Goal: Task Accomplishment & Management: Use online tool/utility

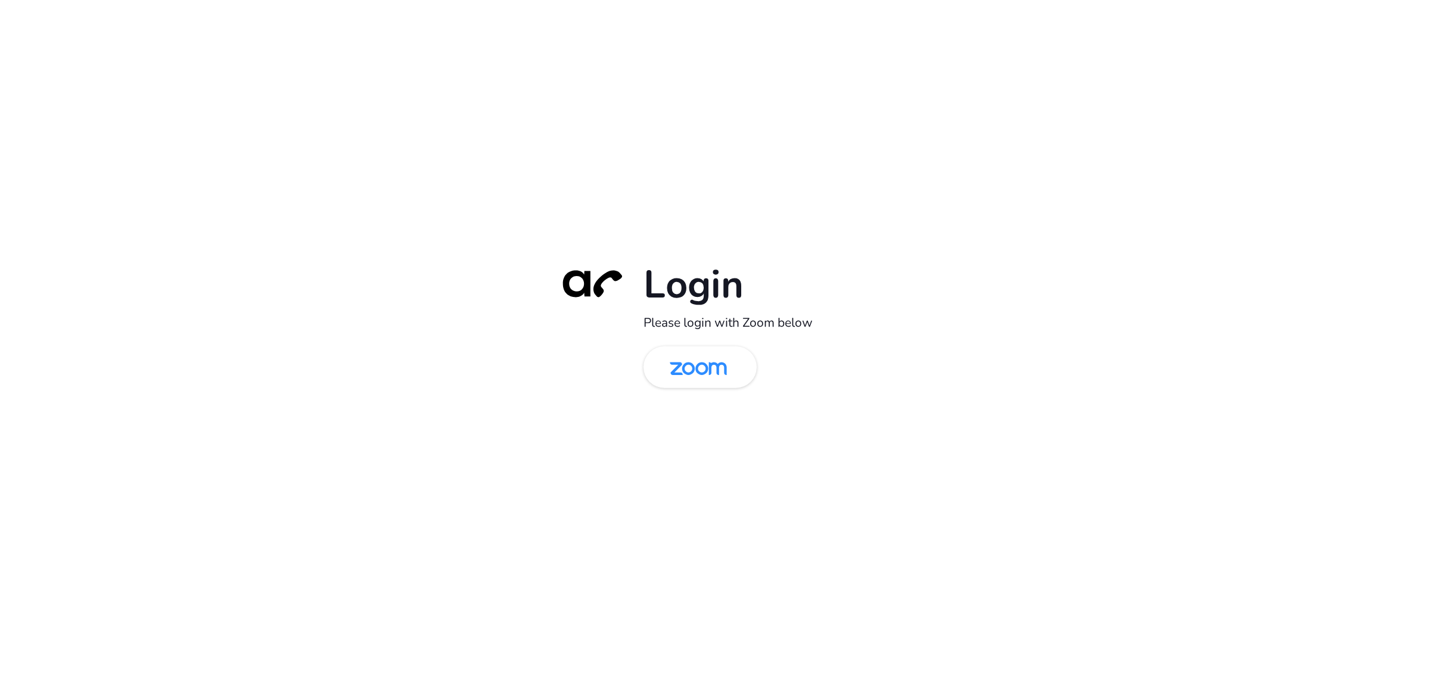
click at [679, 362] on img at bounding box center [698, 368] width 82 height 39
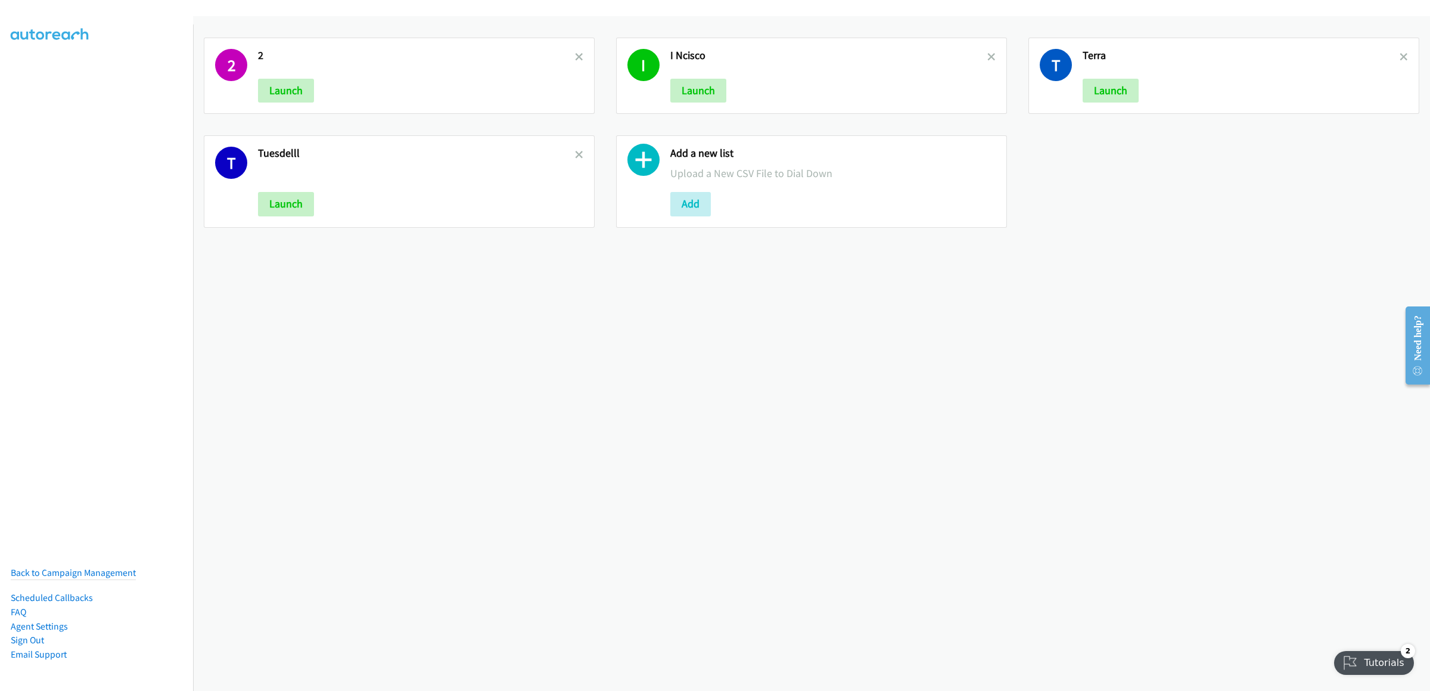
click at [569, 59] on h2 "2" at bounding box center [416, 56] width 317 height 14
click at [575, 56] on icon at bounding box center [579, 58] width 8 height 8
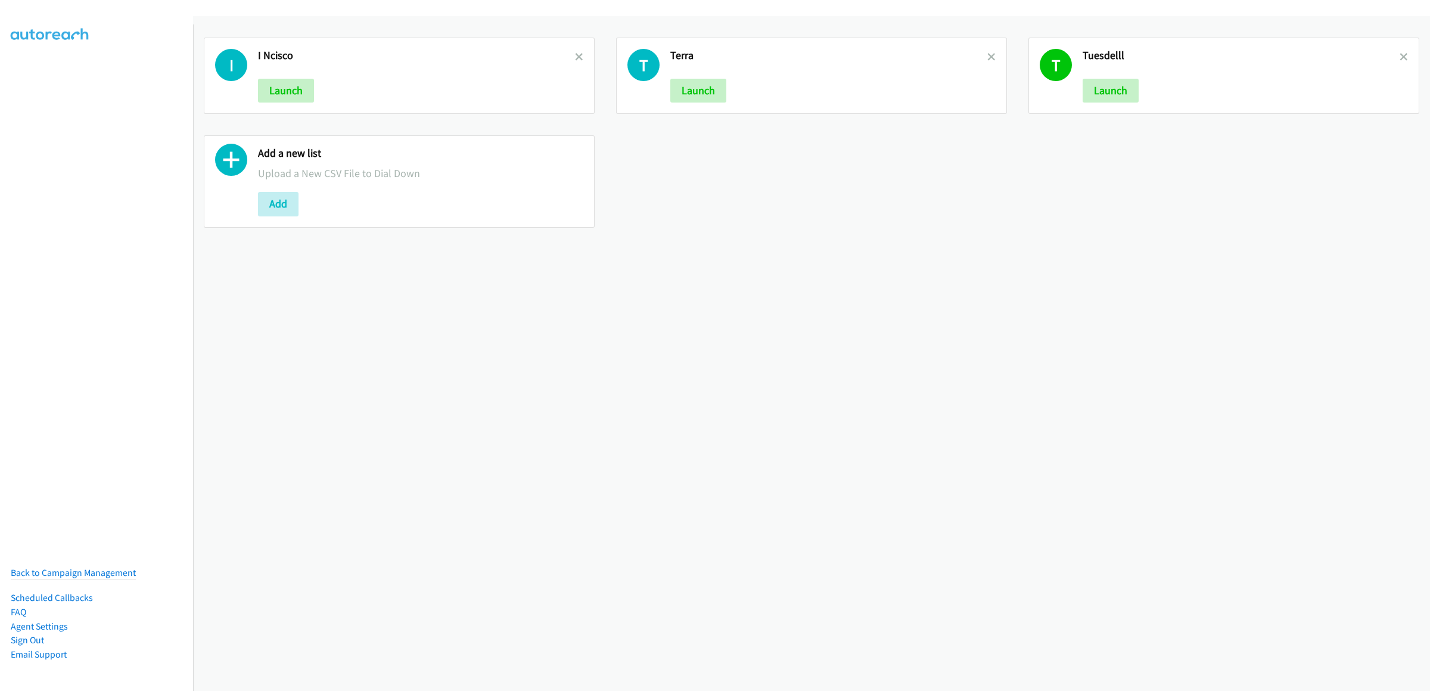
click at [575, 56] on icon at bounding box center [579, 58] width 8 height 8
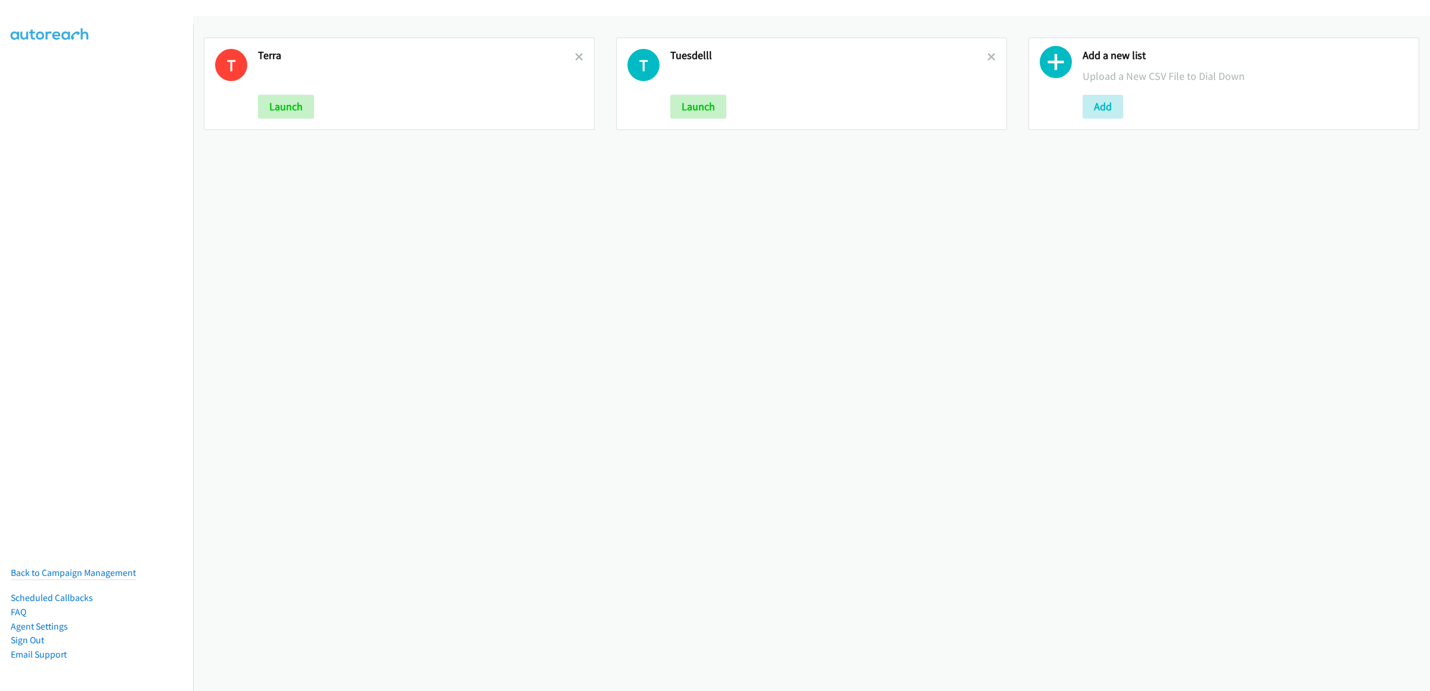
click at [575, 56] on icon at bounding box center [579, 58] width 8 height 8
click at [697, 110] on button "Add" at bounding box center [690, 107] width 41 height 24
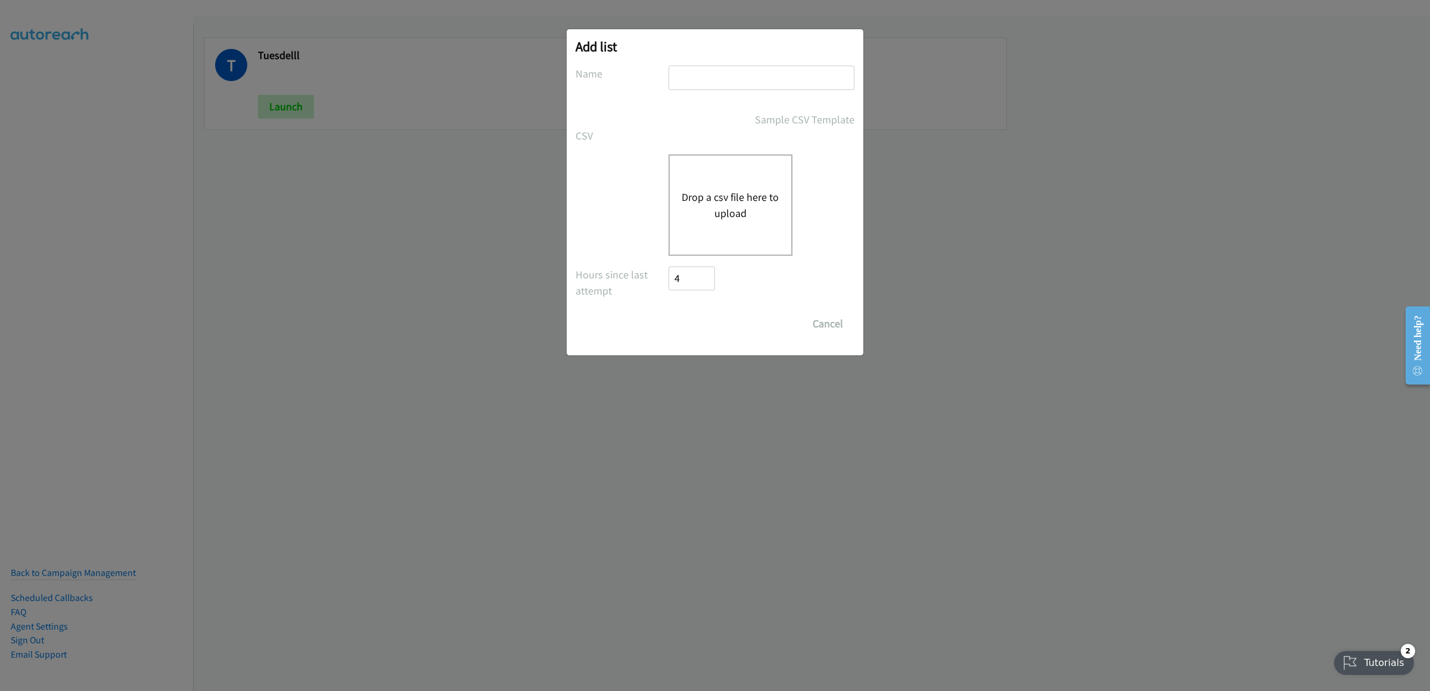
click at [719, 80] on input "text" at bounding box center [762, 78] width 186 height 24
type input "wedter"
click at [737, 177] on div "Drop a csv file here to upload" at bounding box center [731, 204] width 124 height 101
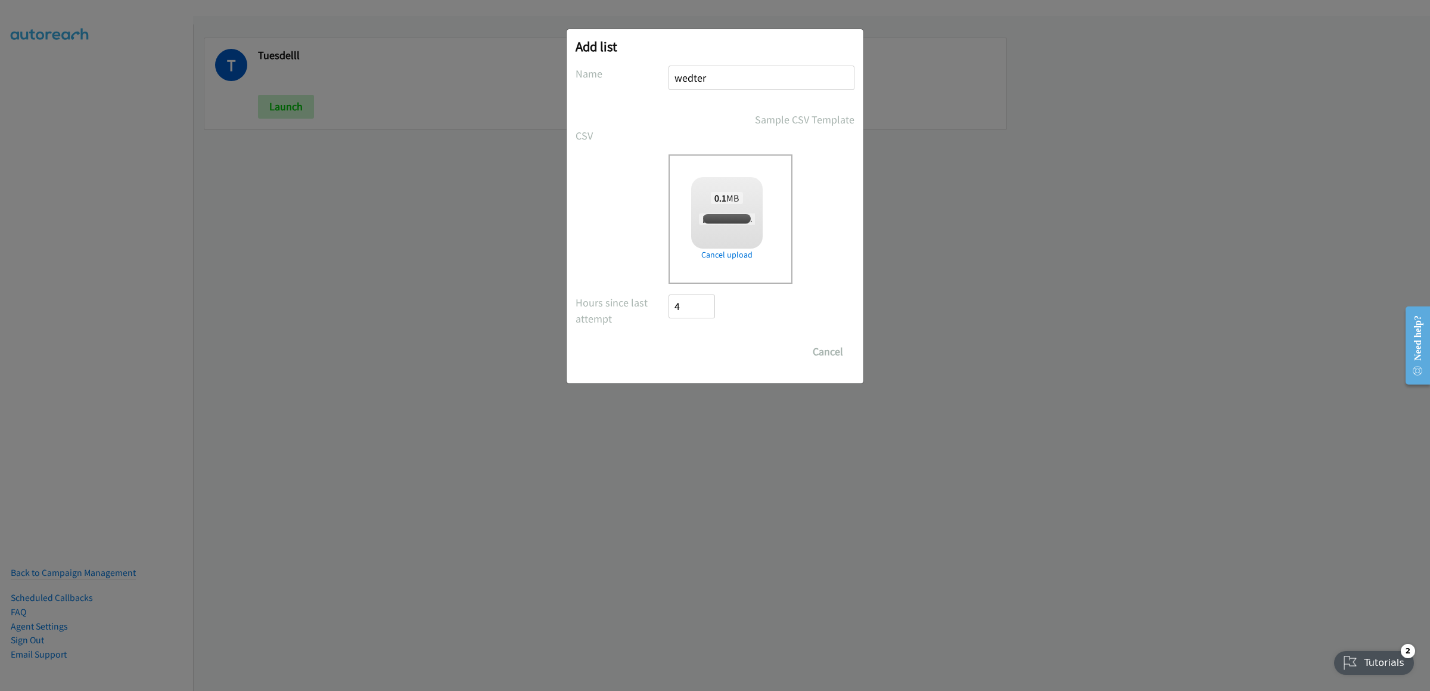
checkbox input "true"
click at [706, 356] on input "Save List" at bounding box center [700, 352] width 63 height 24
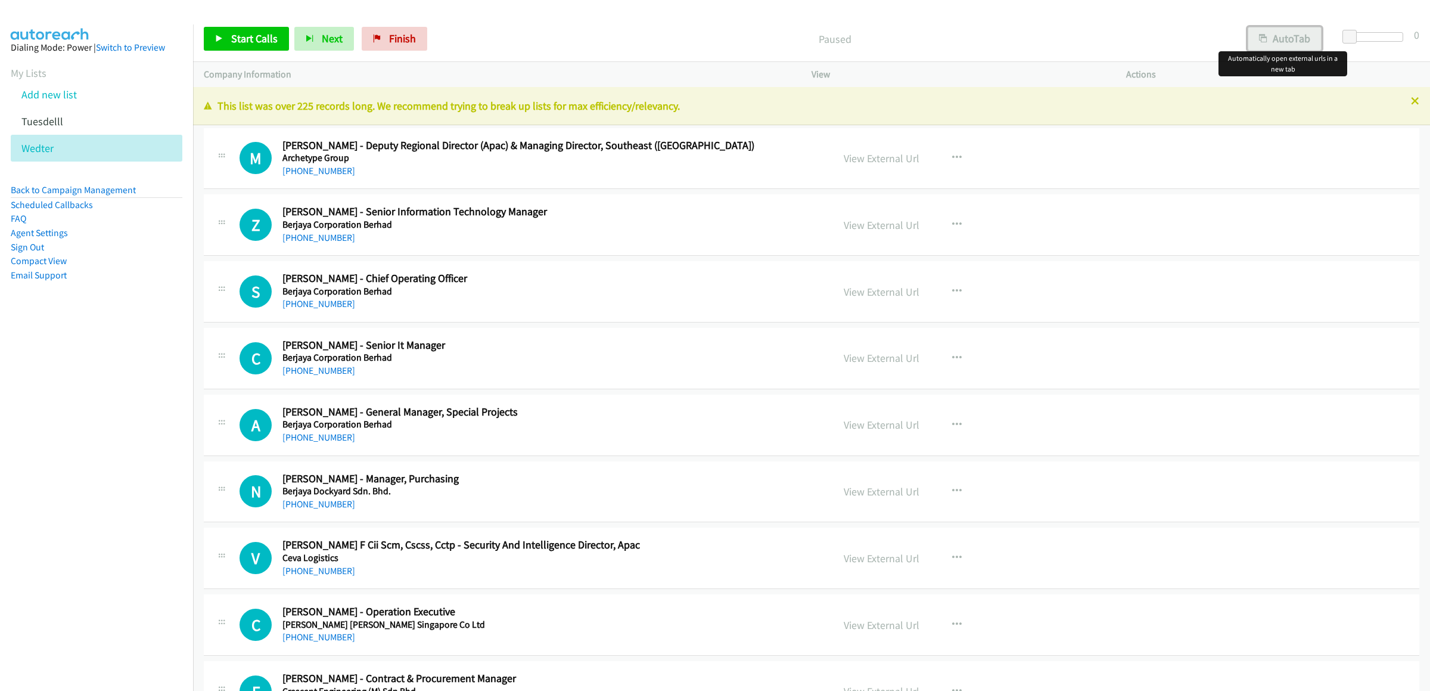
click at [1282, 34] on button "AutoTab" at bounding box center [1285, 39] width 74 height 24
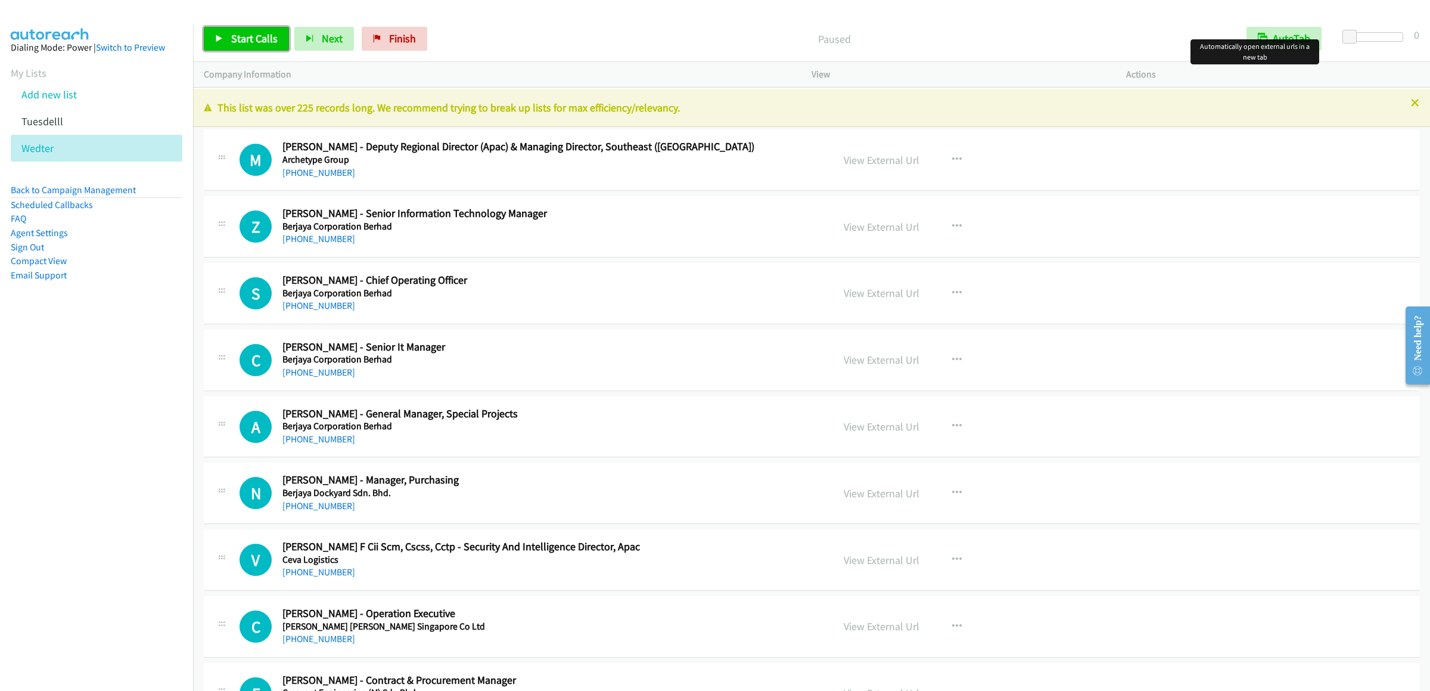
click at [253, 36] on span "Start Calls" at bounding box center [254, 39] width 46 height 14
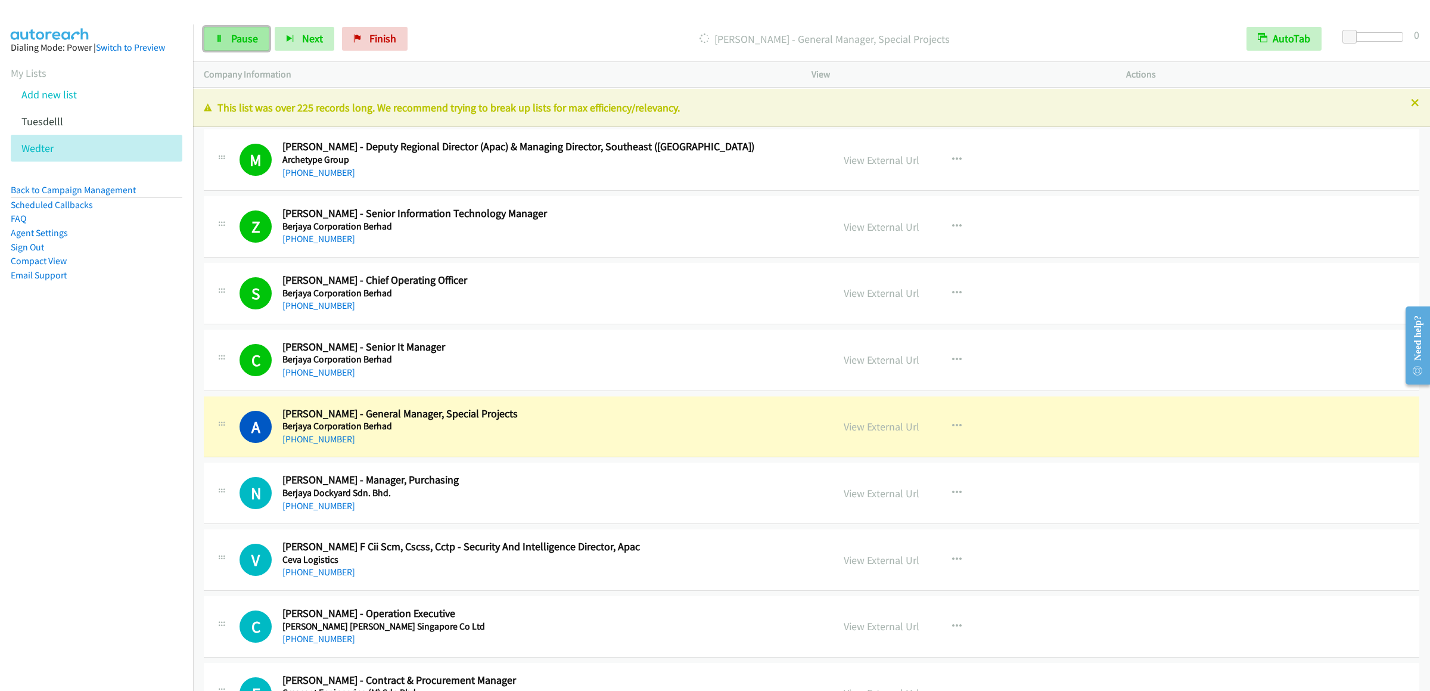
click at [246, 45] on span "Pause" at bounding box center [244, 39] width 27 height 14
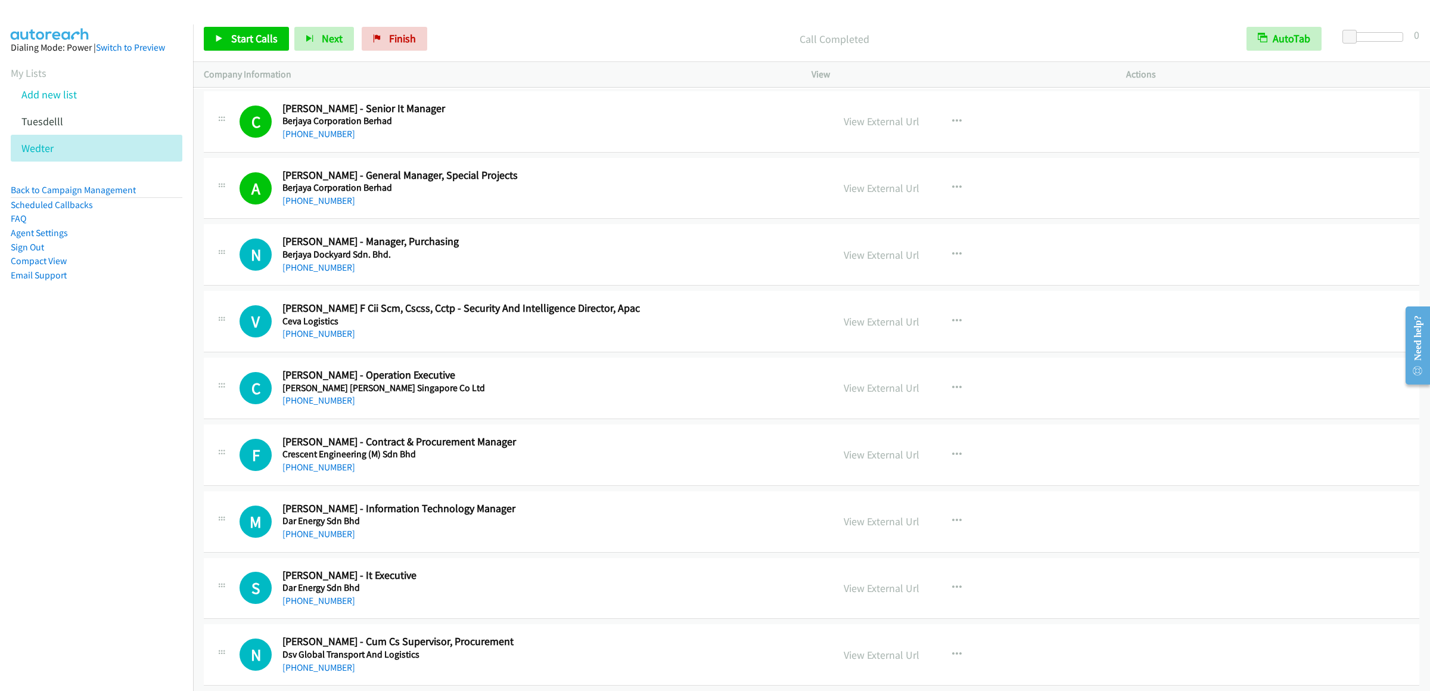
scroll to position [358, 0]
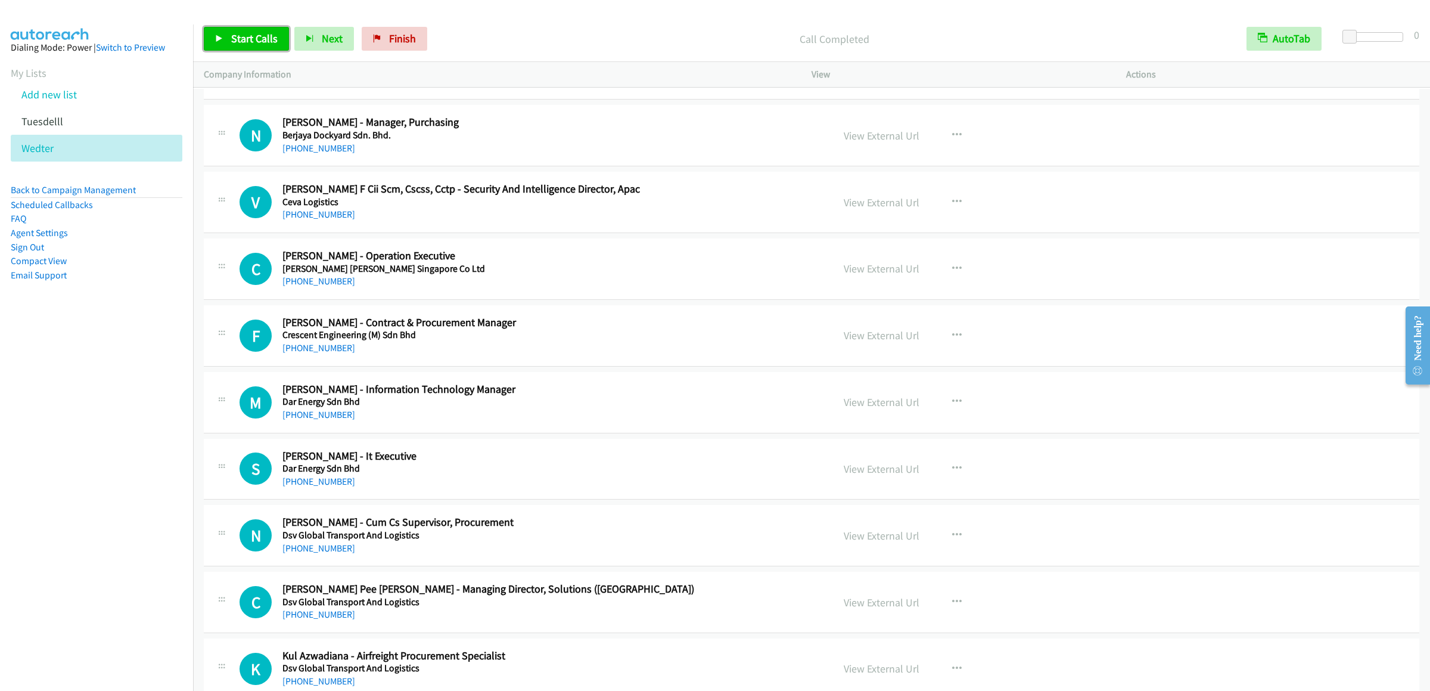
click at [222, 31] on link "Start Calls" at bounding box center [246, 39] width 85 height 24
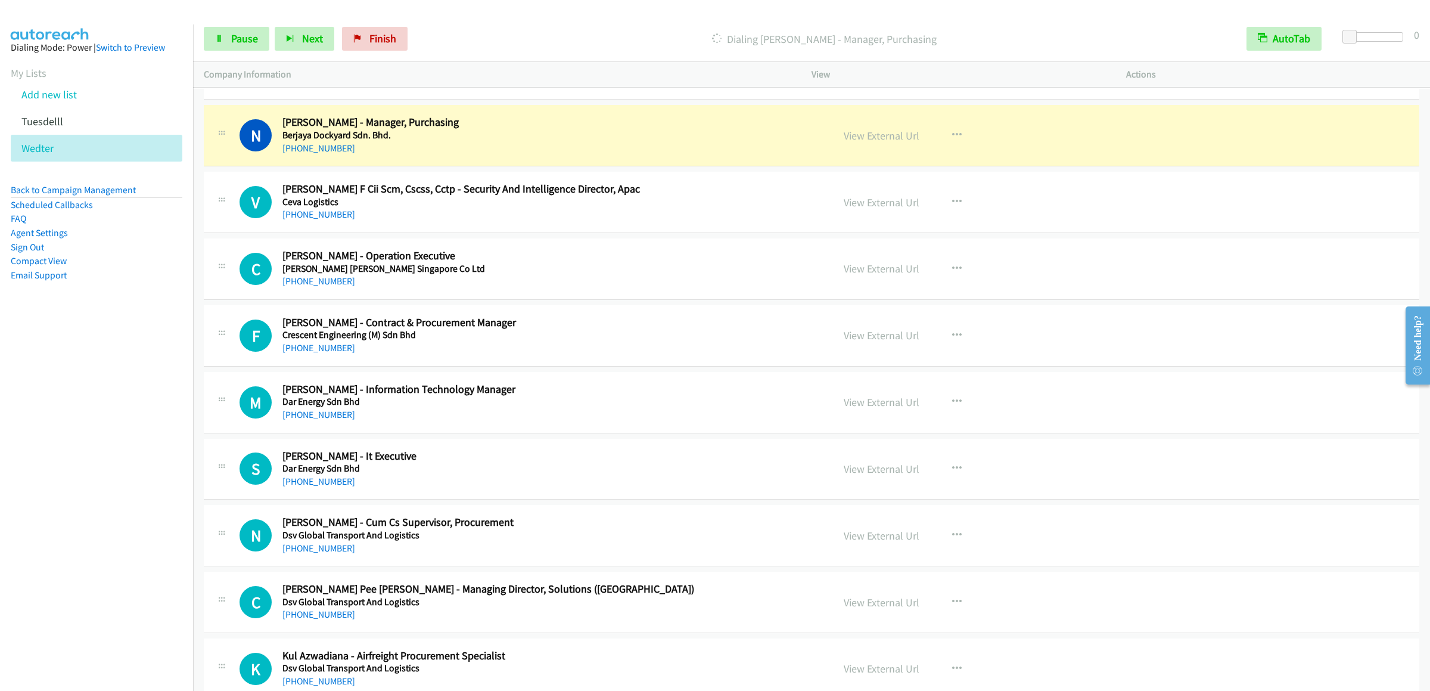
click at [231, 26] on div "Start Calls Pause Next Finish Dialing Nico Lim - Manager, Purchasing AutoTab Au…" at bounding box center [811, 39] width 1237 height 46
click at [232, 36] on span "Pause" at bounding box center [244, 39] width 27 height 14
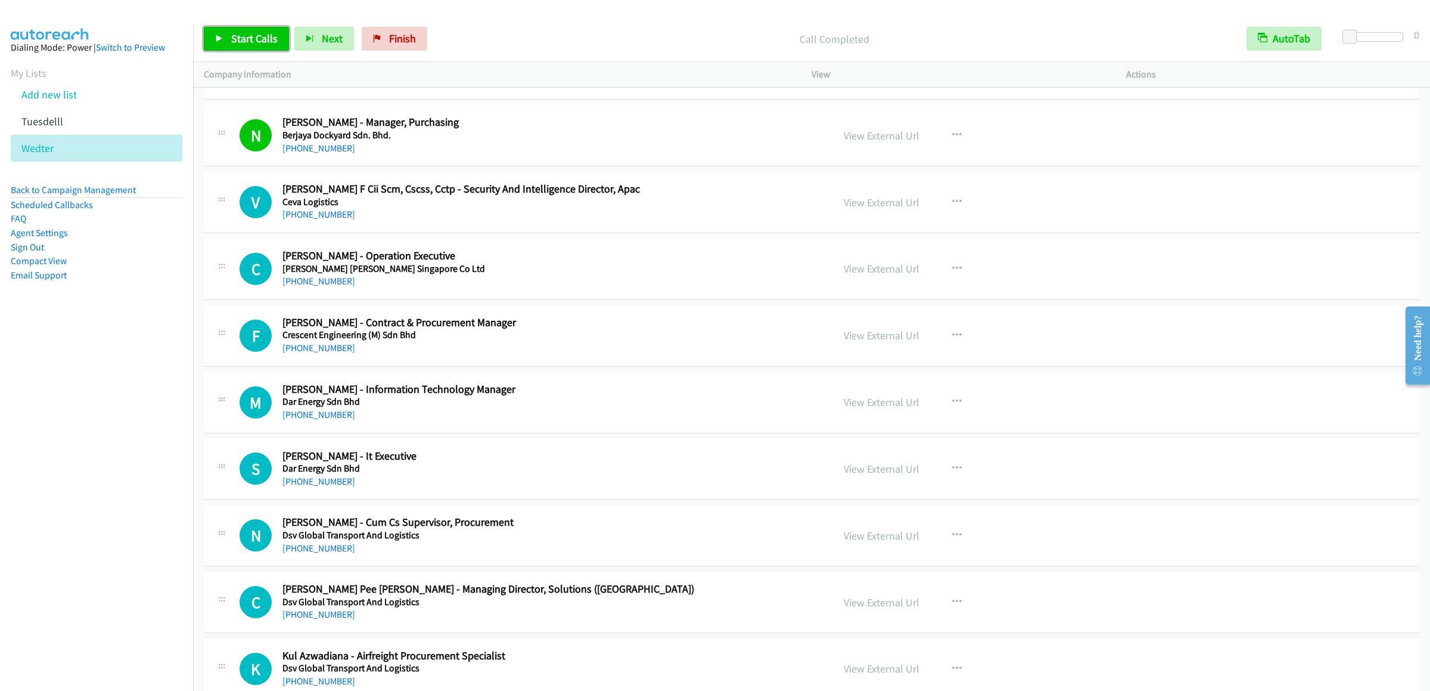
click at [250, 42] on span "Start Calls" at bounding box center [254, 39] width 46 height 14
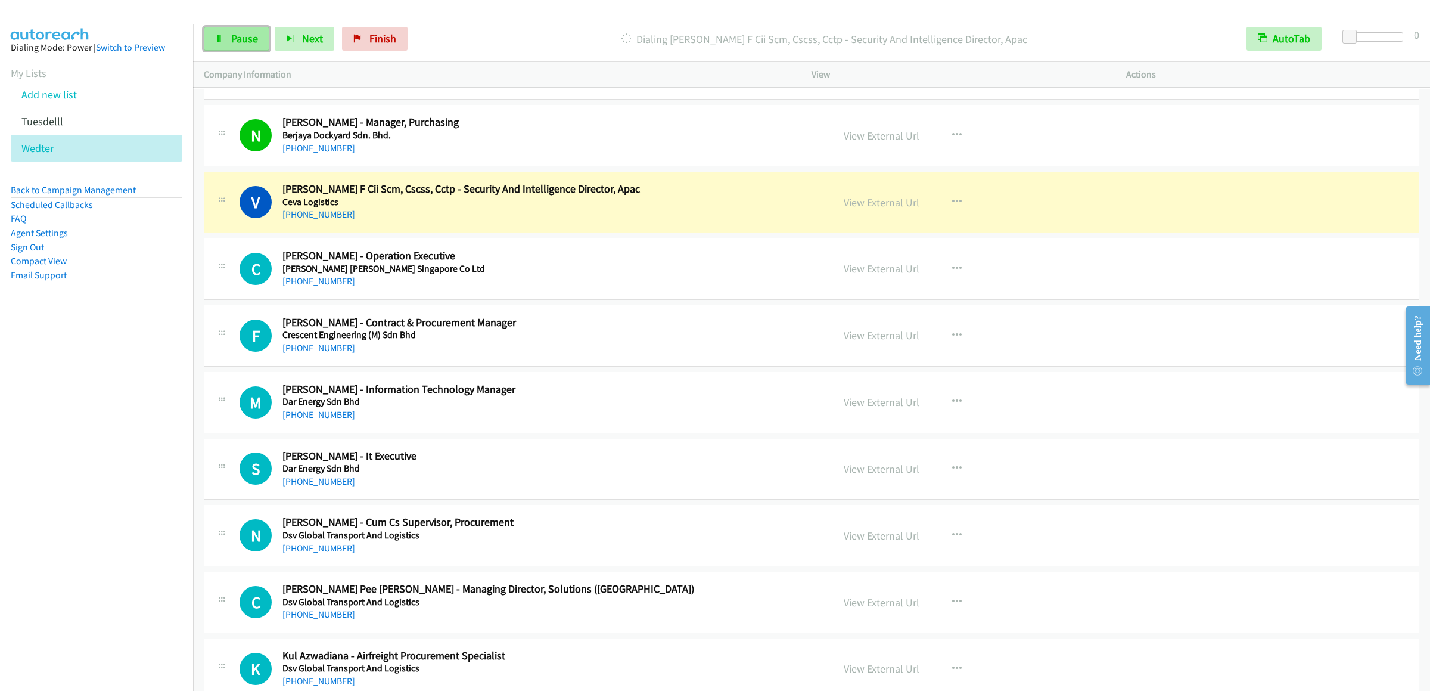
click at [232, 42] on span "Pause" at bounding box center [244, 39] width 27 height 14
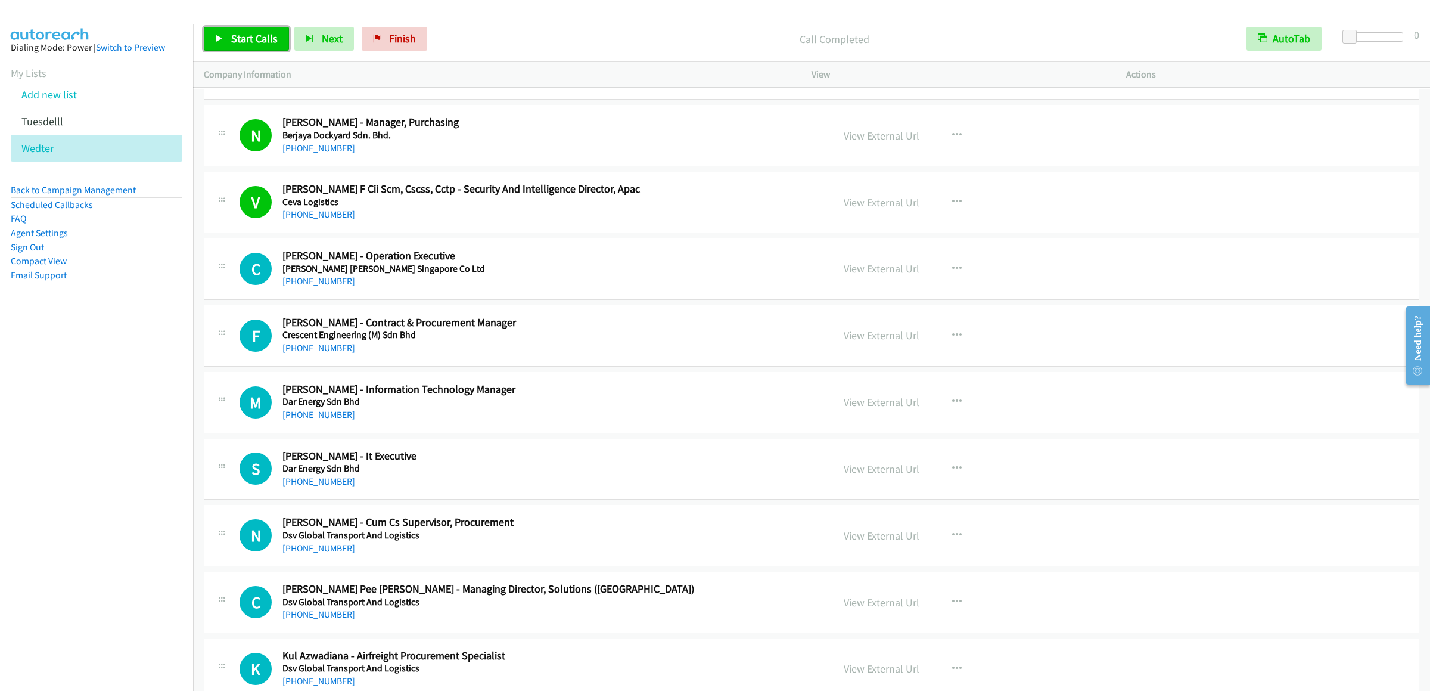
click at [237, 38] on span "Start Calls" at bounding box center [254, 39] width 46 height 14
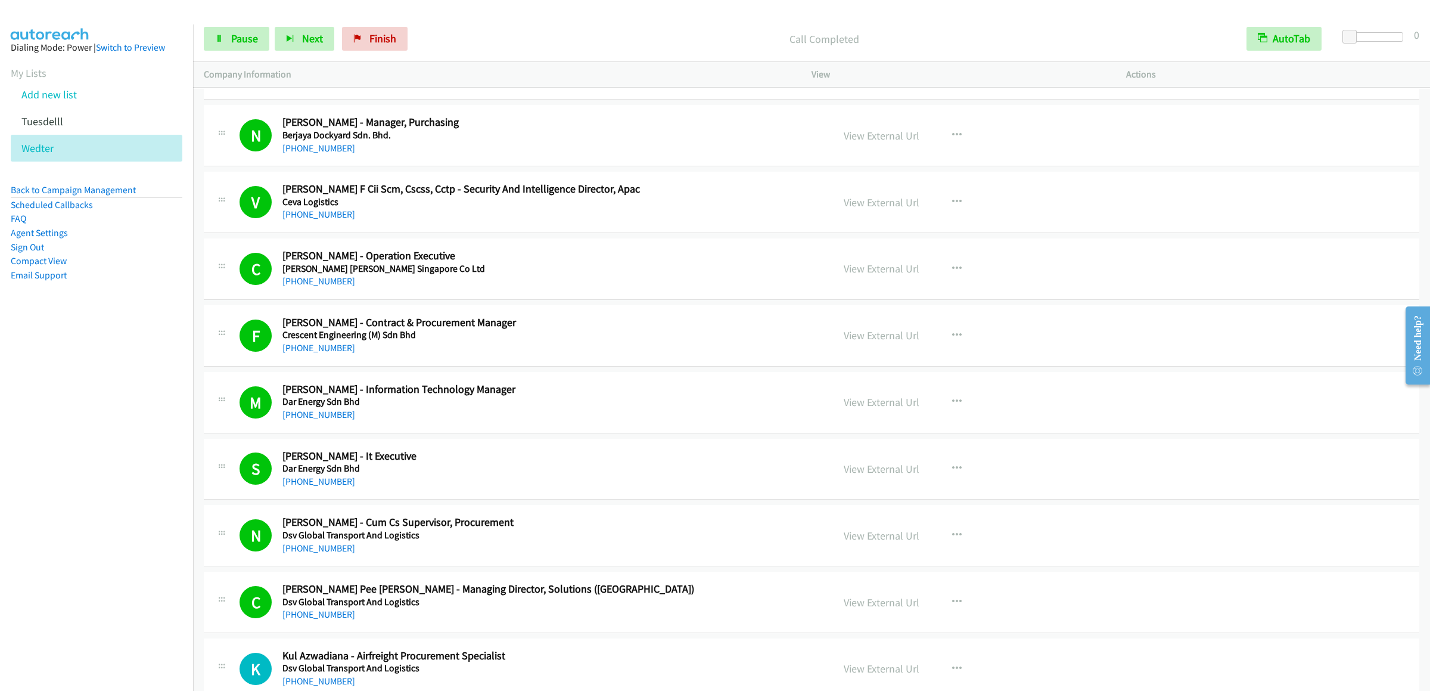
scroll to position [715, 0]
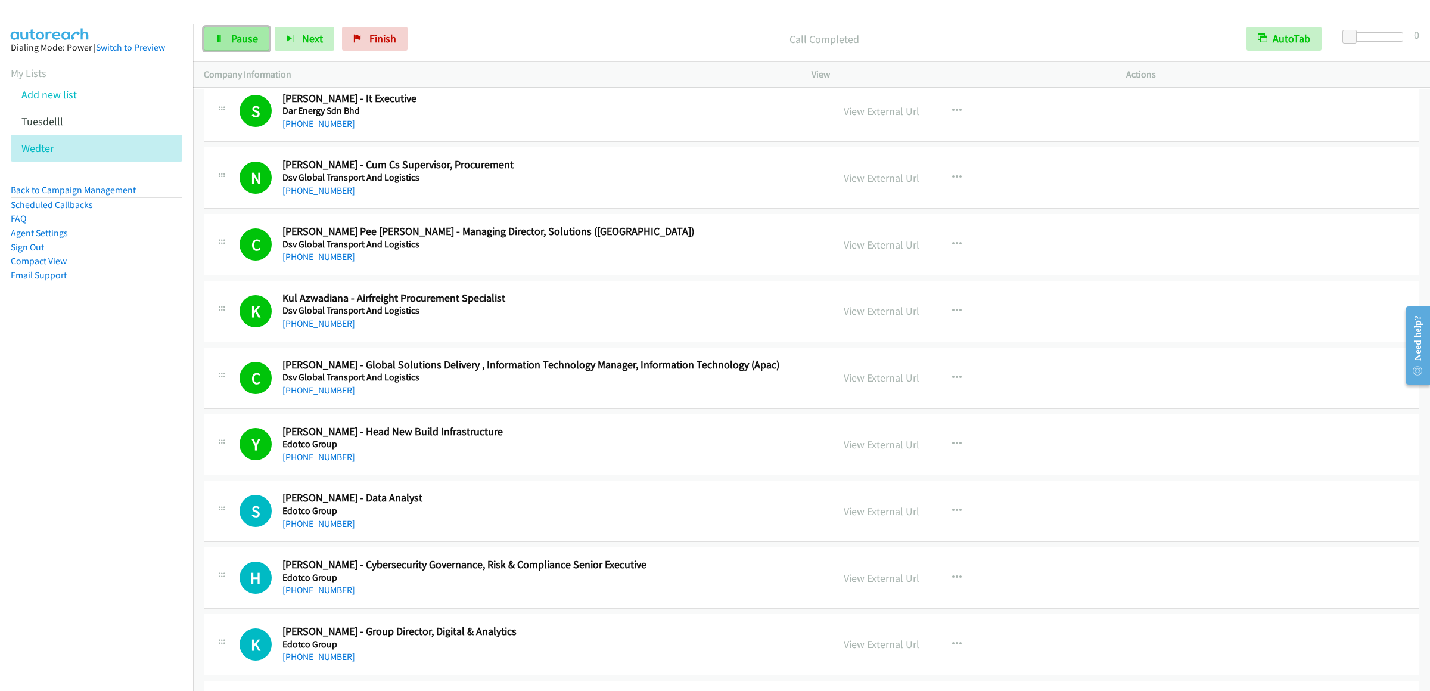
click at [247, 40] on span "Pause" at bounding box center [244, 39] width 27 height 14
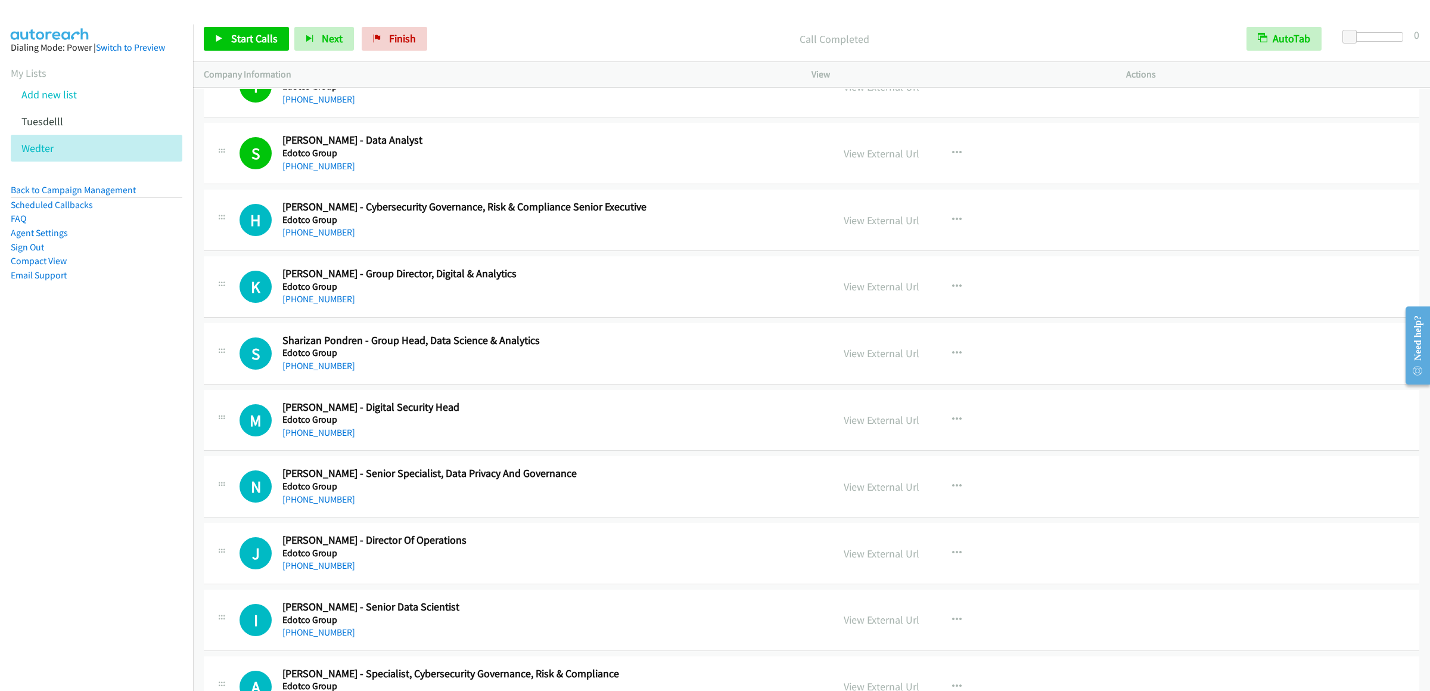
scroll to position [1549, 0]
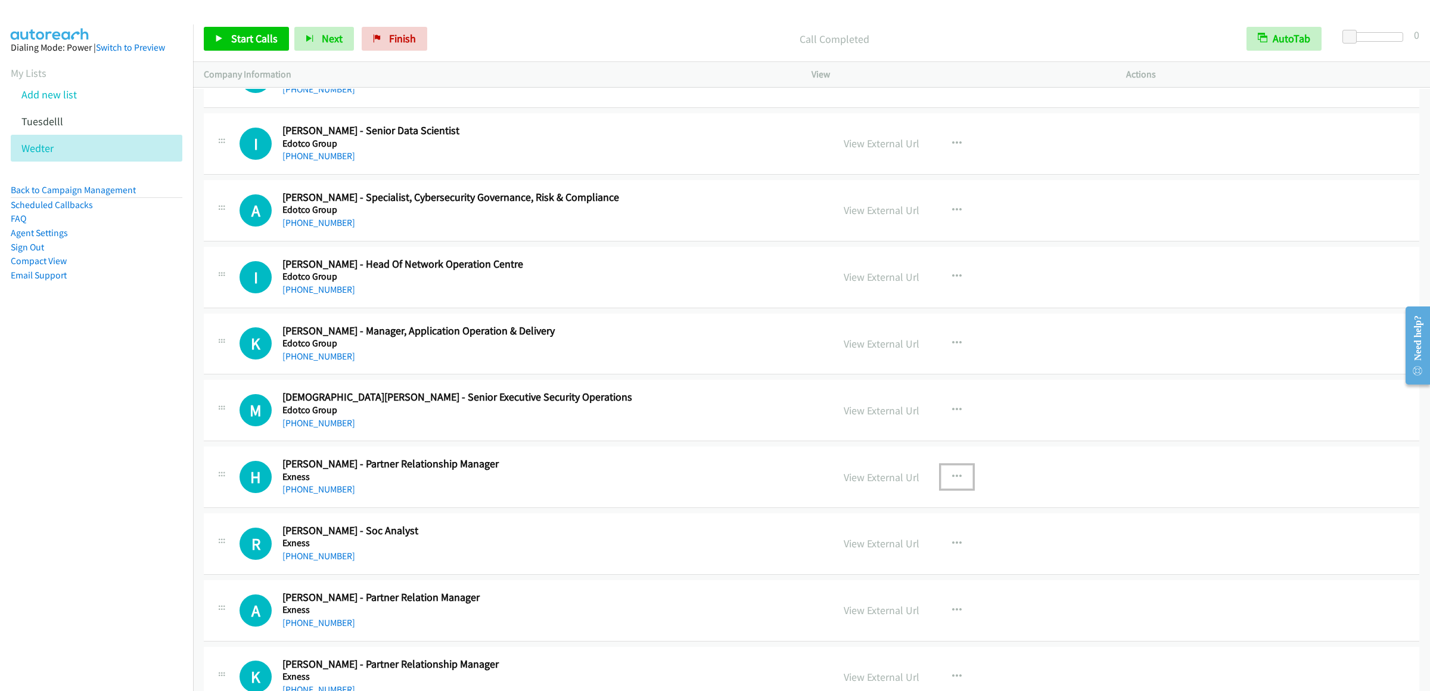
click at [952, 481] on icon "button" at bounding box center [957, 477] width 10 height 10
click at [880, 567] on link "Start Calls Here" at bounding box center [893, 555] width 159 height 24
click at [953, 479] on icon "button" at bounding box center [957, 477] width 10 height 10
click at [885, 558] on link "Start Calls Here" at bounding box center [893, 555] width 159 height 24
click at [249, 43] on span "Start Calls" at bounding box center [254, 39] width 46 height 14
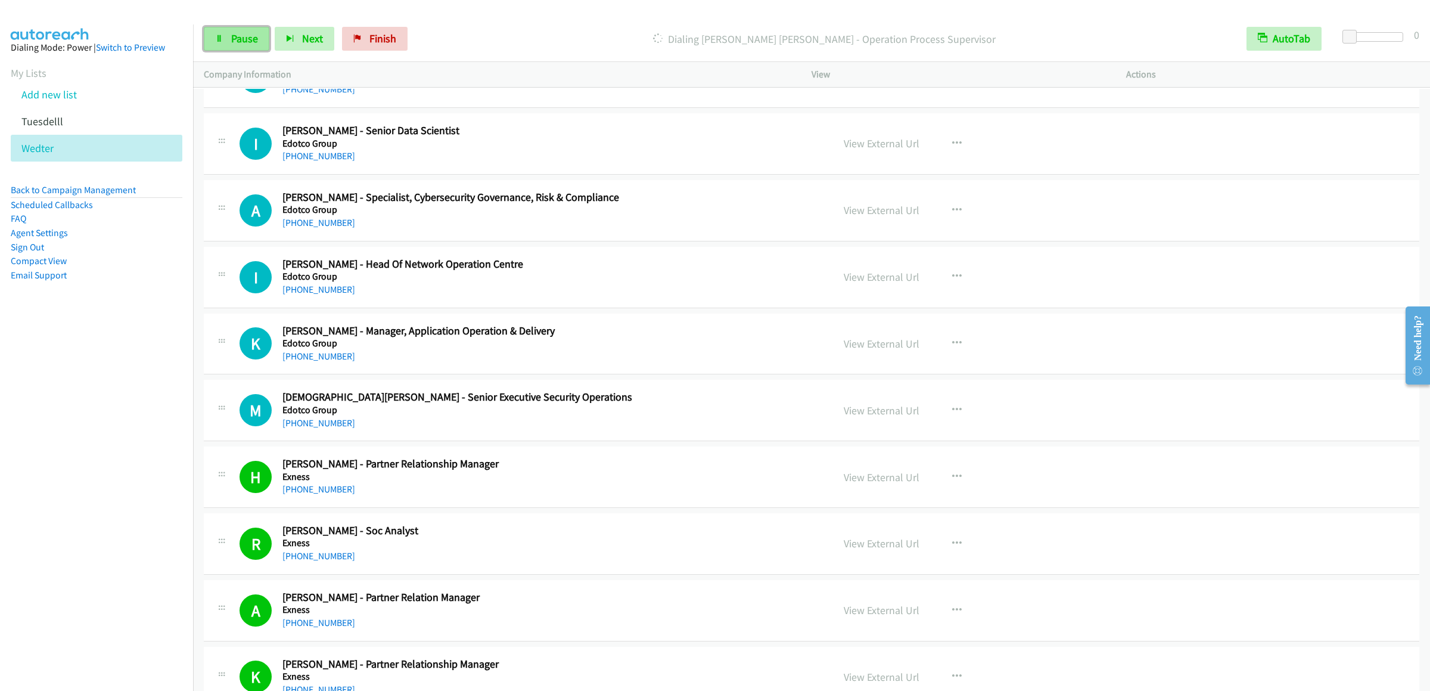
click at [206, 36] on link "Pause" at bounding box center [237, 39] width 66 height 24
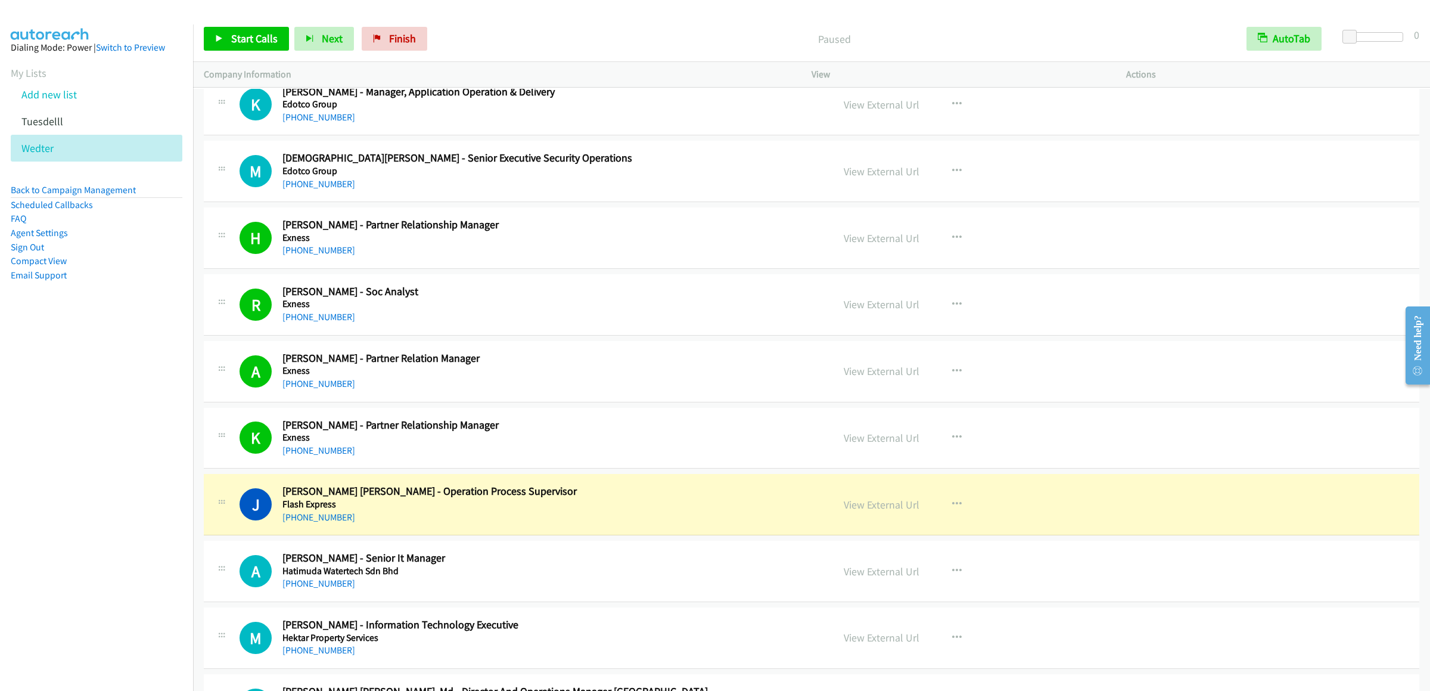
scroll to position [2145, 0]
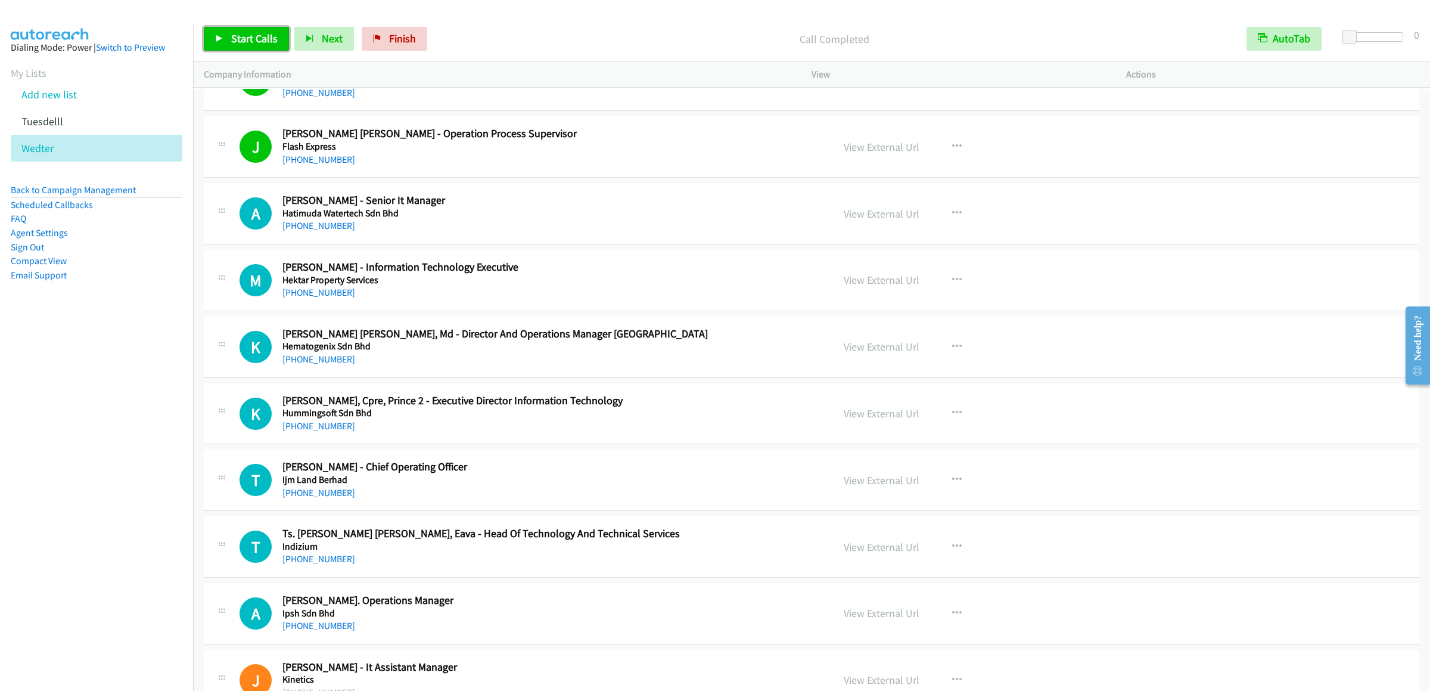
click at [267, 38] on span "Start Calls" at bounding box center [254, 39] width 46 height 14
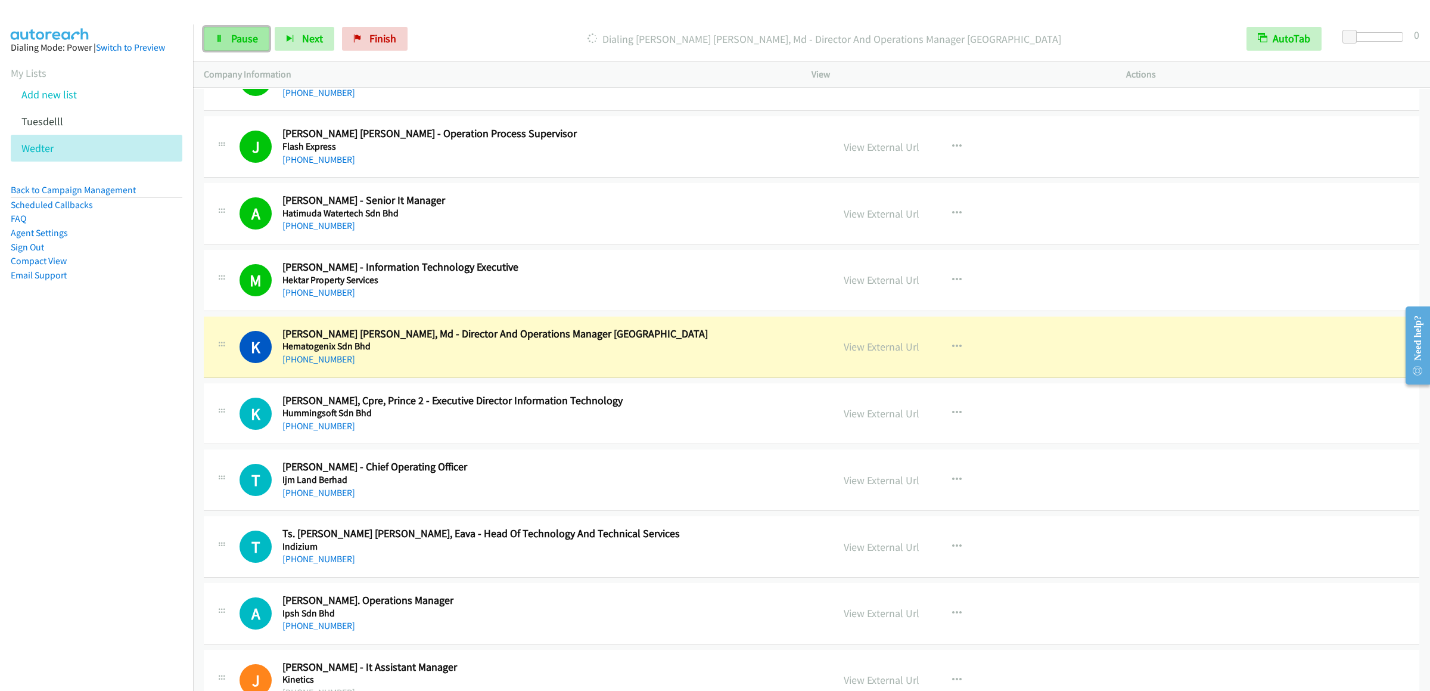
click at [231, 27] on link "Pause" at bounding box center [237, 39] width 66 height 24
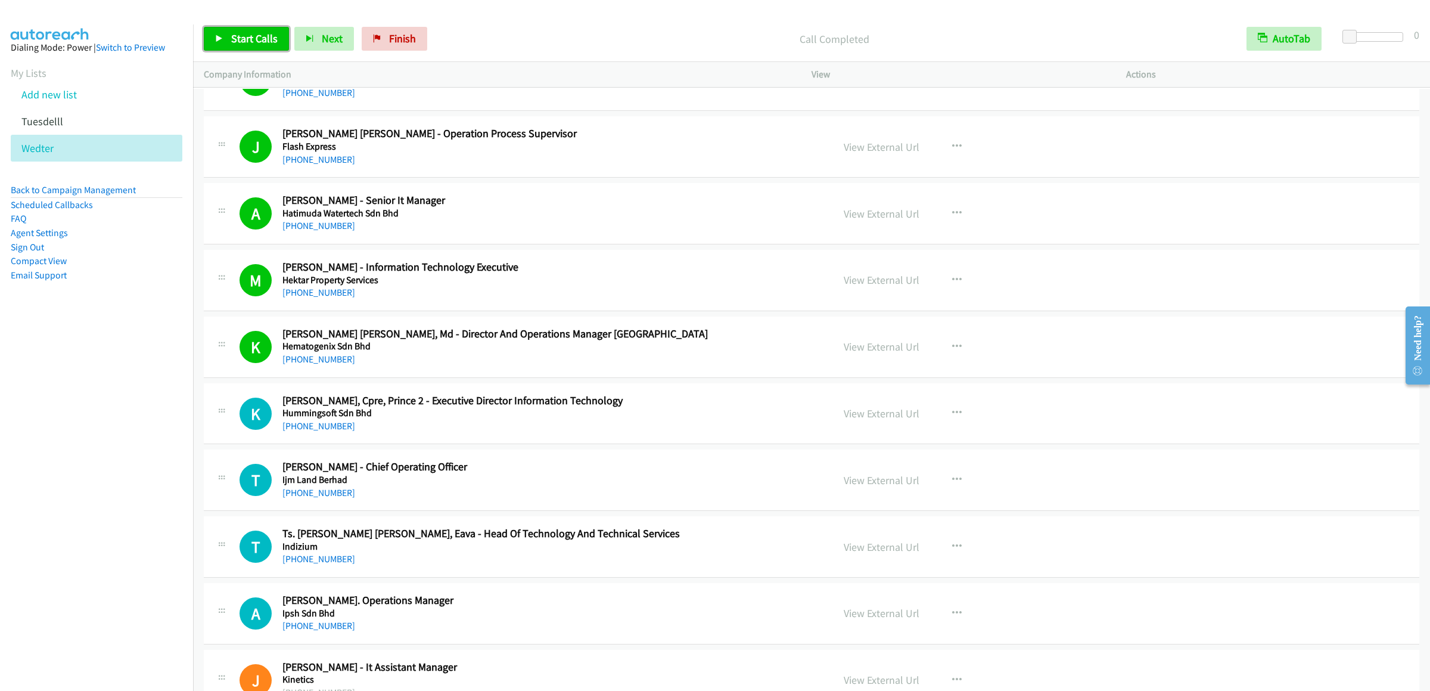
click at [220, 39] on icon at bounding box center [219, 39] width 8 height 8
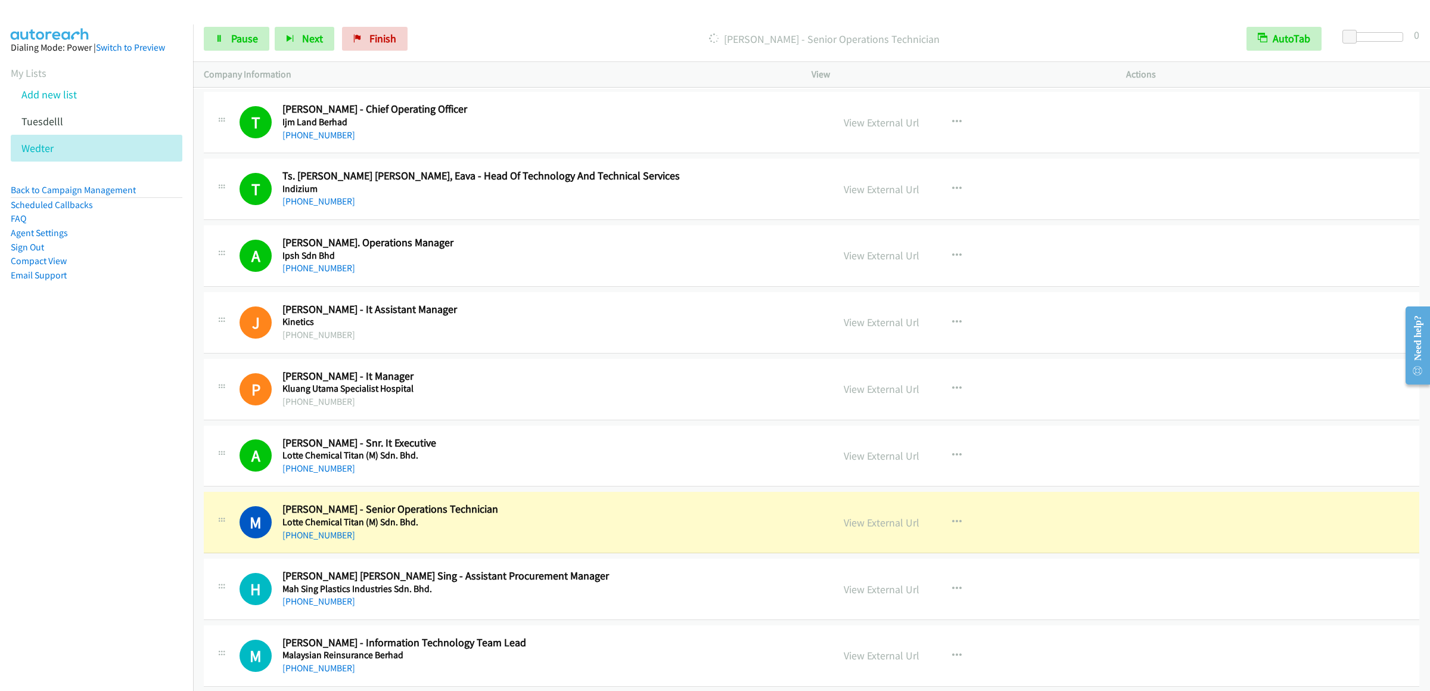
scroll to position [2741, 0]
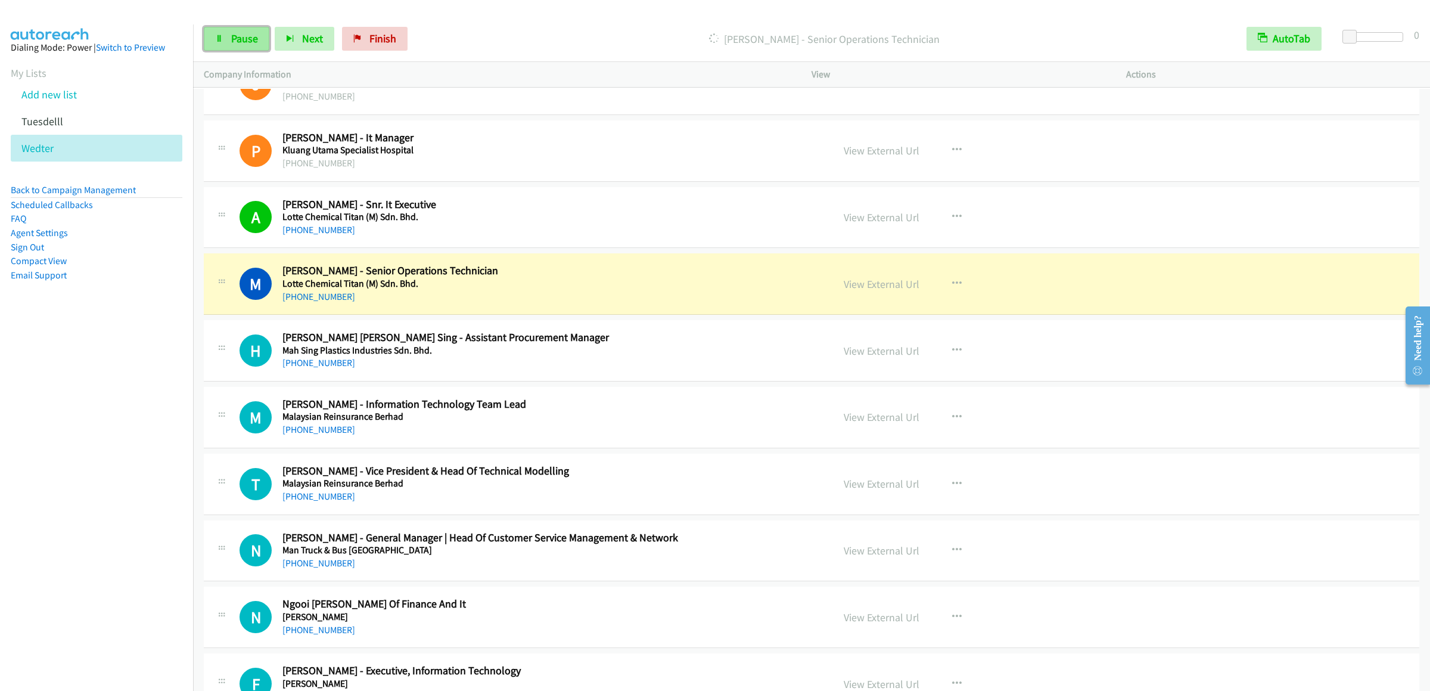
click at [232, 42] on span "Pause" at bounding box center [244, 39] width 27 height 14
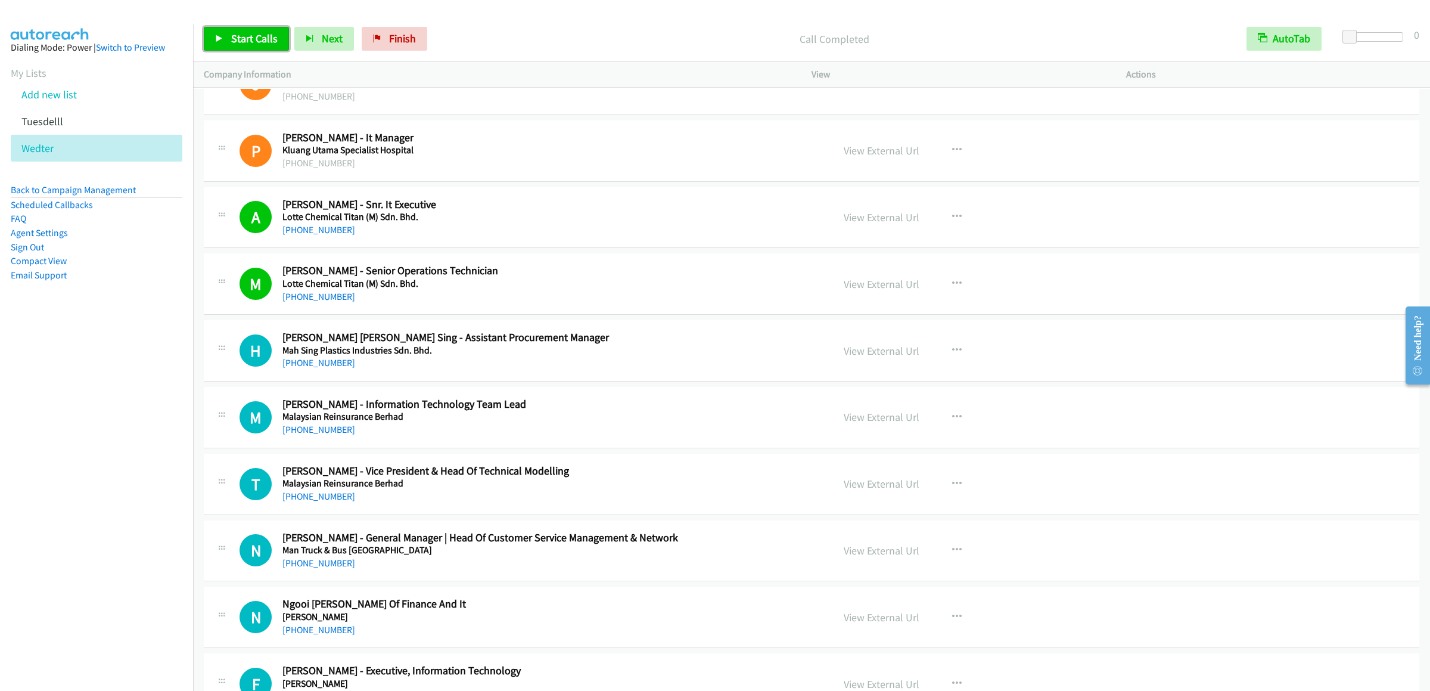
click at [270, 32] on span "Start Calls" at bounding box center [254, 39] width 46 height 14
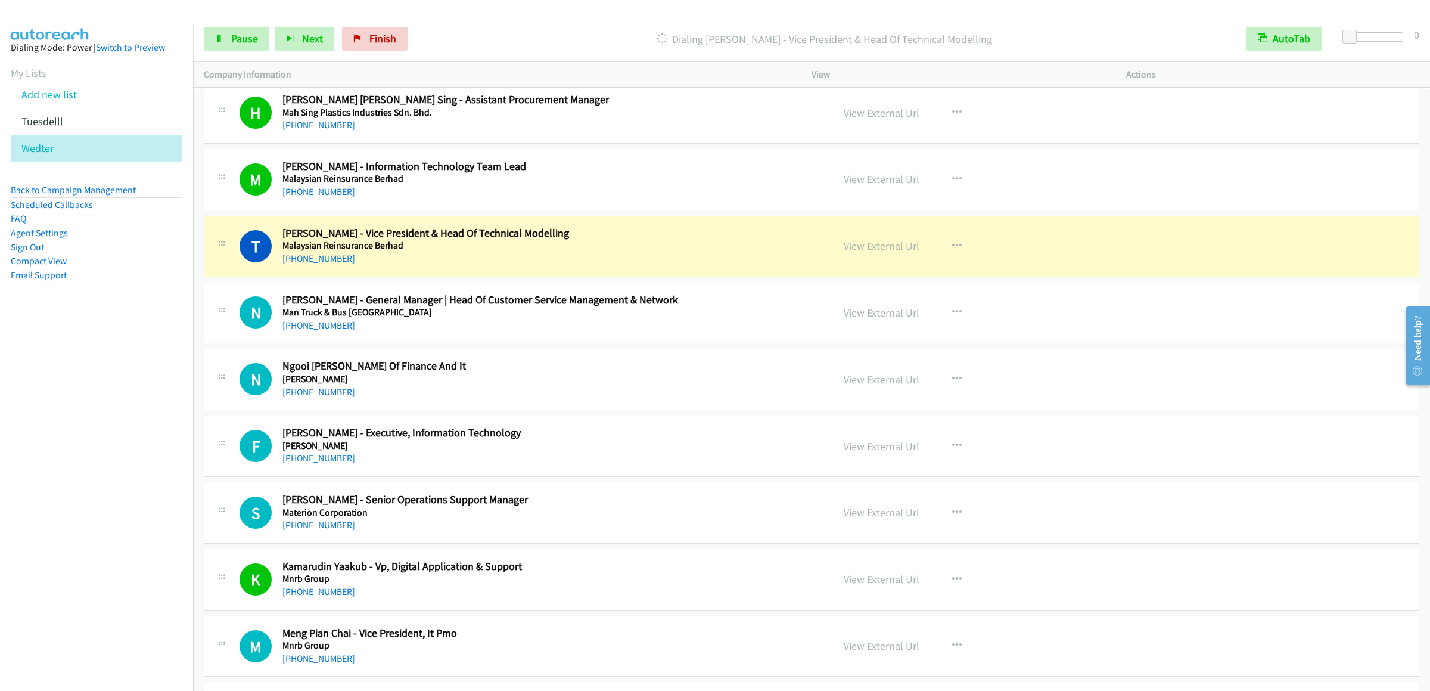
scroll to position [3099, 0]
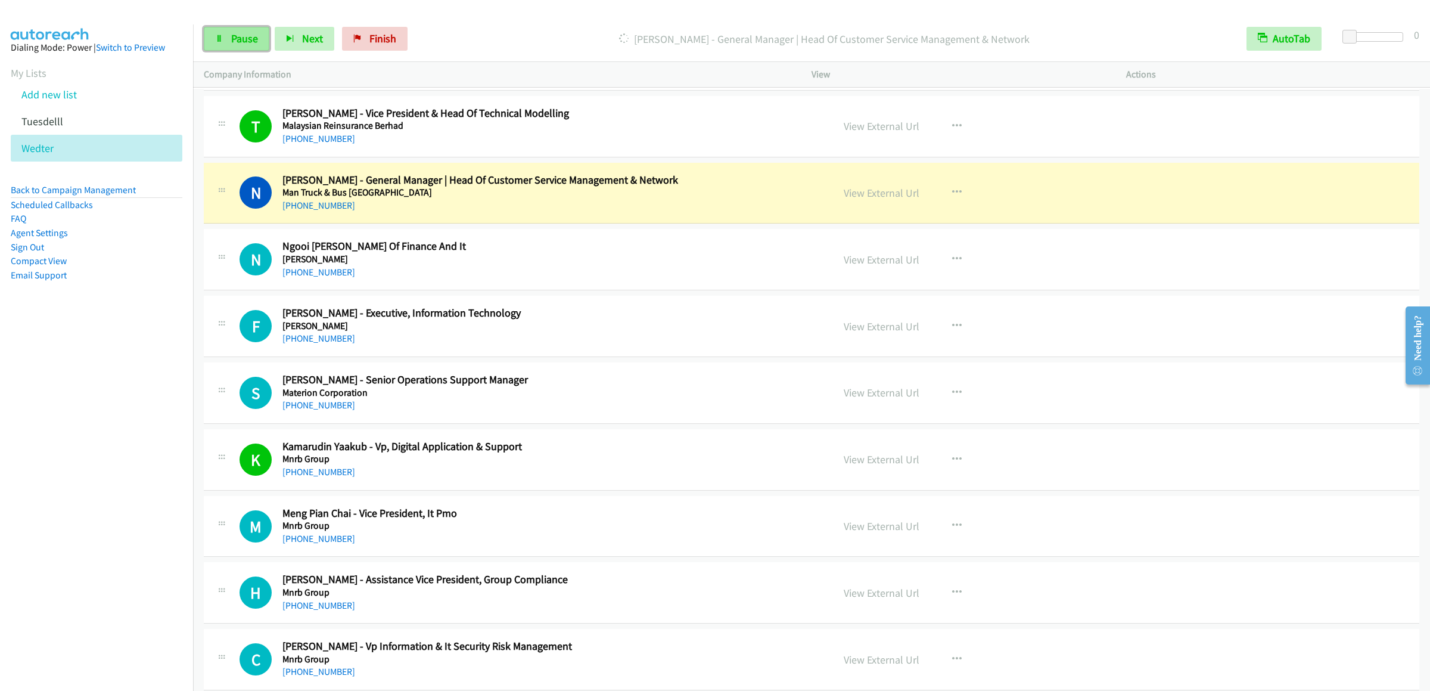
click at [228, 29] on link "Pause" at bounding box center [237, 39] width 66 height 24
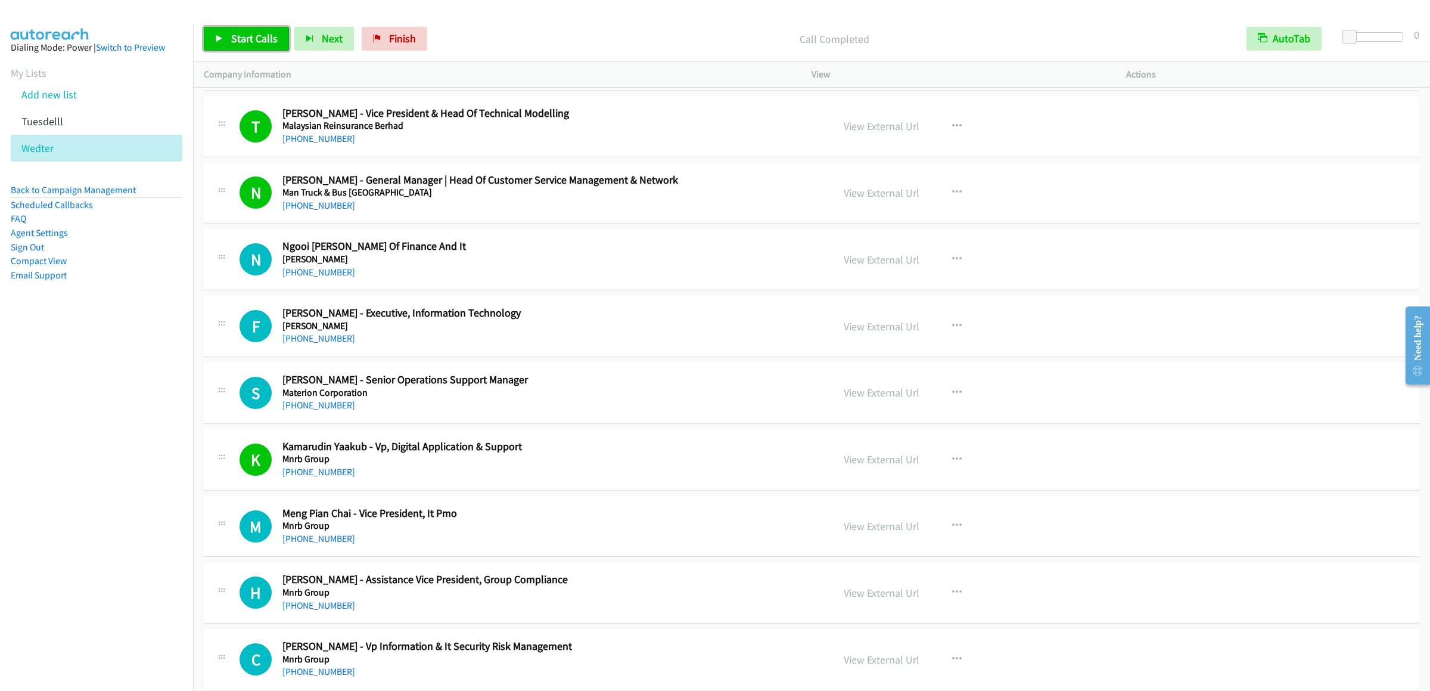
click at [247, 38] on span "Start Calls" at bounding box center [254, 39] width 46 height 14
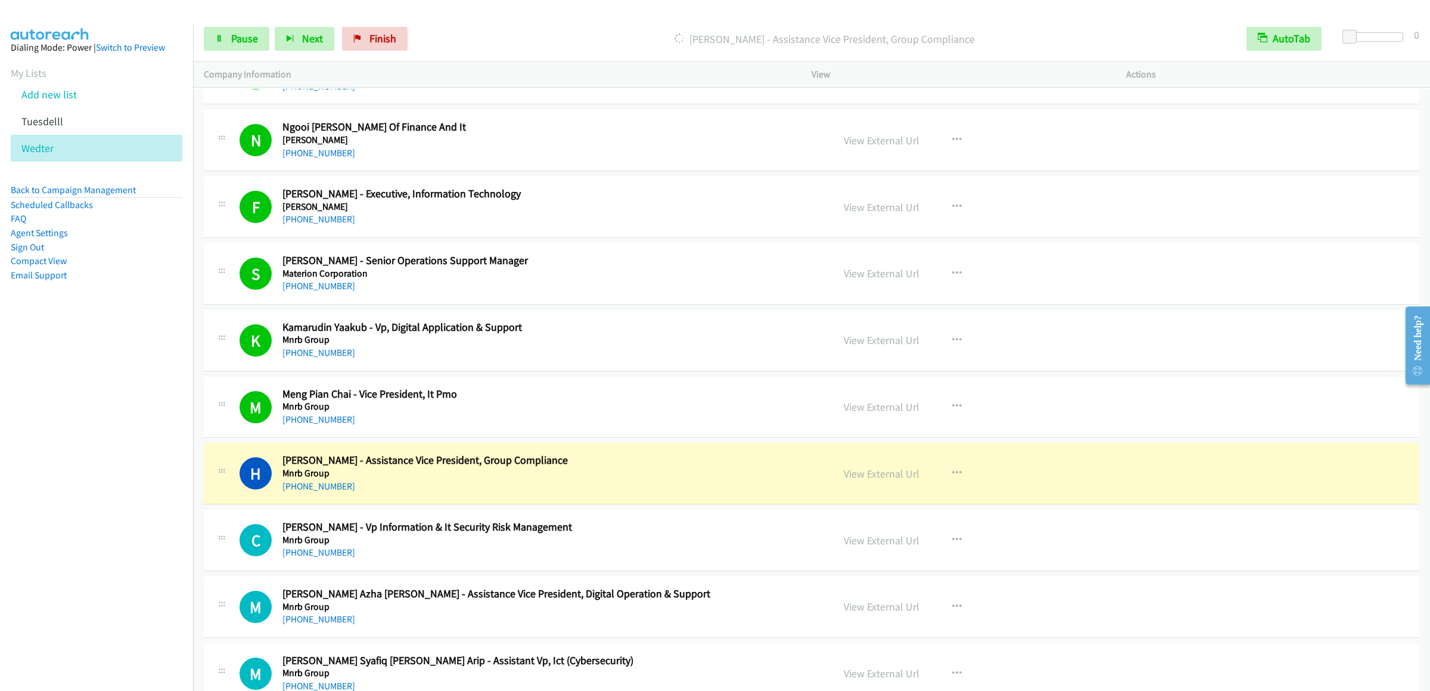
scroll to position [3575, 0]
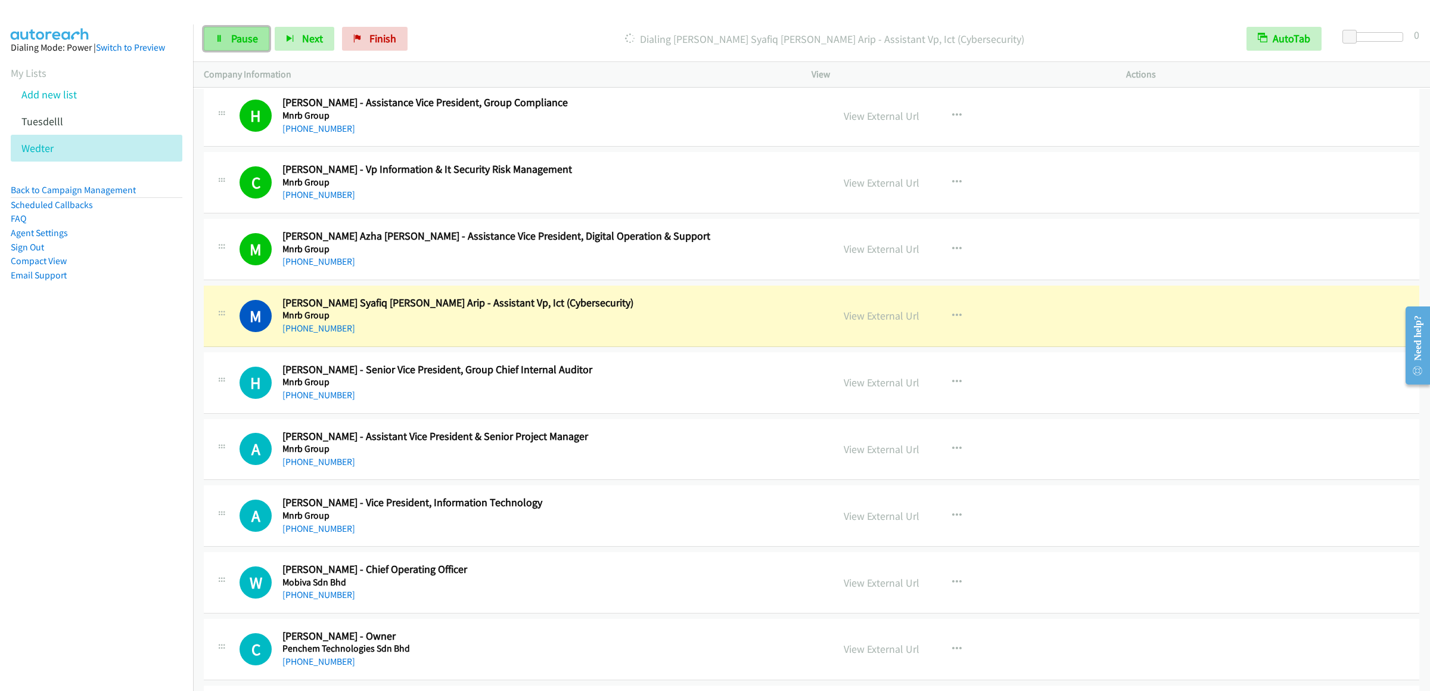
click at [233, 42] on span "Pause" at bounding box center [244, 39] width 27 height 14
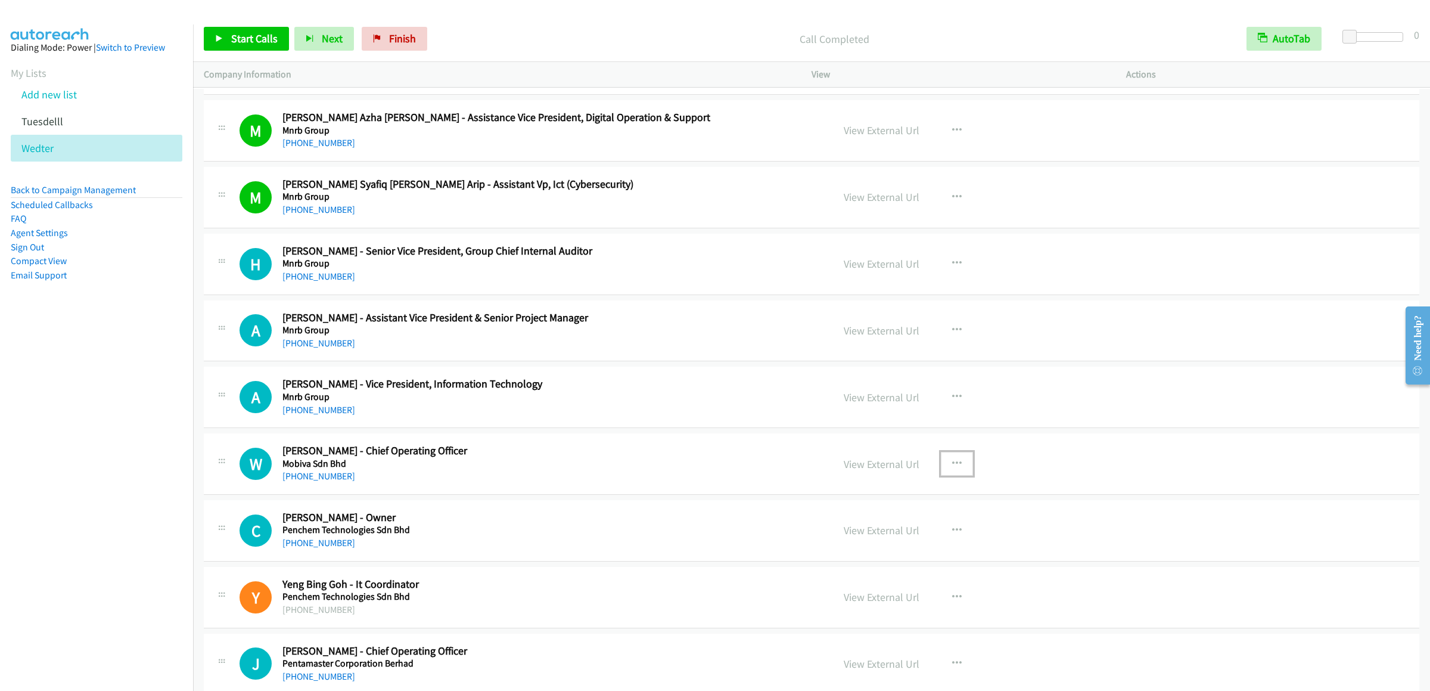
click at [952, 468] on icon "button" at bounding box center [957, 464] width 10 height 10
click at [875, 554] on link "Start Calls Here" at bounding box center [893, 542] width 159 height 24
click at [229, 41] on link "Start Calls" at bounding box center [246, 39] width 85 height 24
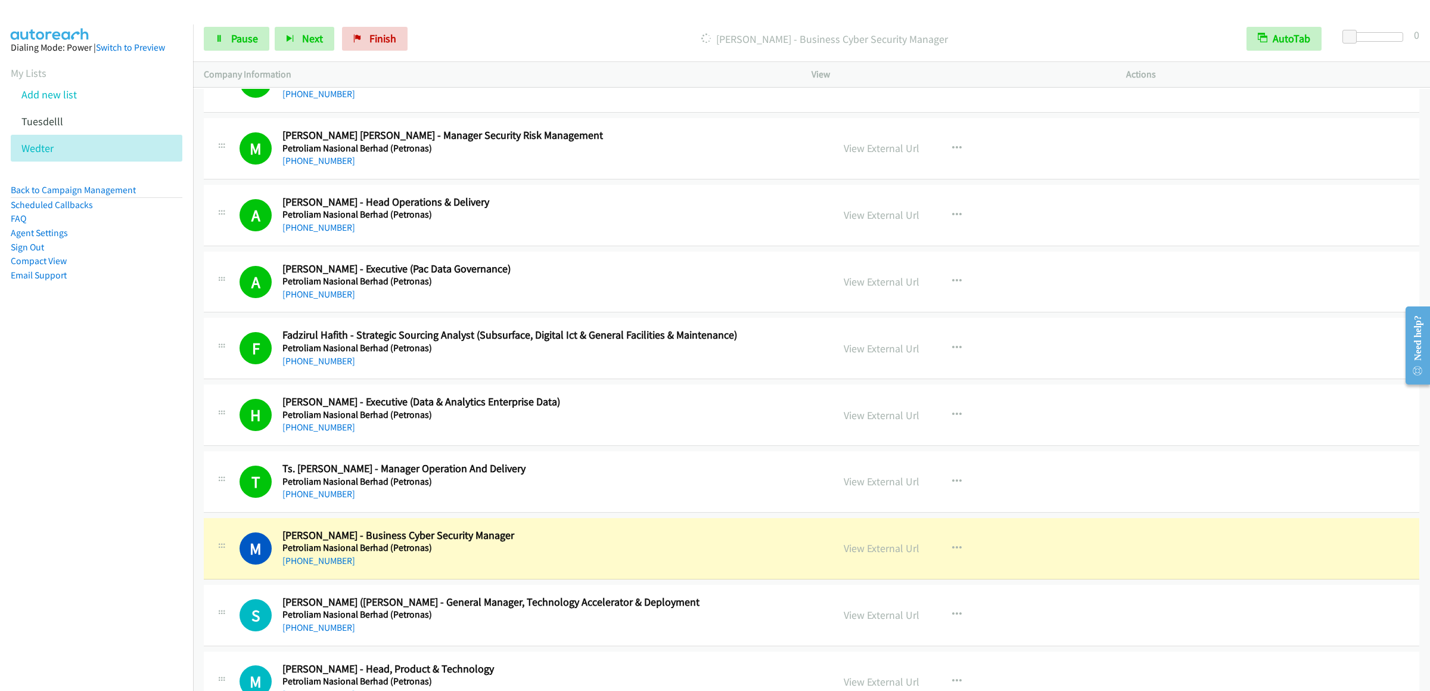
scroll to position [4767, 0]
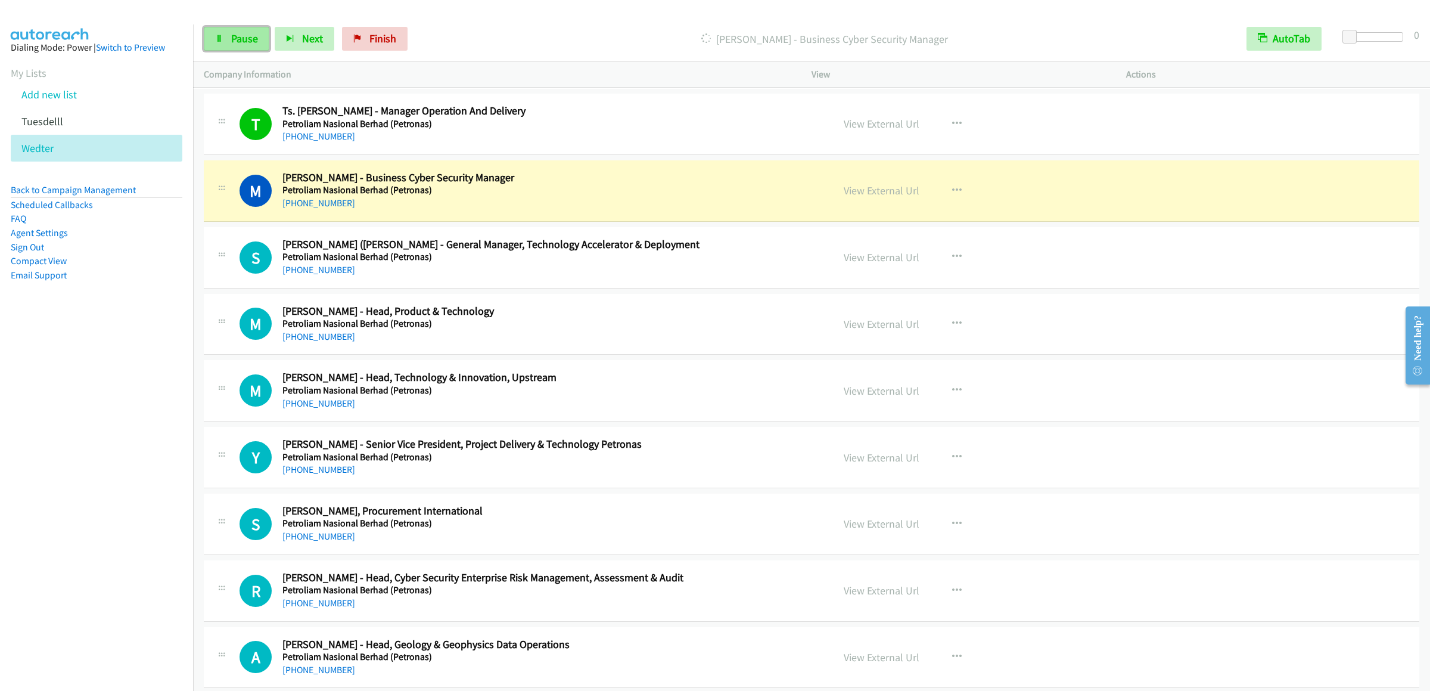
click at [238, 39] on span "Pause" at bounding box center [244, 39] width 27 height 14
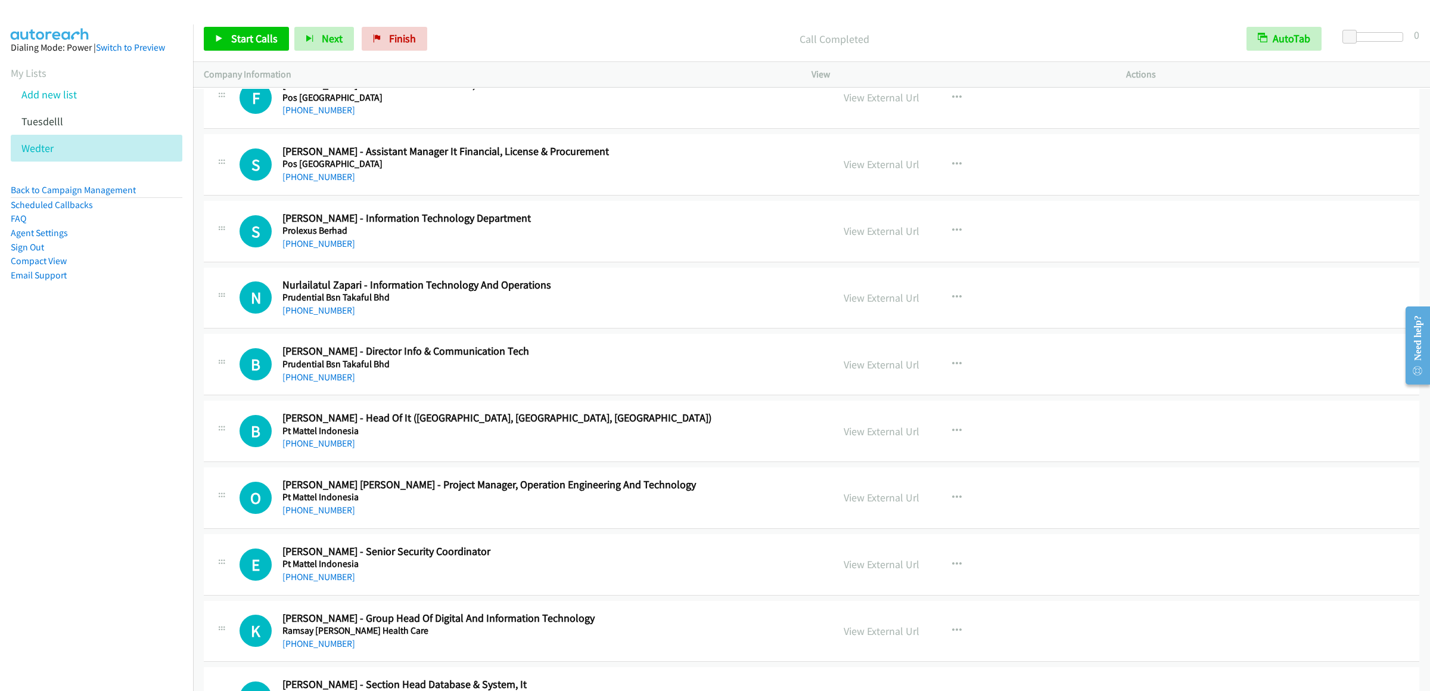
scroll to position [8819, 0]
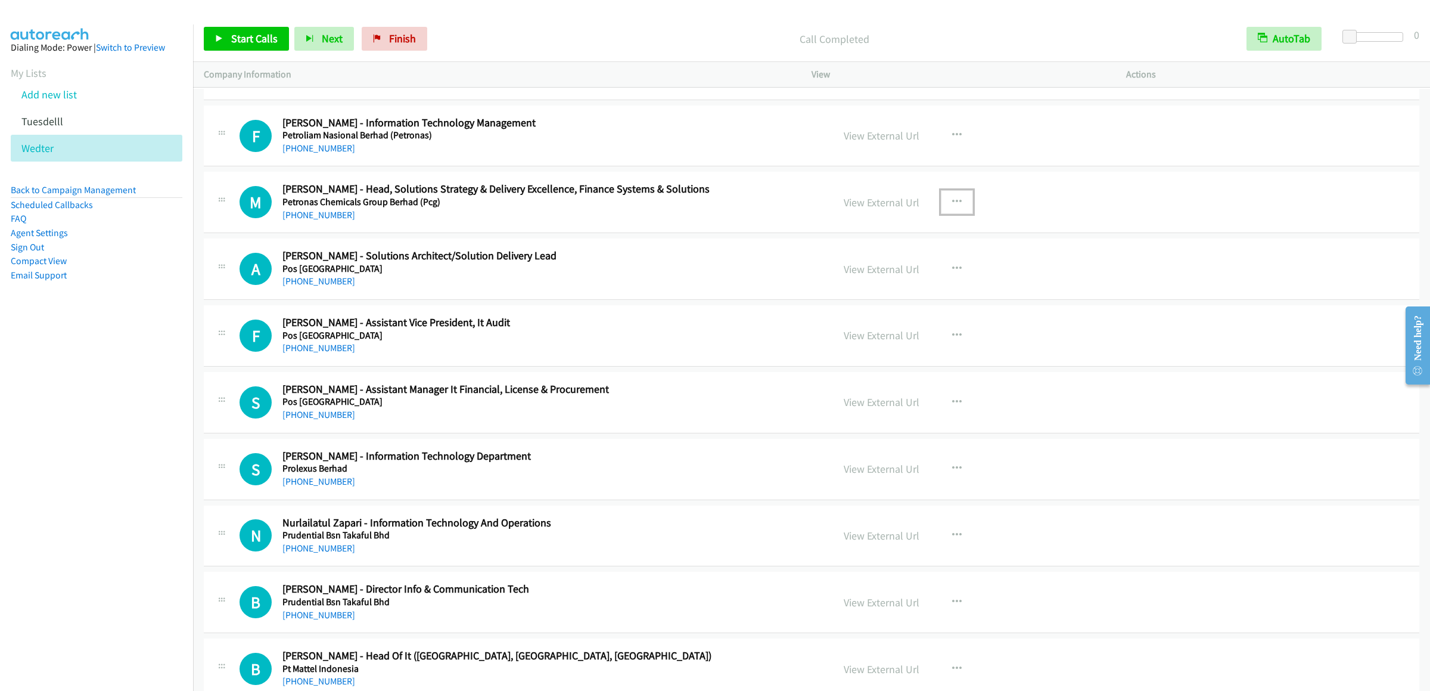
click at [953, 207] on icon "button" at bounding box center [957, 202] width 10 height 10
click at [885, 292] on link "Start Calls Here" at bounding box center [893, 280] width 159 height 24
click at [242, 36] on span "Start Calls" at bounding box center [254, 39] width 46 height 14
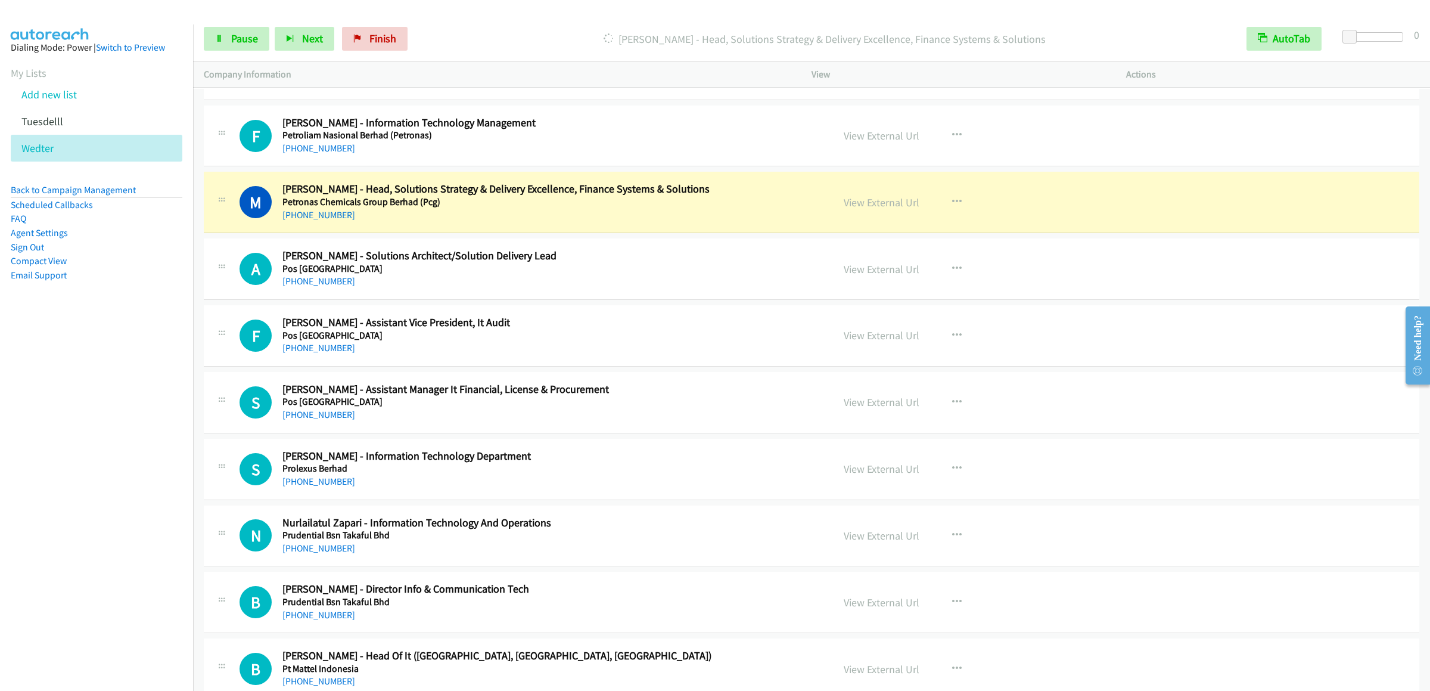
scroll to position [8938, 0]
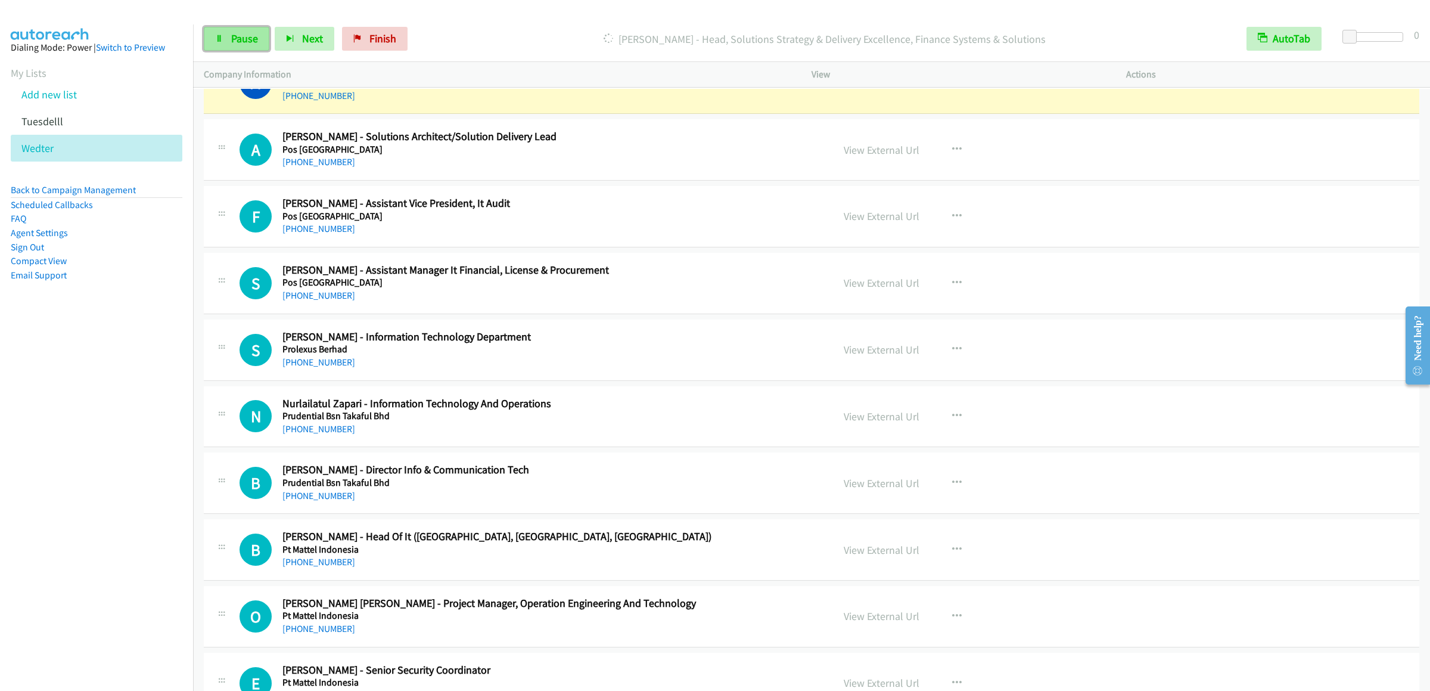
click at [251, 43] on span "Pause" at bounding box center [244, 39] width 27 height 14
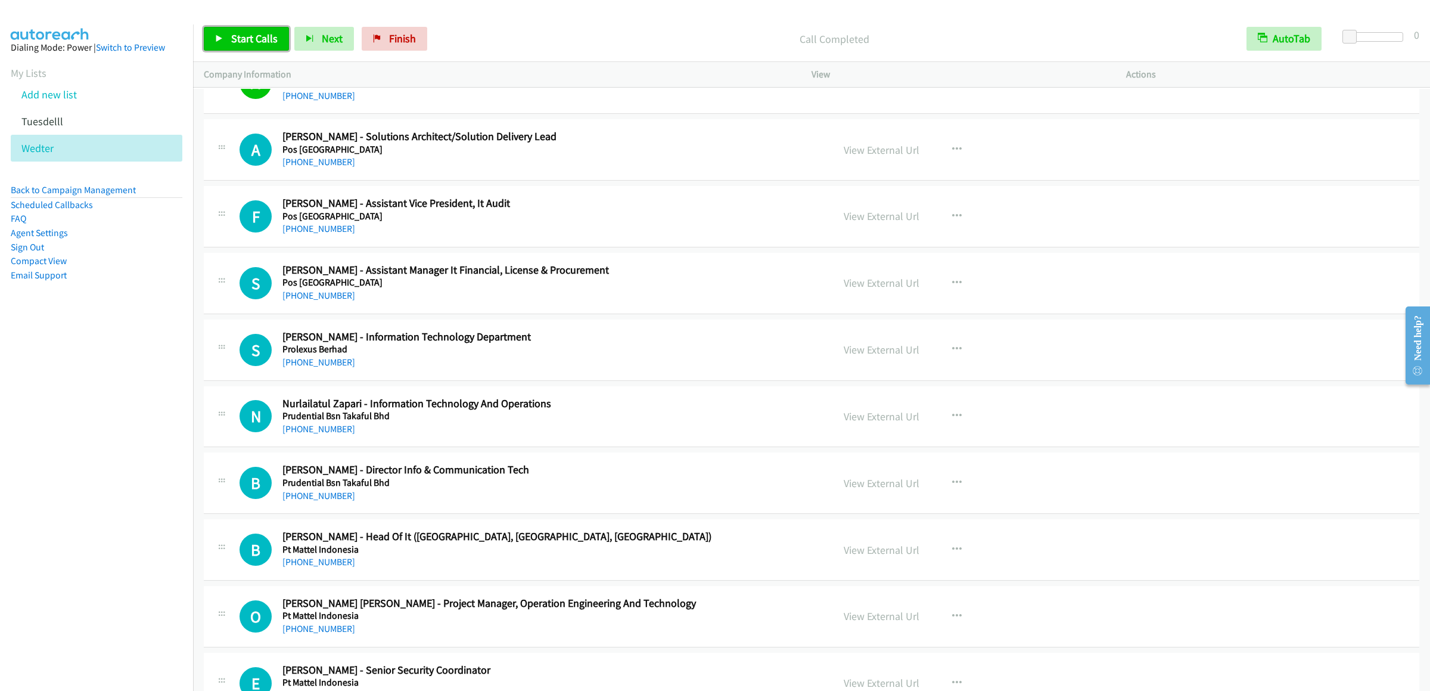
click at [253, 27] on link "Start Calls" at bounding box center [246, 39] width 85 height 24
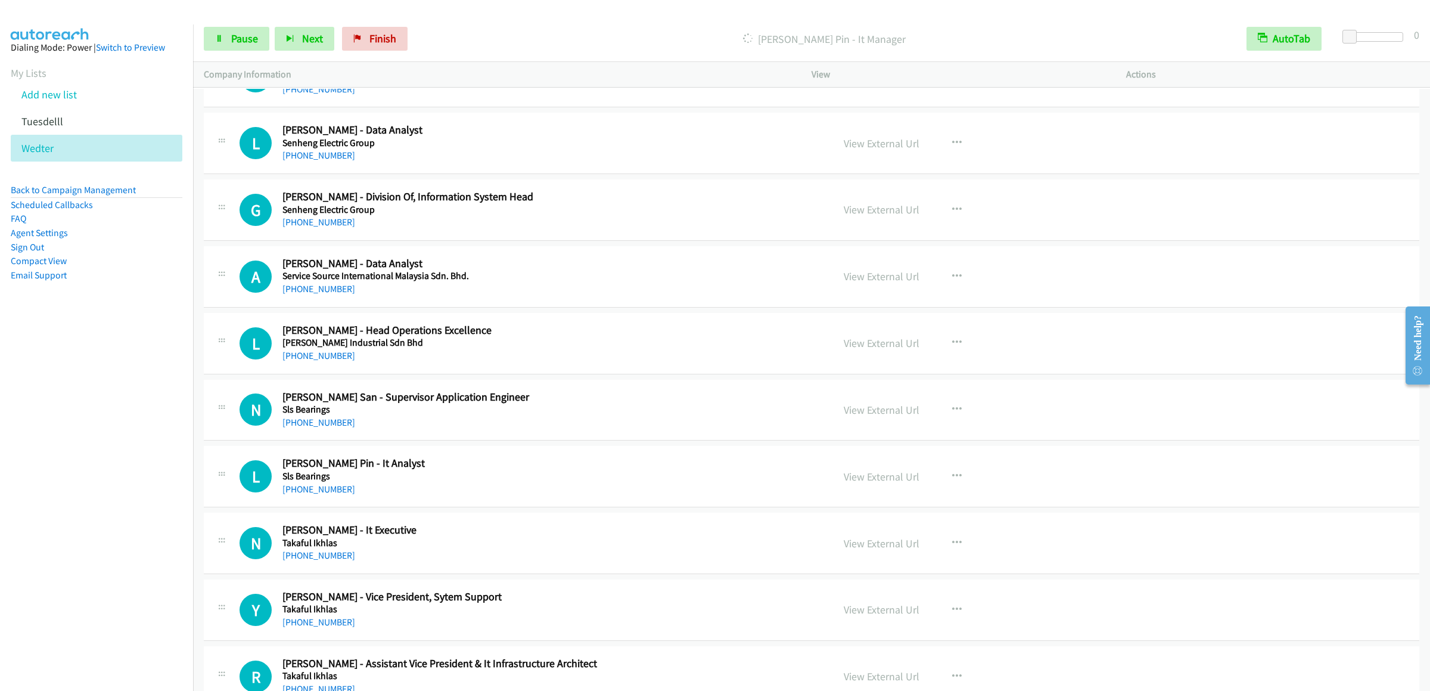
scroll to position [9772, 0]
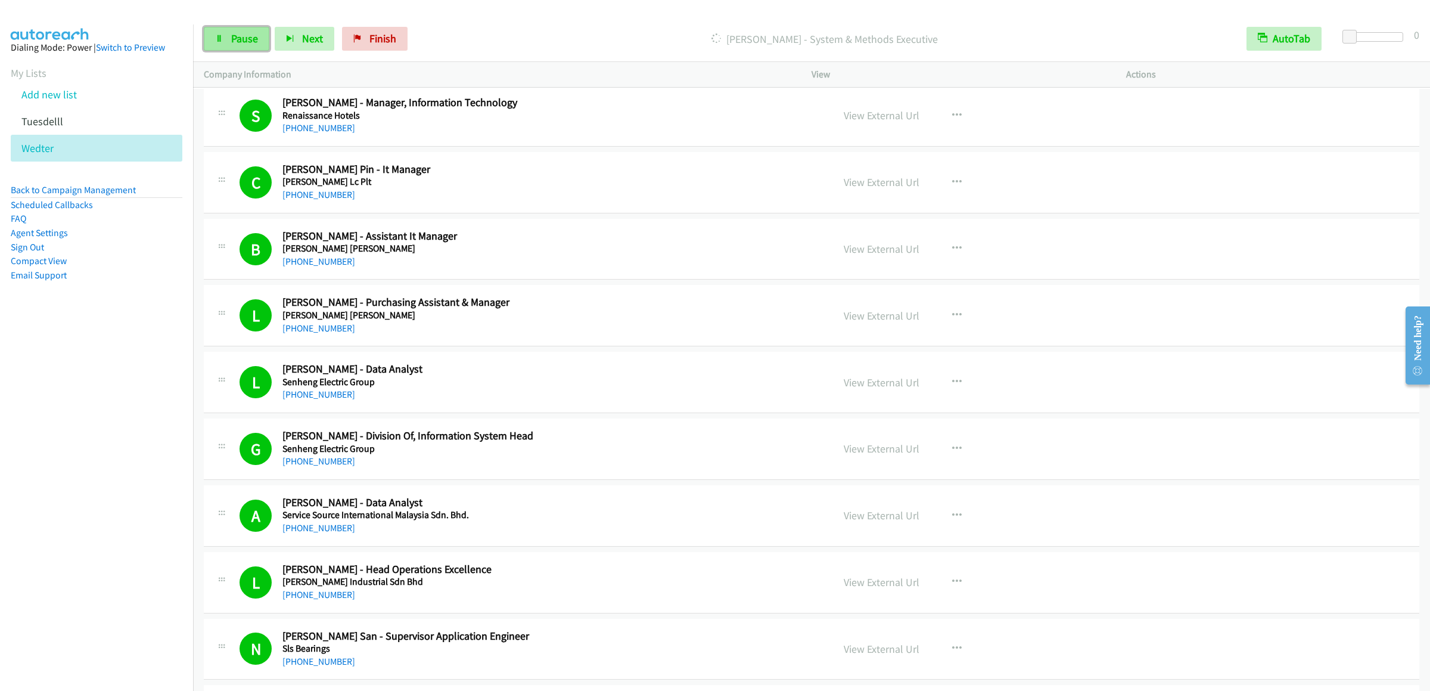
click at [213, 41] on link "Pause" at bounding box center [237, 39] width 66 height 24
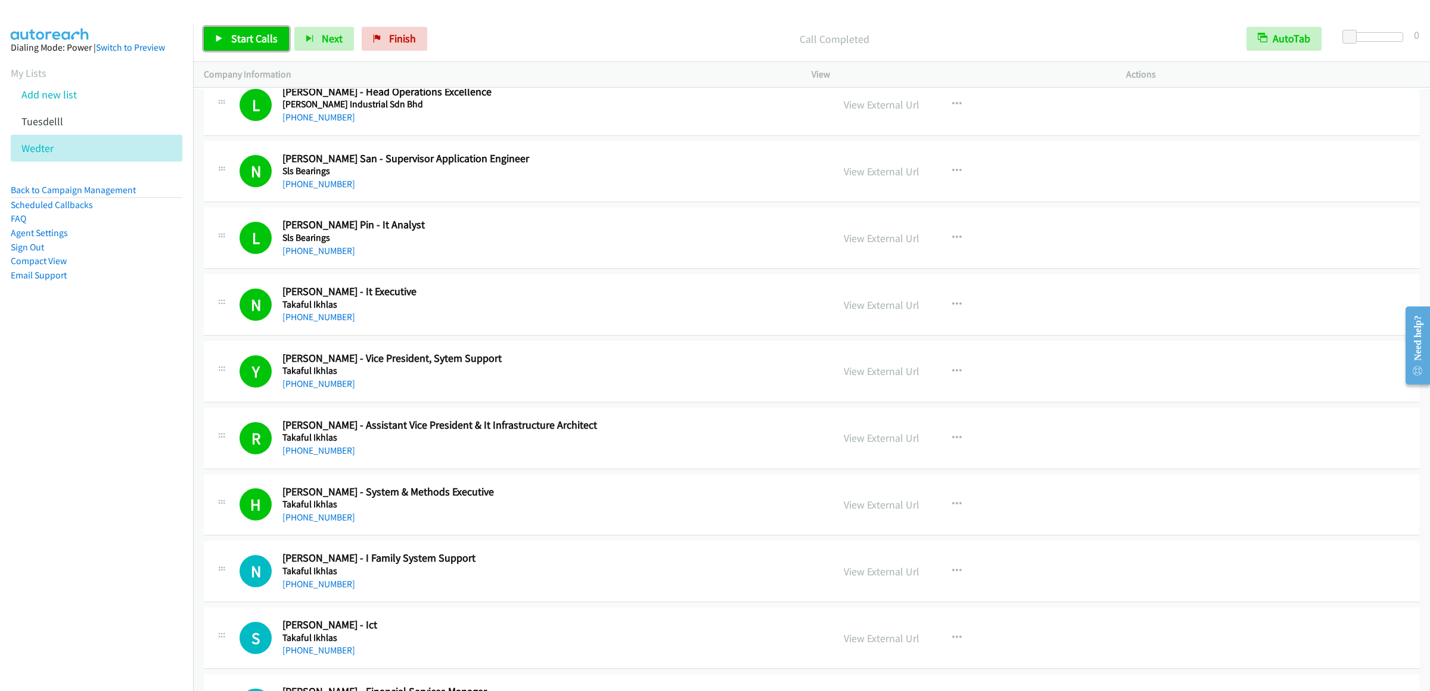
click at [251, 38] on span "Start Calls" at bounding box center [254, 39] width 46 height 14
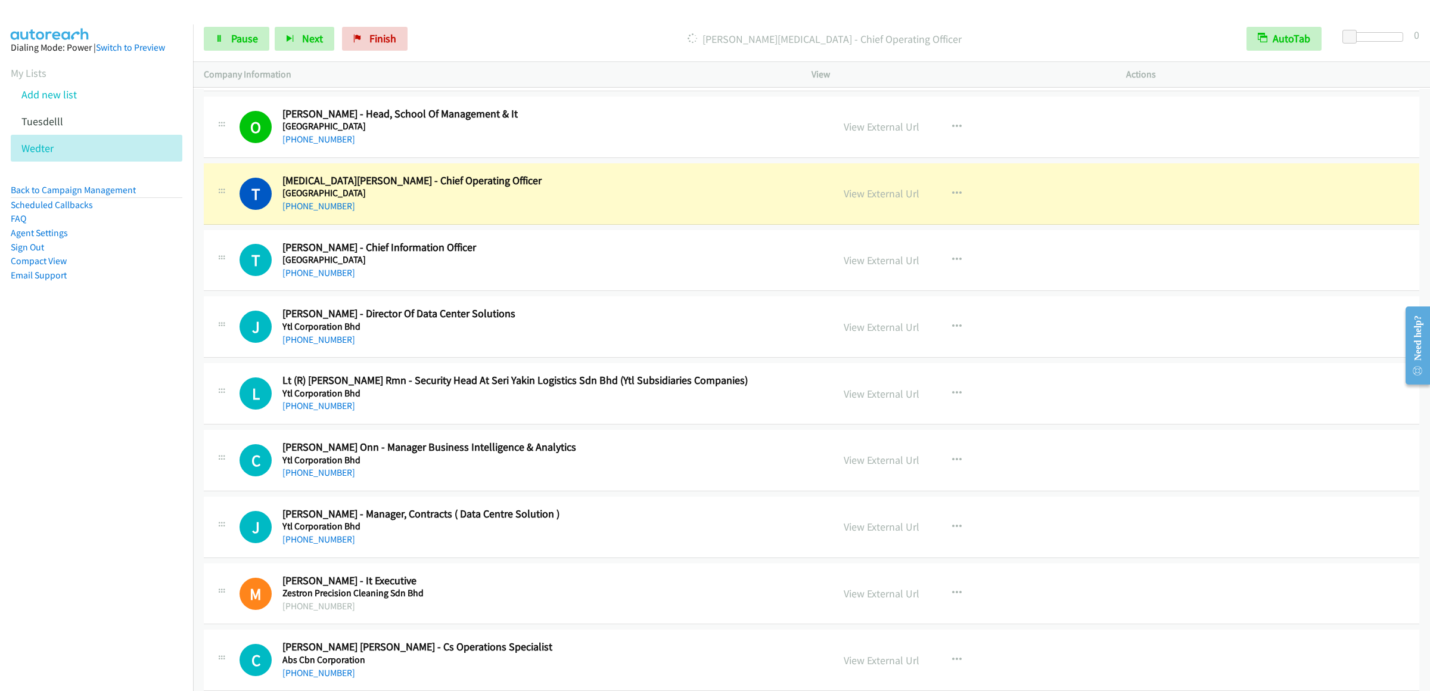
scroll to position [11679, 0]
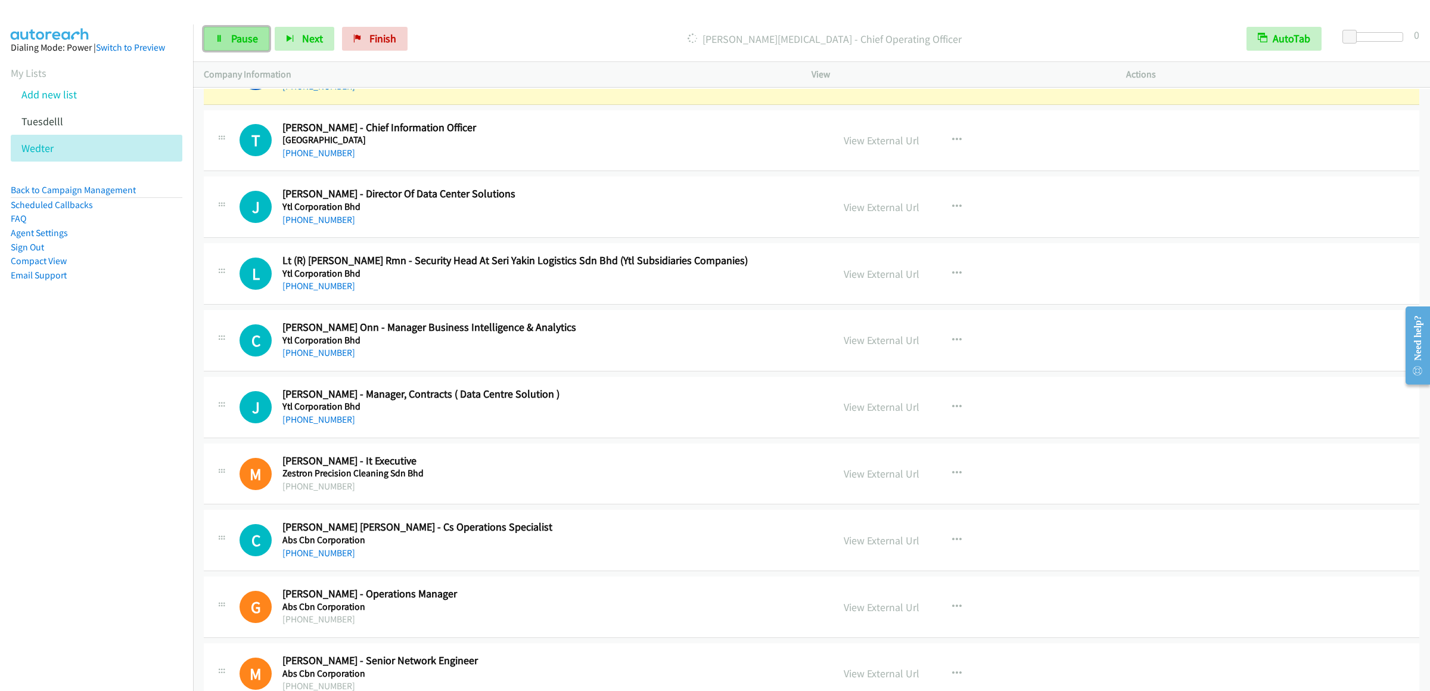
click at [236, 48] on link "Pause" at bounding box center [237, 39] width 66 height 24
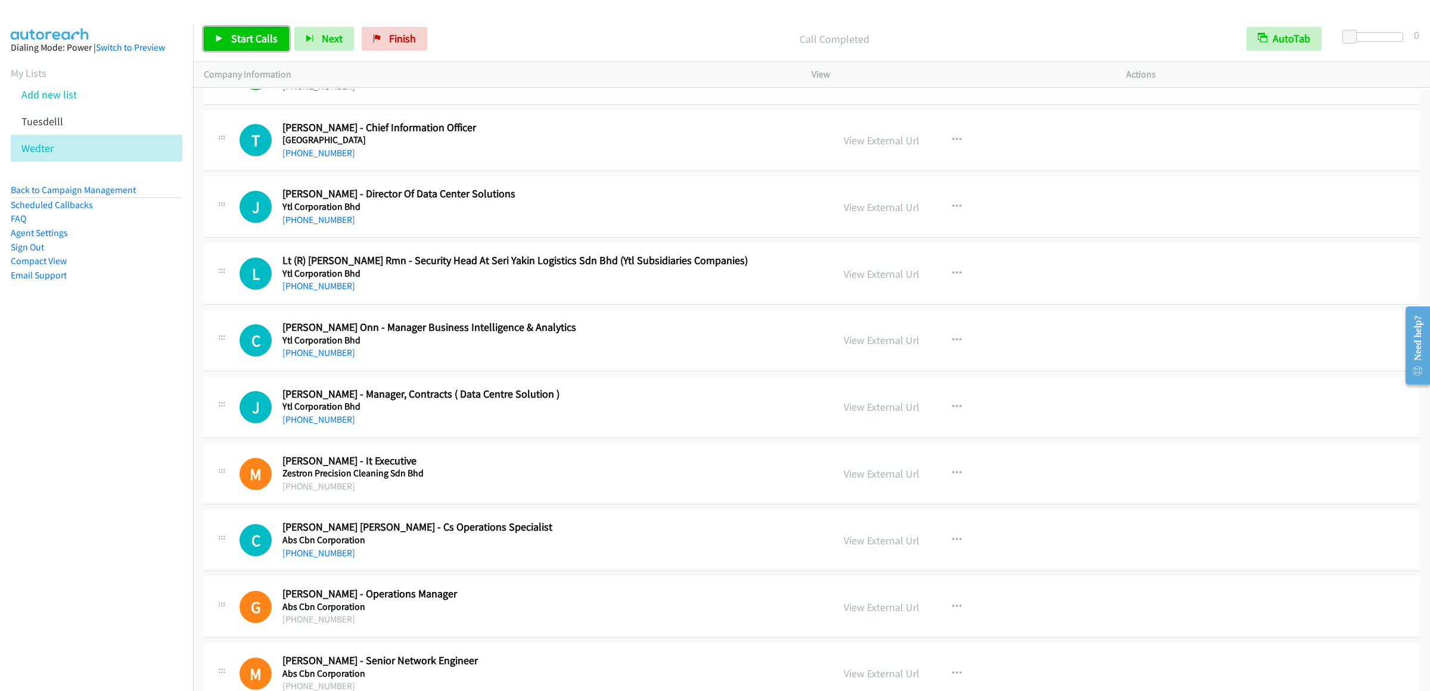
click at [229, 27] on link "Start Calls" at bounding box center [246, 39] width 85 height 24
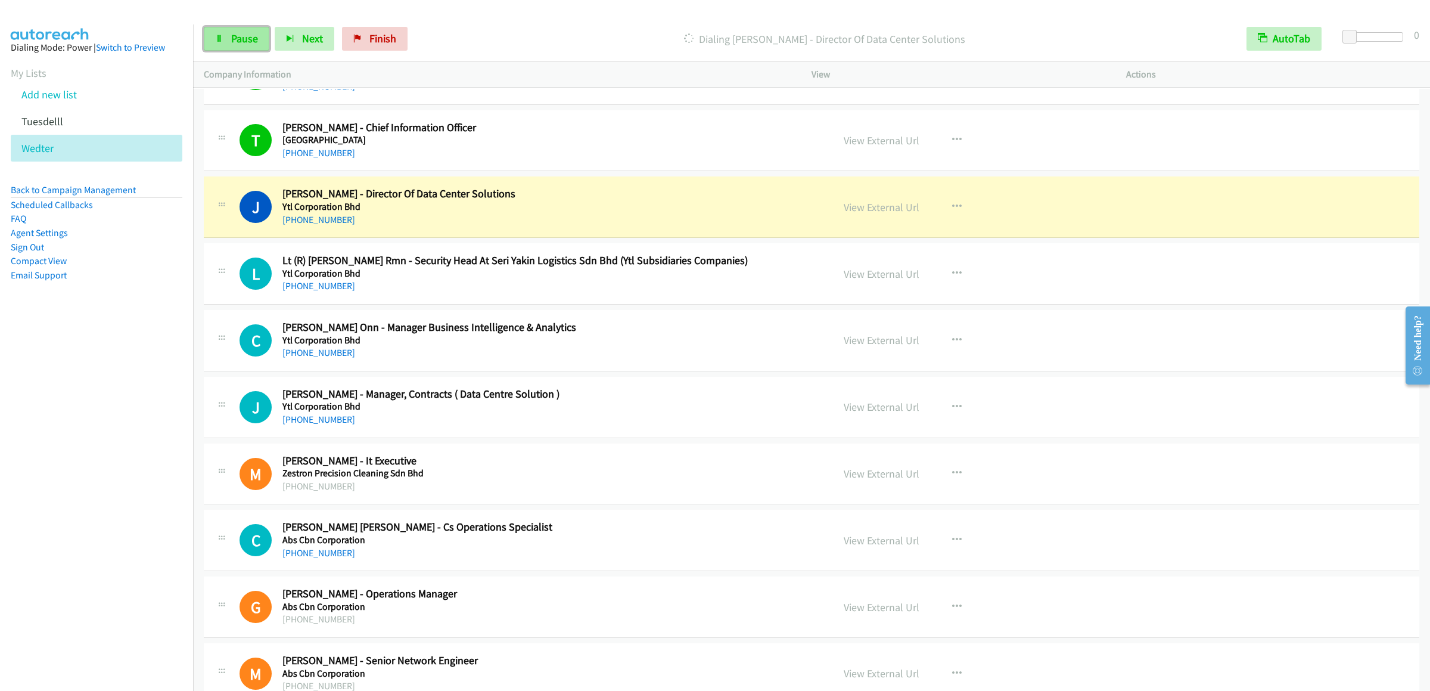
click at [231, 35] on span "Pause" at bounding box center [244, 39] width 27 height 14
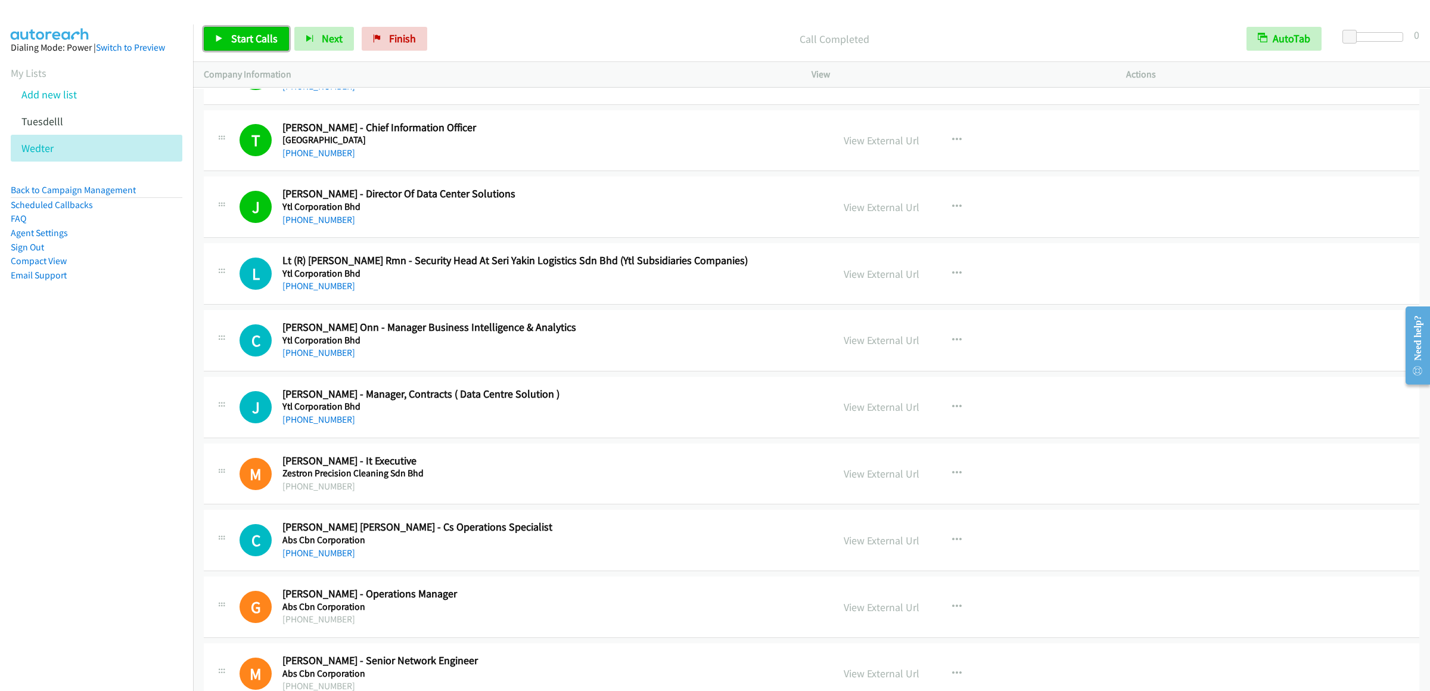
click at [238, 29] on link "Start Calls" at bounding box center [246, 39] width 85 height 24
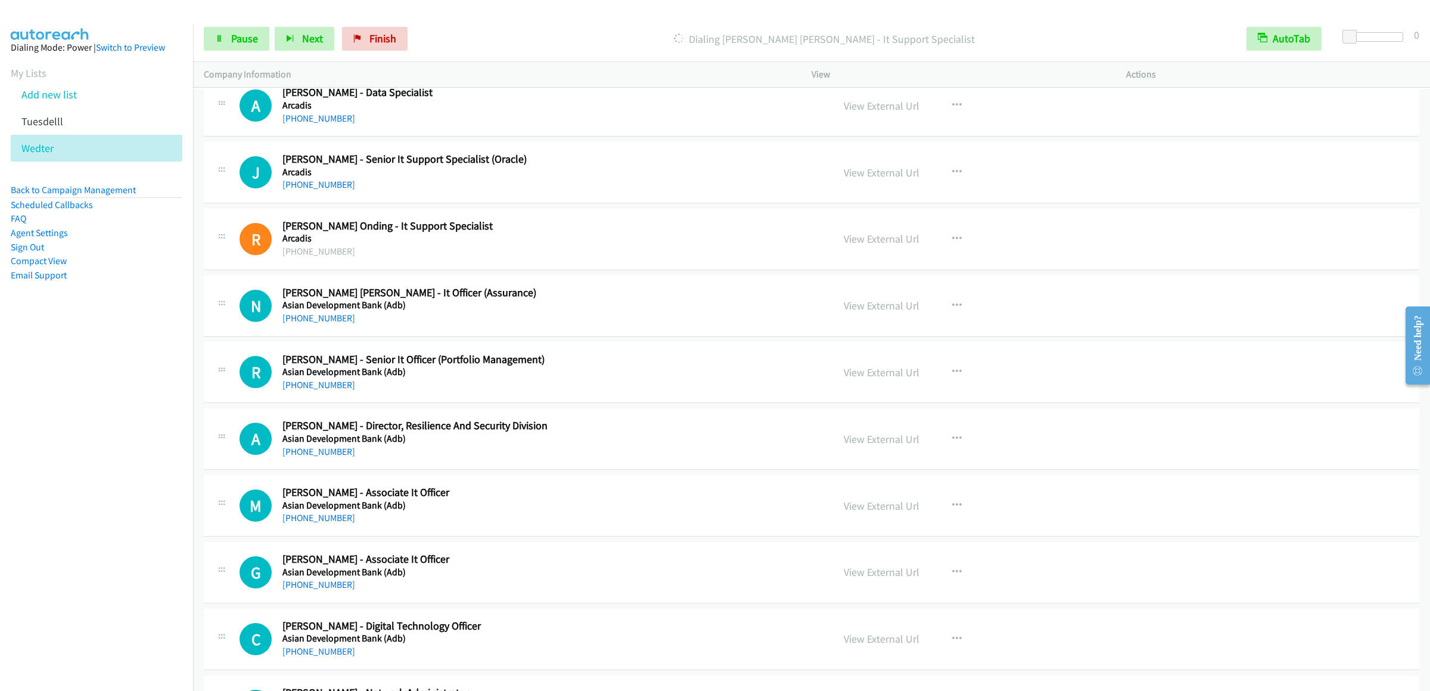
scroll to position [12395, 0]
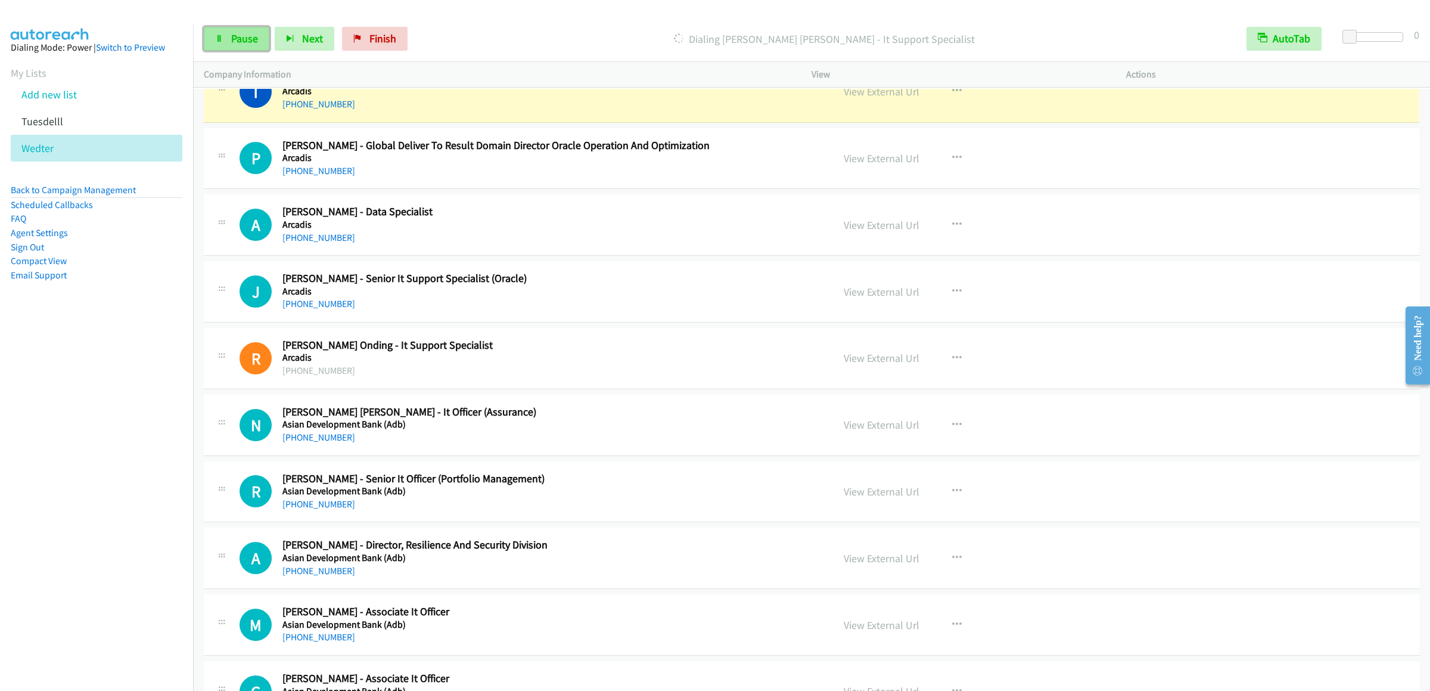
click at [232, 36] on span "Pause" at bounding box center [244, 39] width 27 height 14
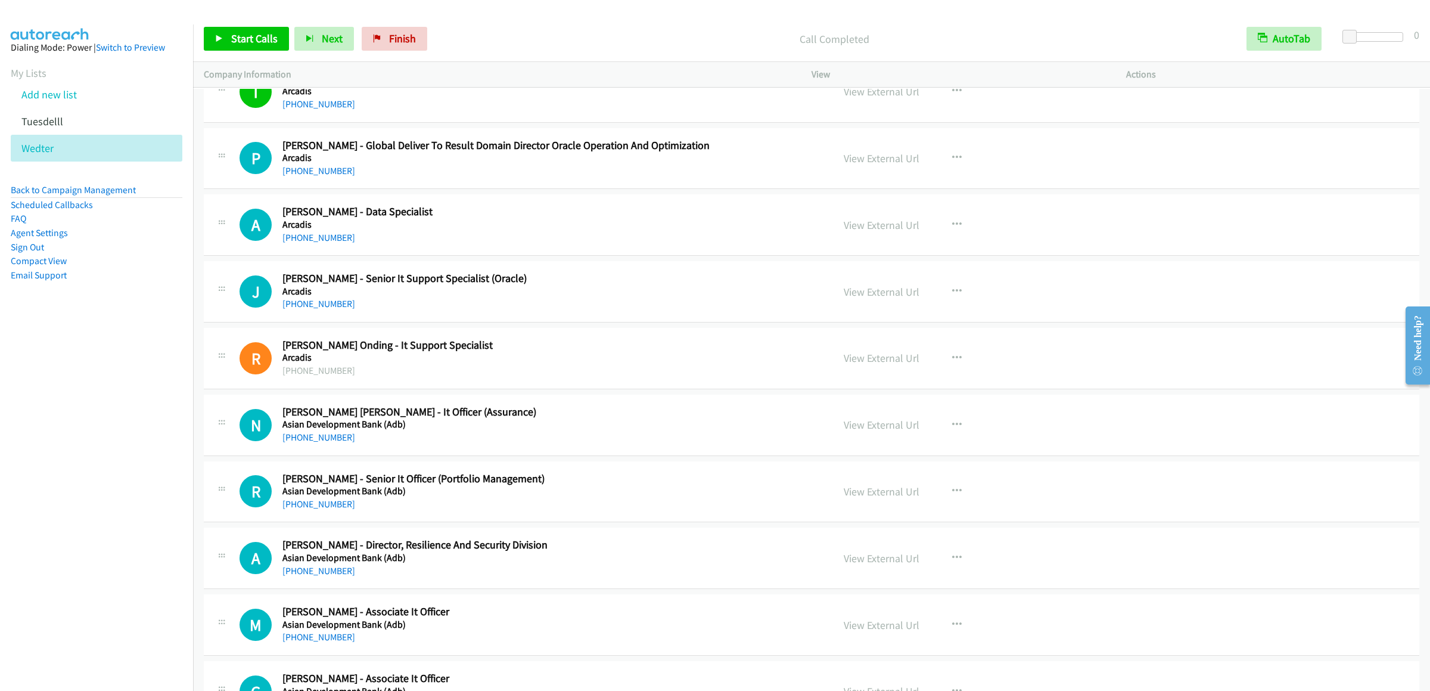
click at [231, 52] on div "Start Calls Pause Next Finish Call Completed AutoTab AutoTab 0" at bounding box center [811, 39] width 1237 height 46
click at [236, 44] on span "Start Calls" at bounding box center [254, 39] width 46 height 14
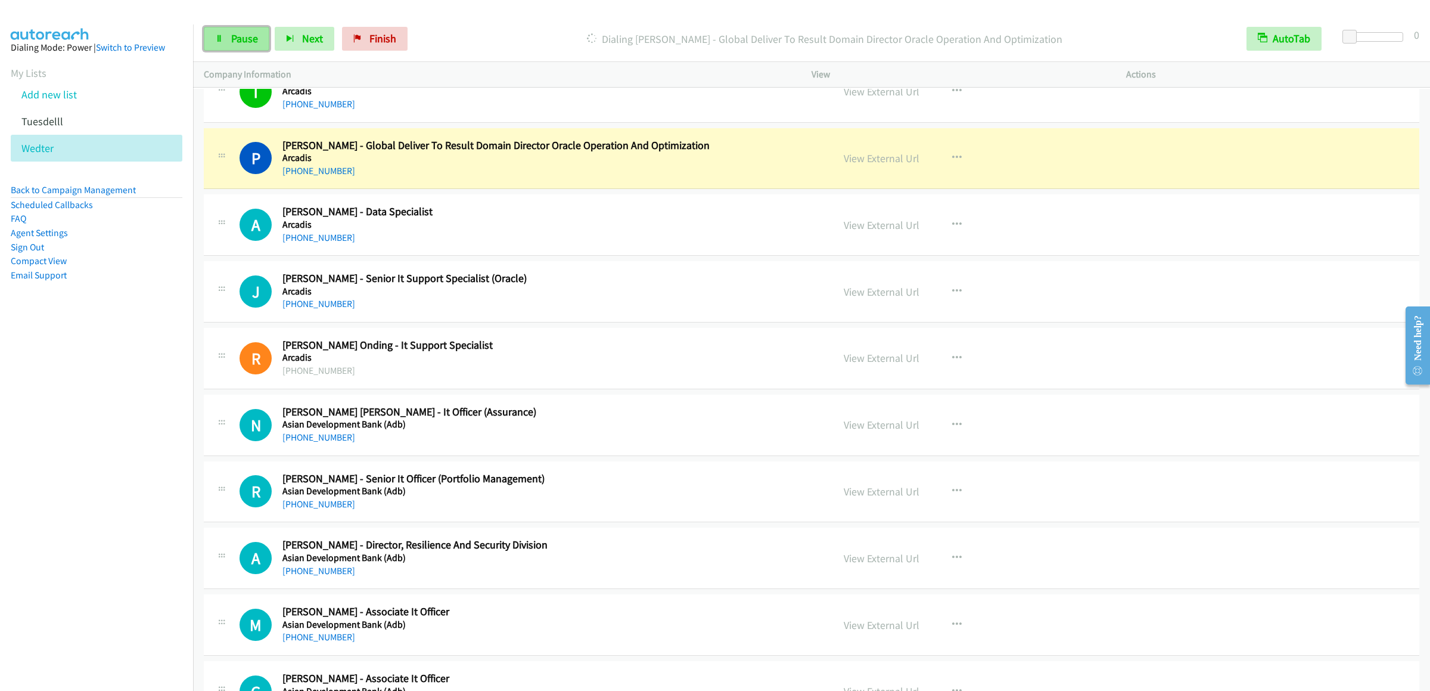
click at [219, 33] on link "Pause" at bounding box center [237, 39] width 66 height 24
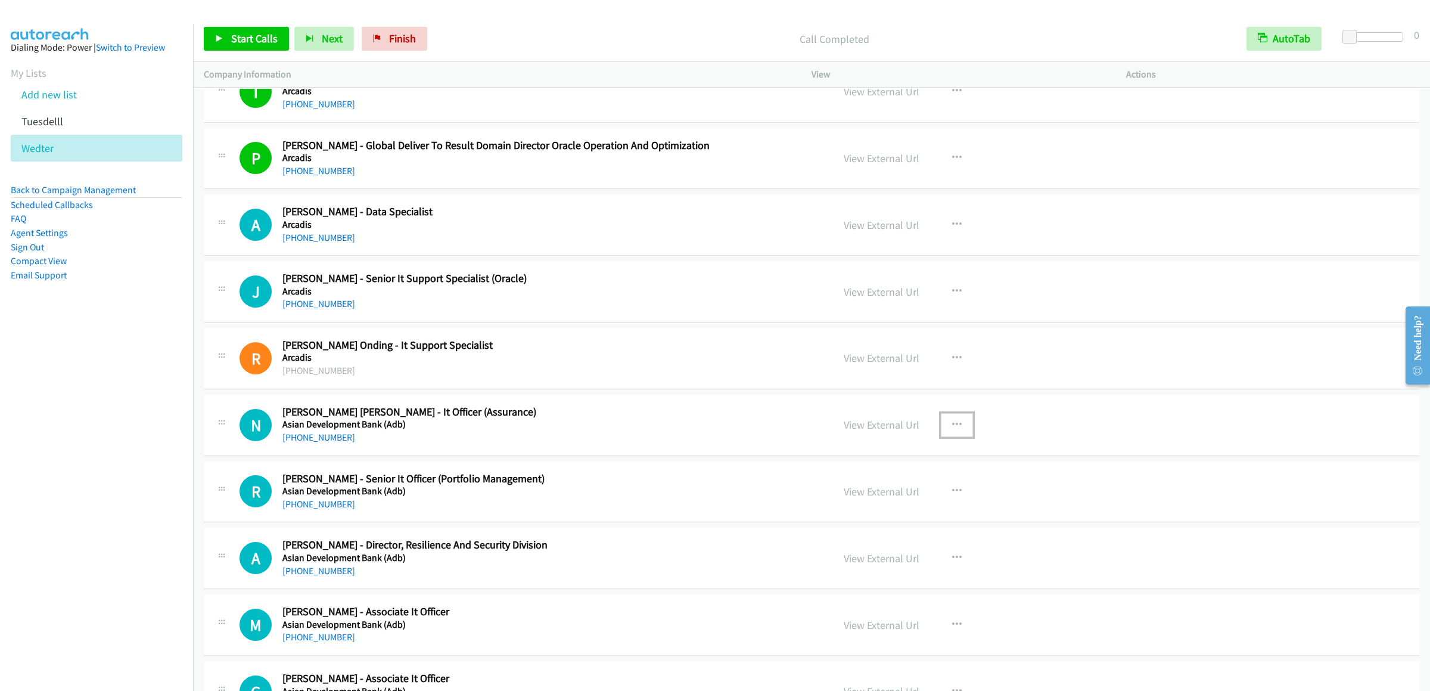
click at [941, 437] on button "button" at bounding box center [957, 425] width 32 height 24
click at [877, 514] on link "Start Calls Here" at bounding box center [893, 502] width 159 height 24
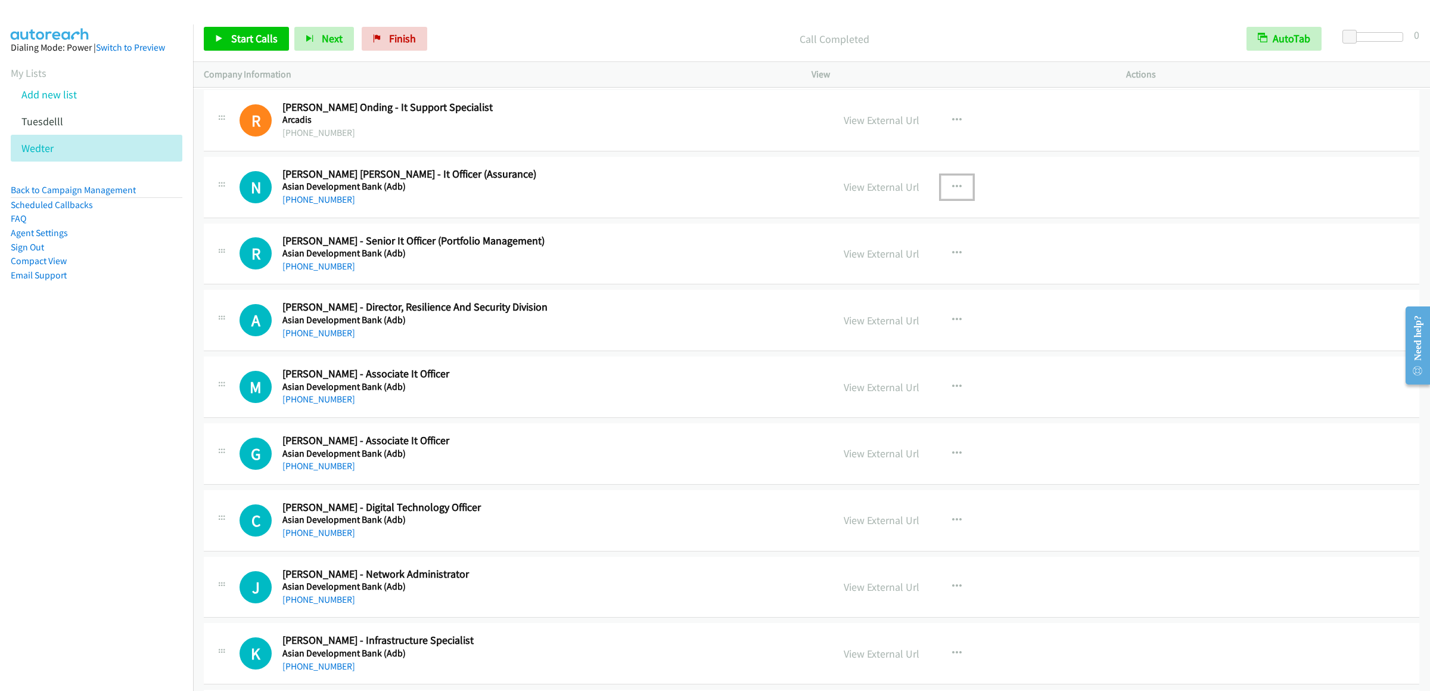
scroll to position [12752, 0]
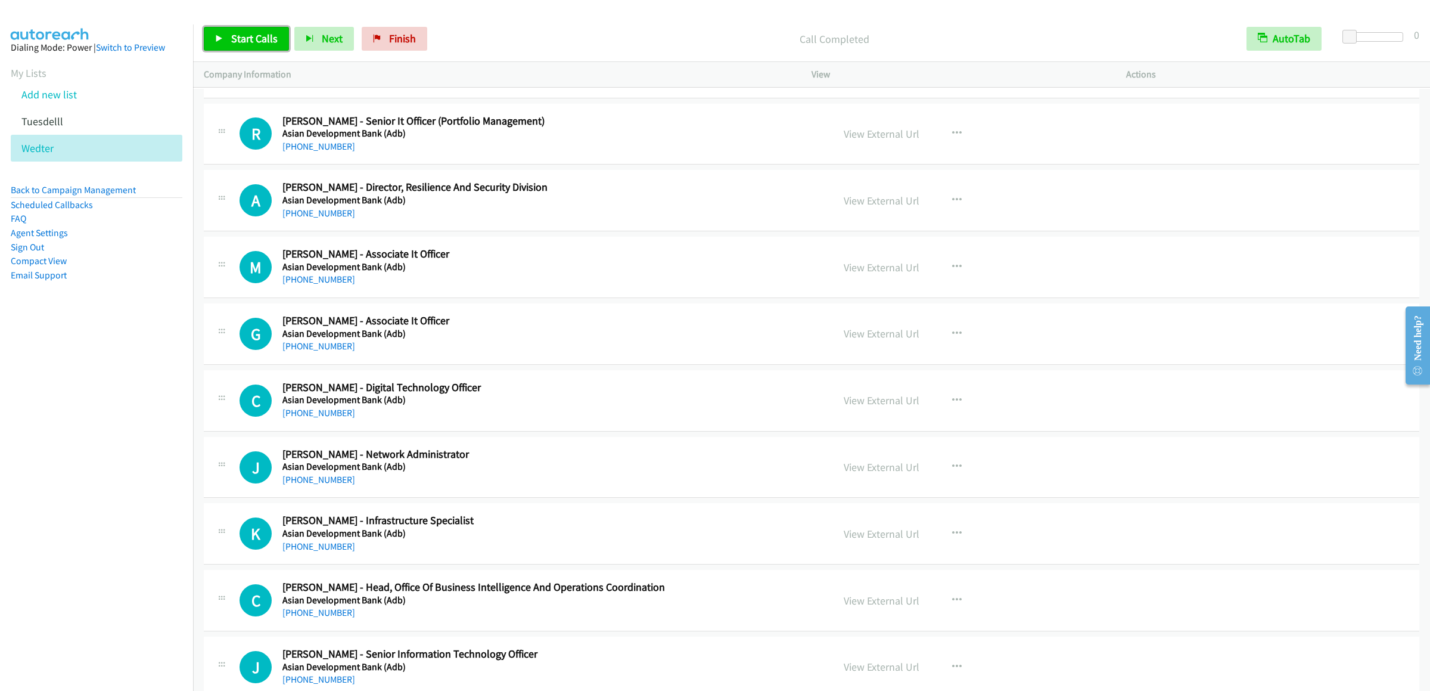
click at [254, 43] on span "Start Calls" at bounding box center [254, 39] width 46 height 14
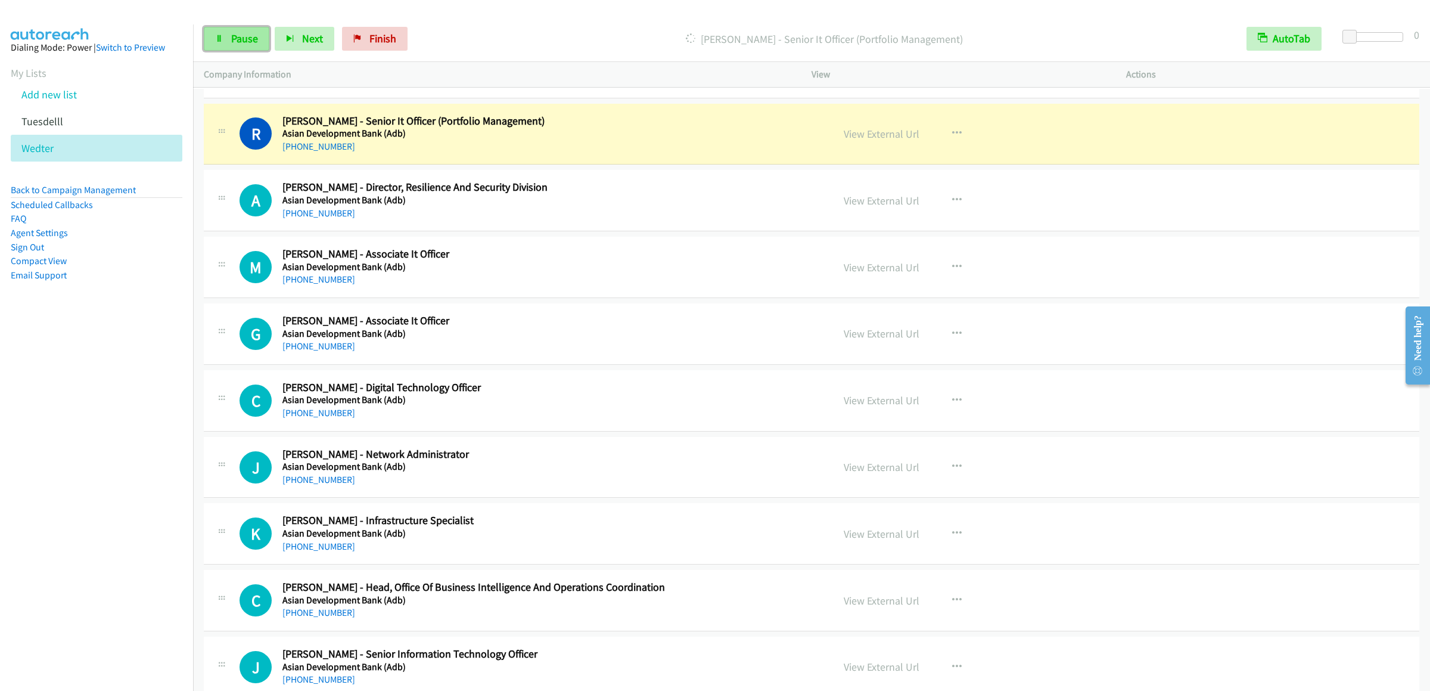
click at [238, 46] on link "Pause" at bounding box center [237, 39] width 66 height 24
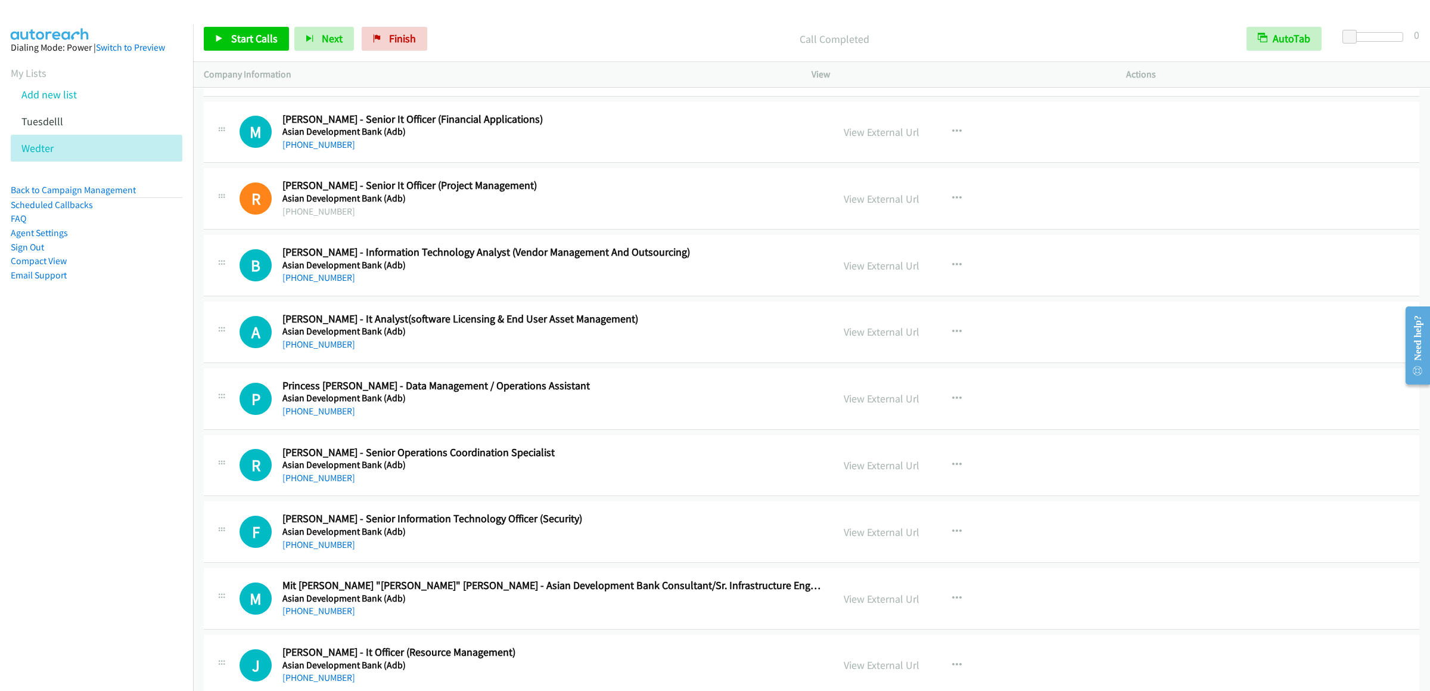
scroll to position [17043, 0]
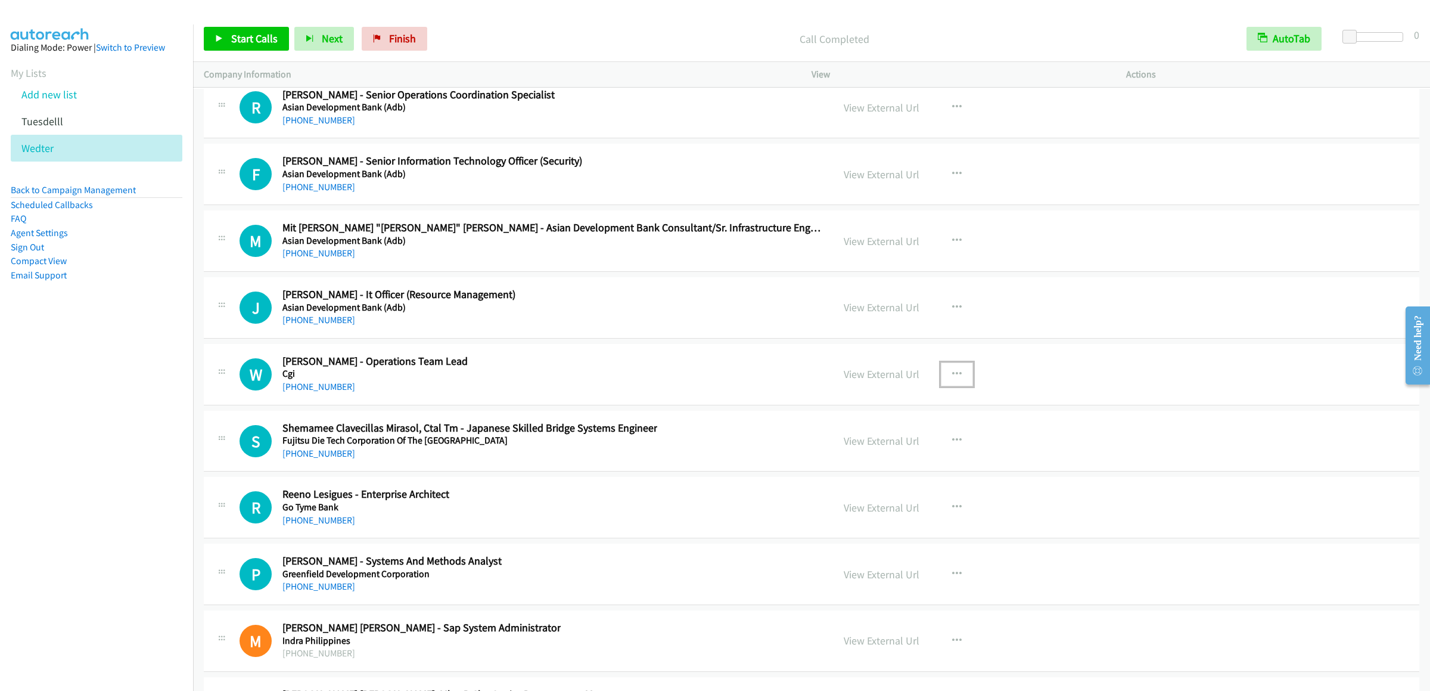
click at [952, 379] on icon "button" at bounding box center [957, 374] width 10 height 10
click at [881, 464] on link "Start Calls Here" at bounding box center [893, 452] width 159 height 24
click at [243, 36] on span "Start Calls" at bounding box center [254, 39] width 46 height 14
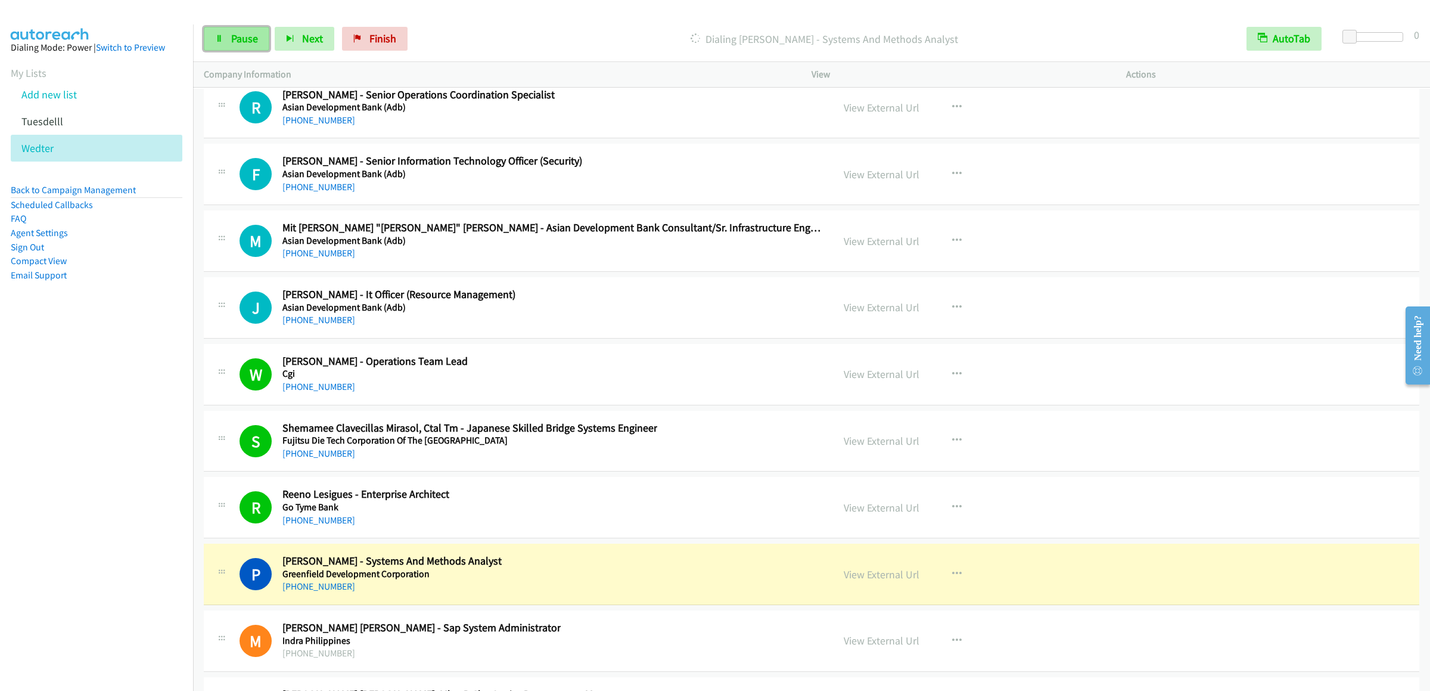
click at [247, 38] on span "Pause" at bounding box center [244, 39] width 27 height 14
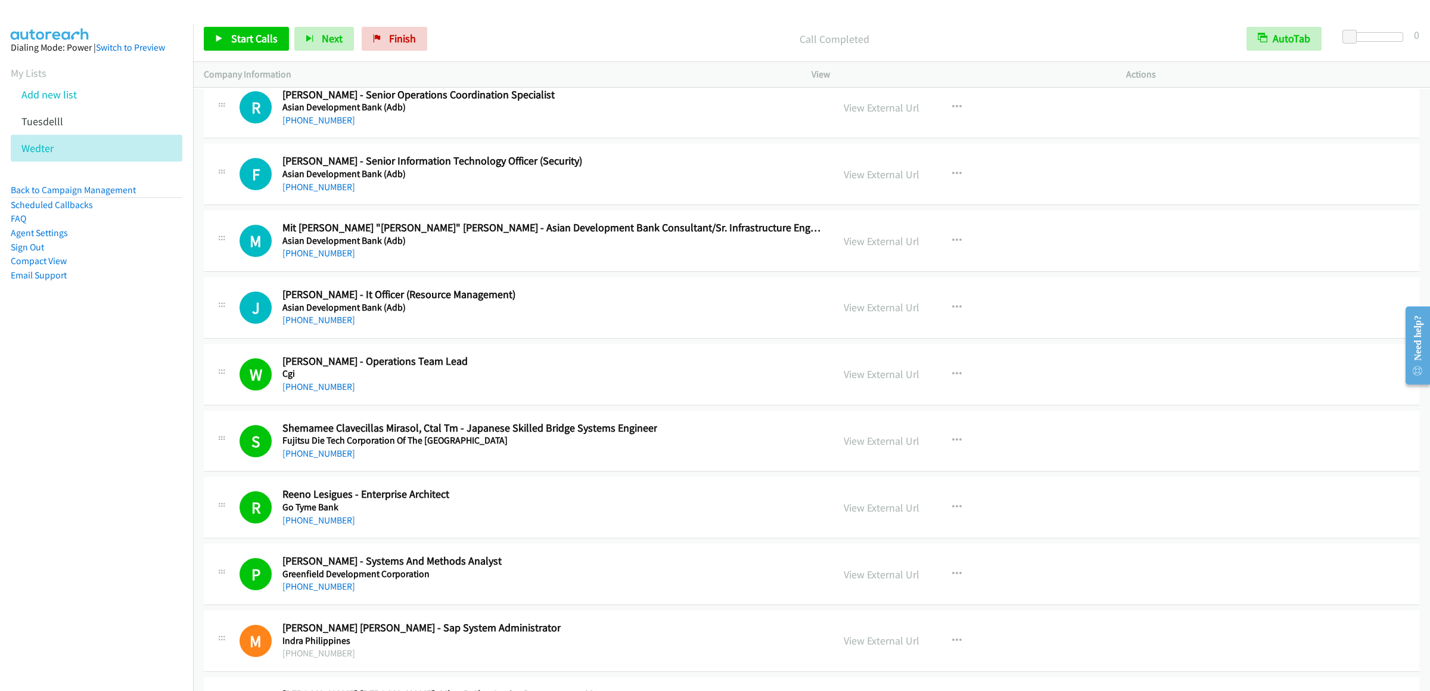
scroll to position [17519, 0]
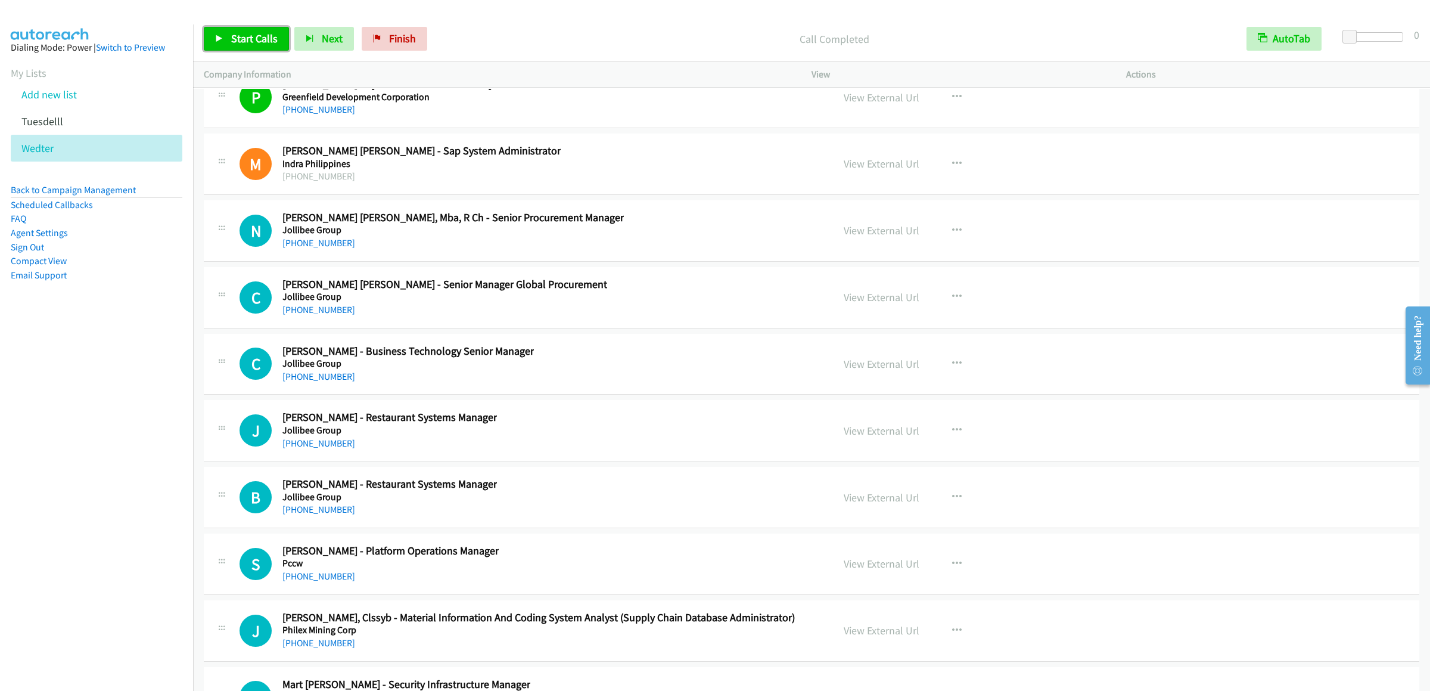
click at [262, 46] on link "Start Calls" at bounding box center [246, 39] width 85 height 24
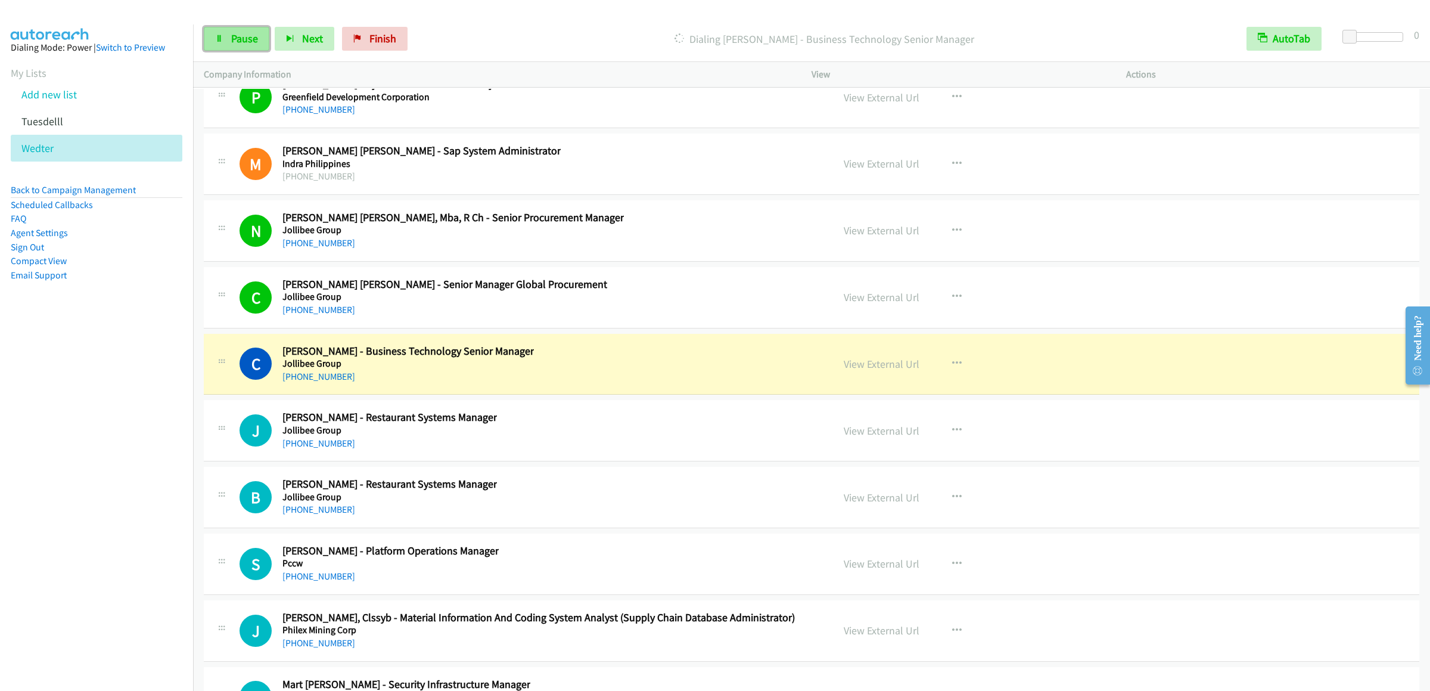
click at [231, 35] on span "Pause" at bounding box center [244, 39] width 27 height 14
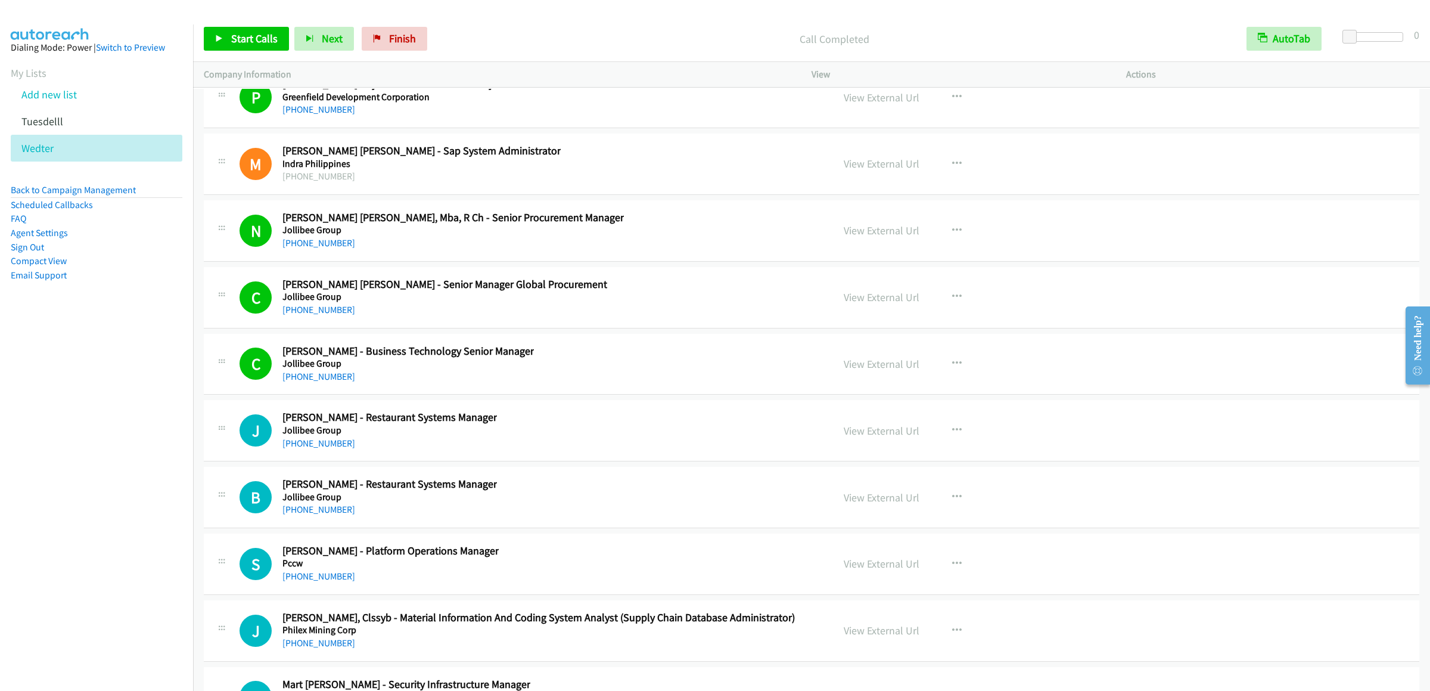
scroll to position [17638, 0]
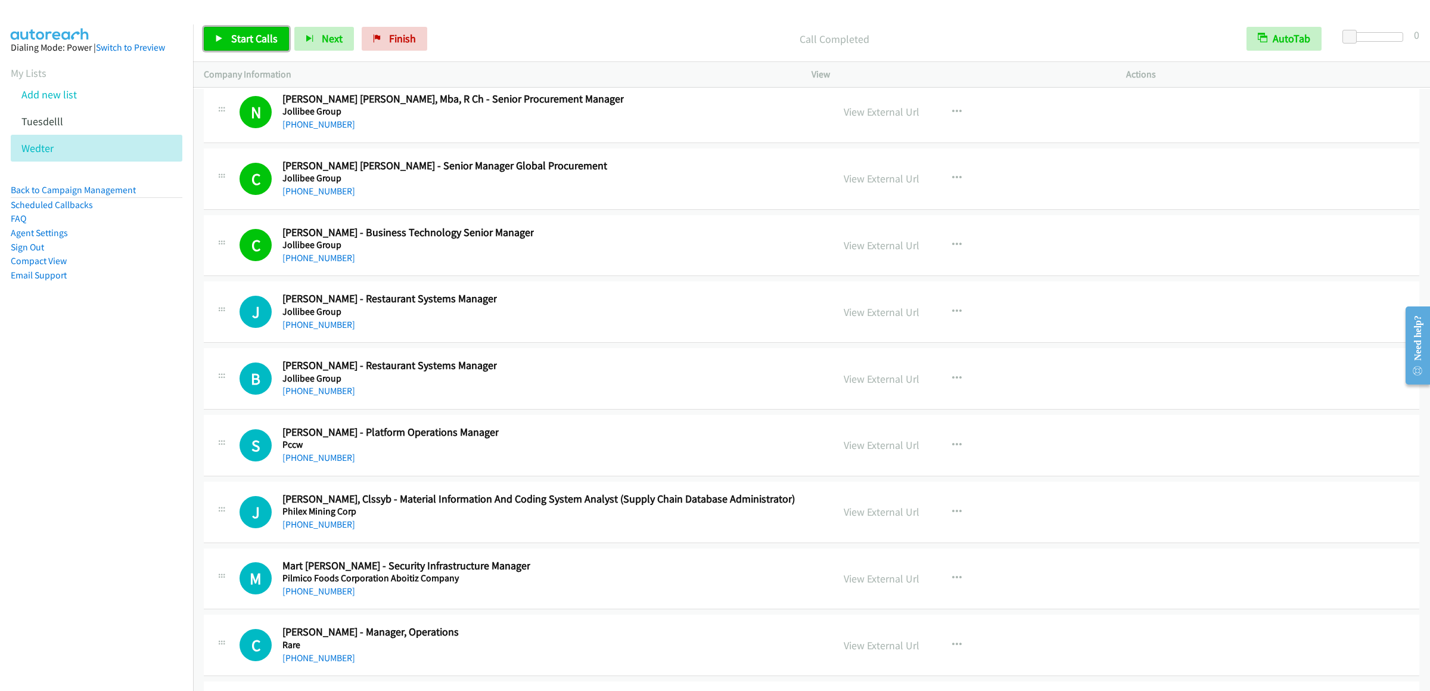
click at [254, 29] on link "Start Calls" at bounding box center [246, 39] width 85 height 24
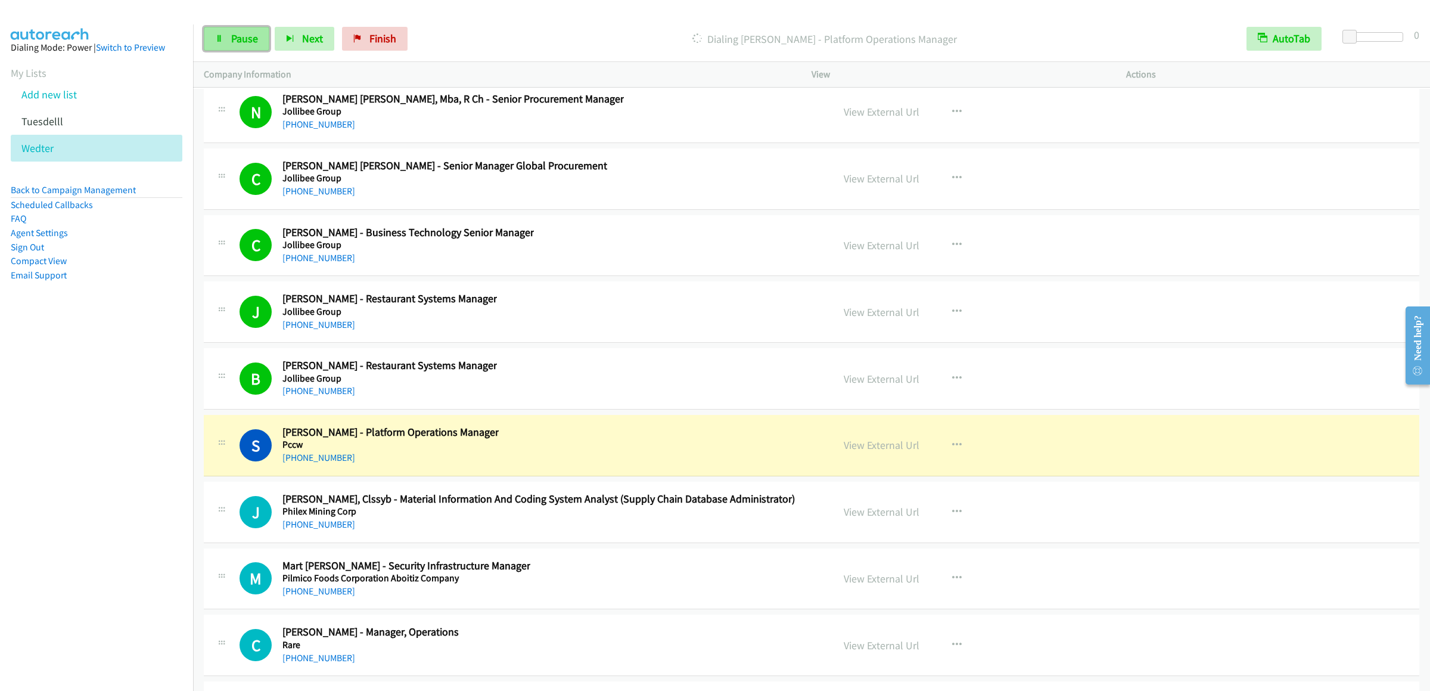
click at [247, 36] on span "Pause" at bounding box center [244, 39] width 27 height 14
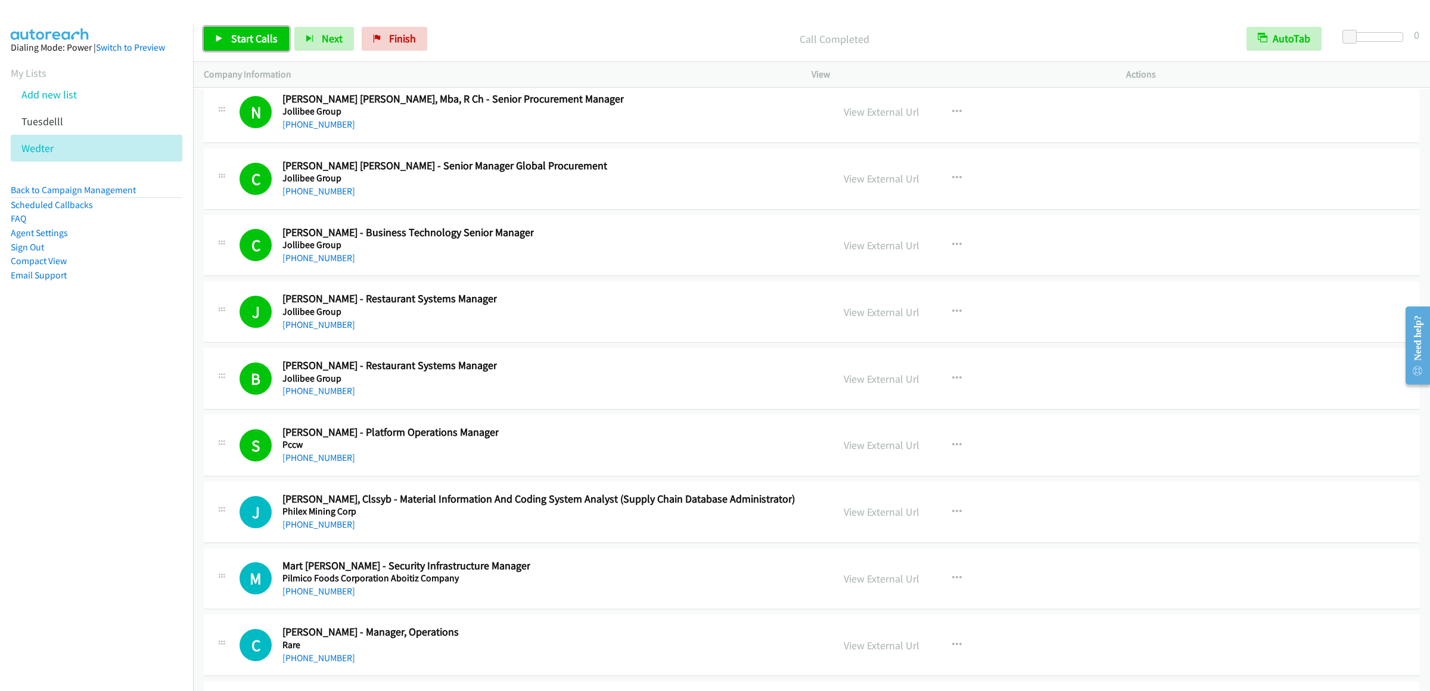
click at [257, 36] on span "Start Calls" at bounding box center [254, 39] width 46 height 14
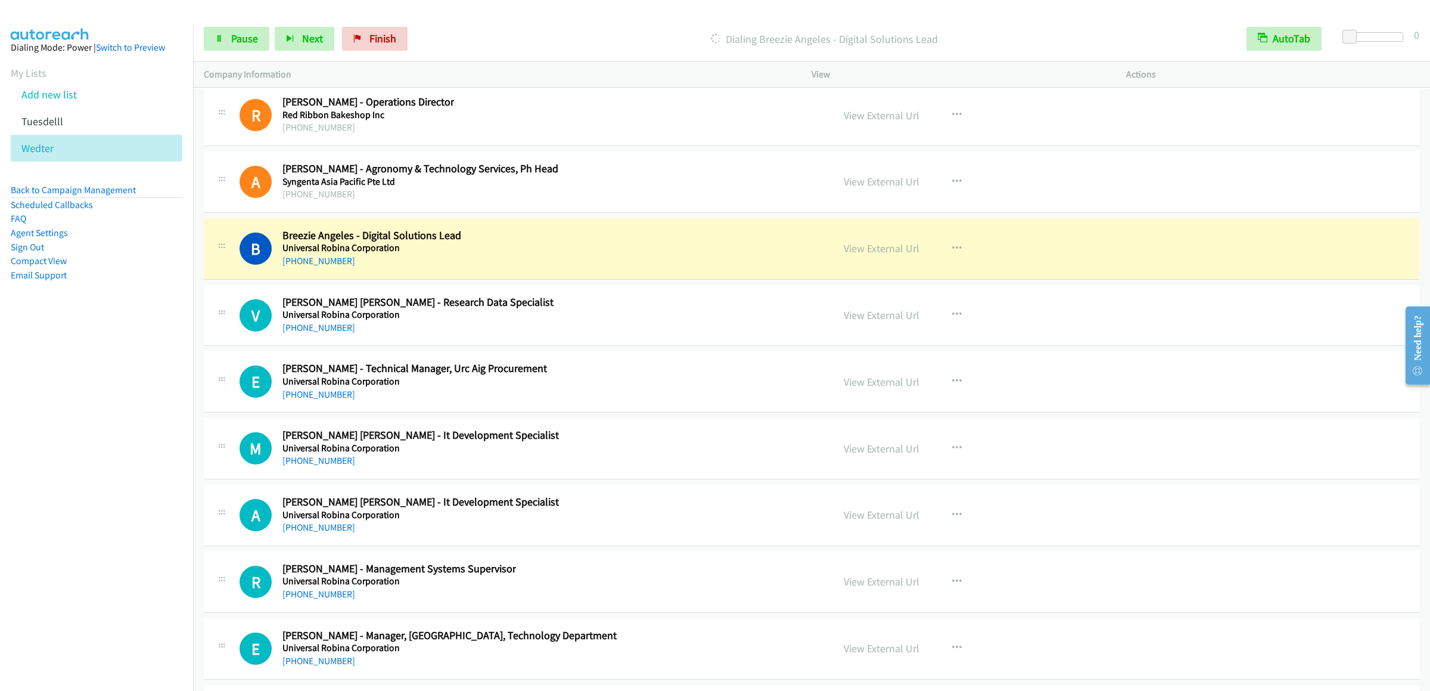
scroll to position [18473, 0]
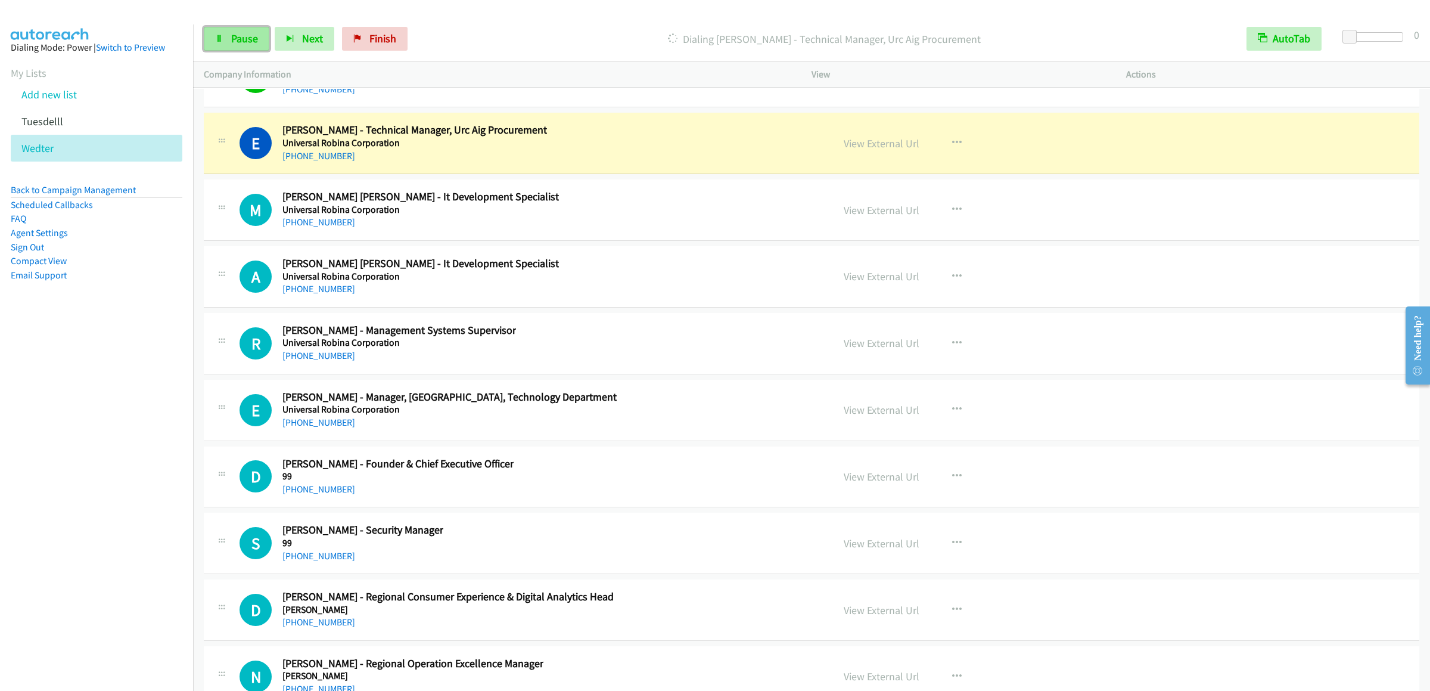
click at [256, 40] on span "Pause" at bounding box center [244, 39] width 27 height 14
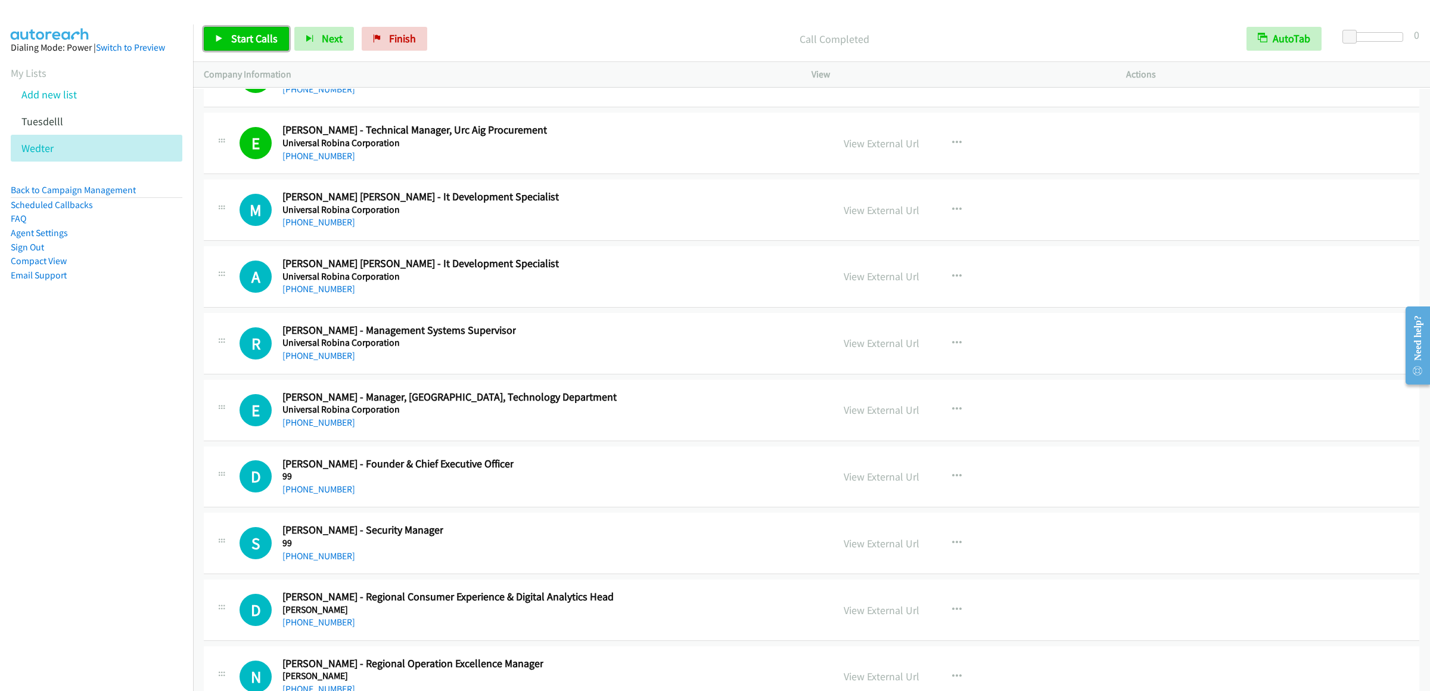
click at [246, 40] on span "Start Calls" at bounding box center [254, 39] width 46 height 14
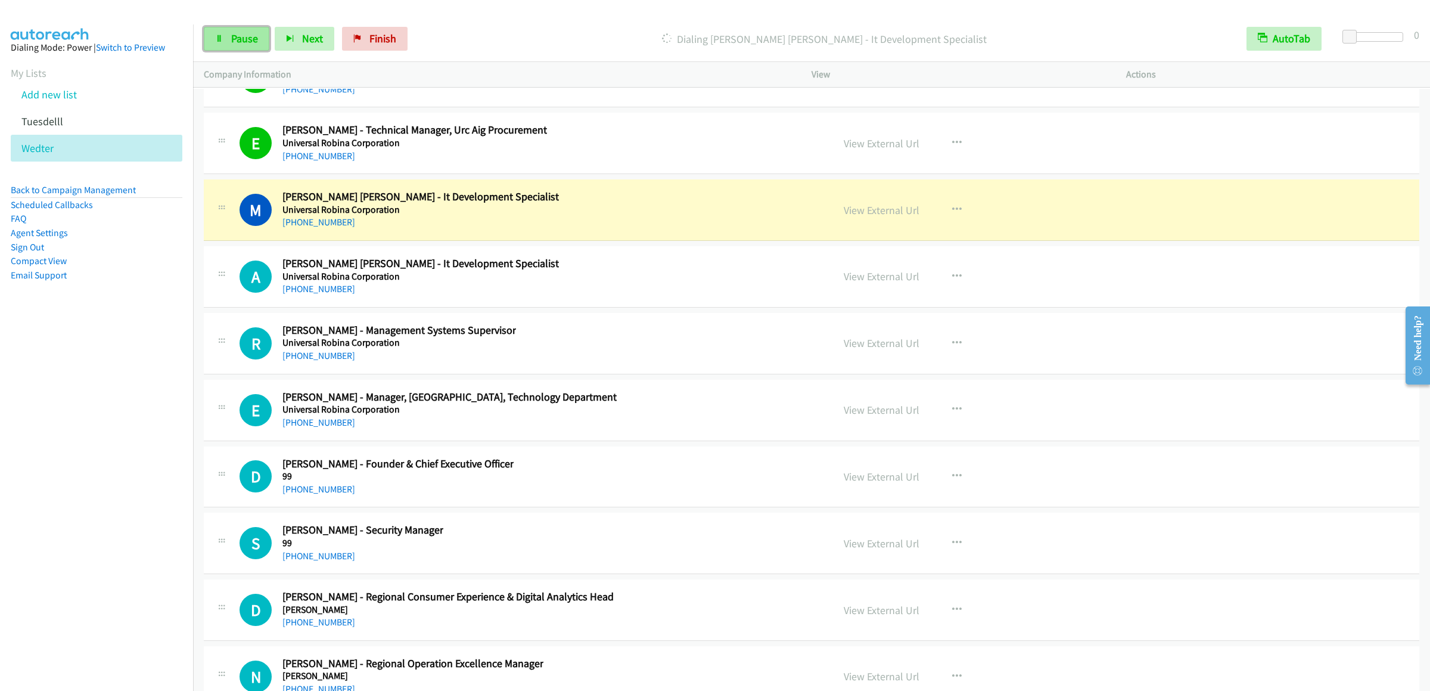
click at [247, 33] on span "Pause" at bounding box center [244, 39] width 27 height 14
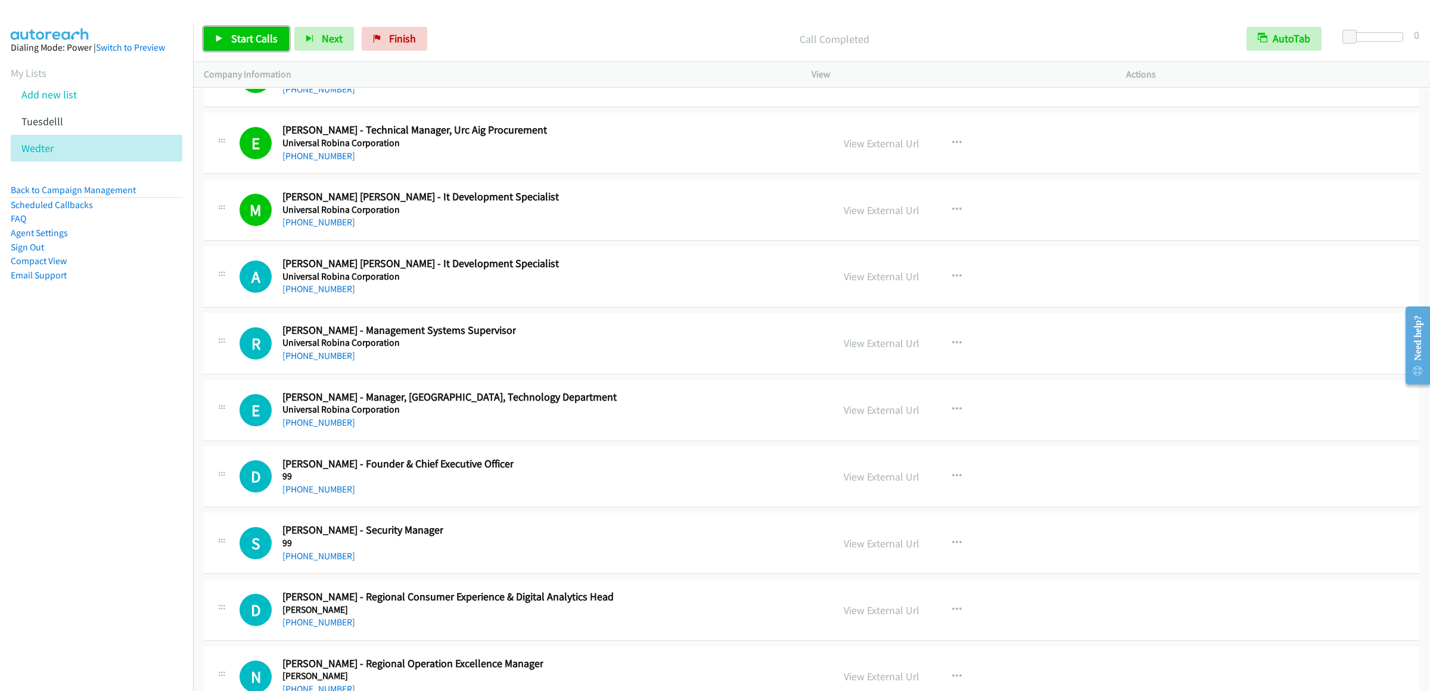
click at [251, 38] on span "Start Calls" at bounding box center [254, 39] width 46 height 14
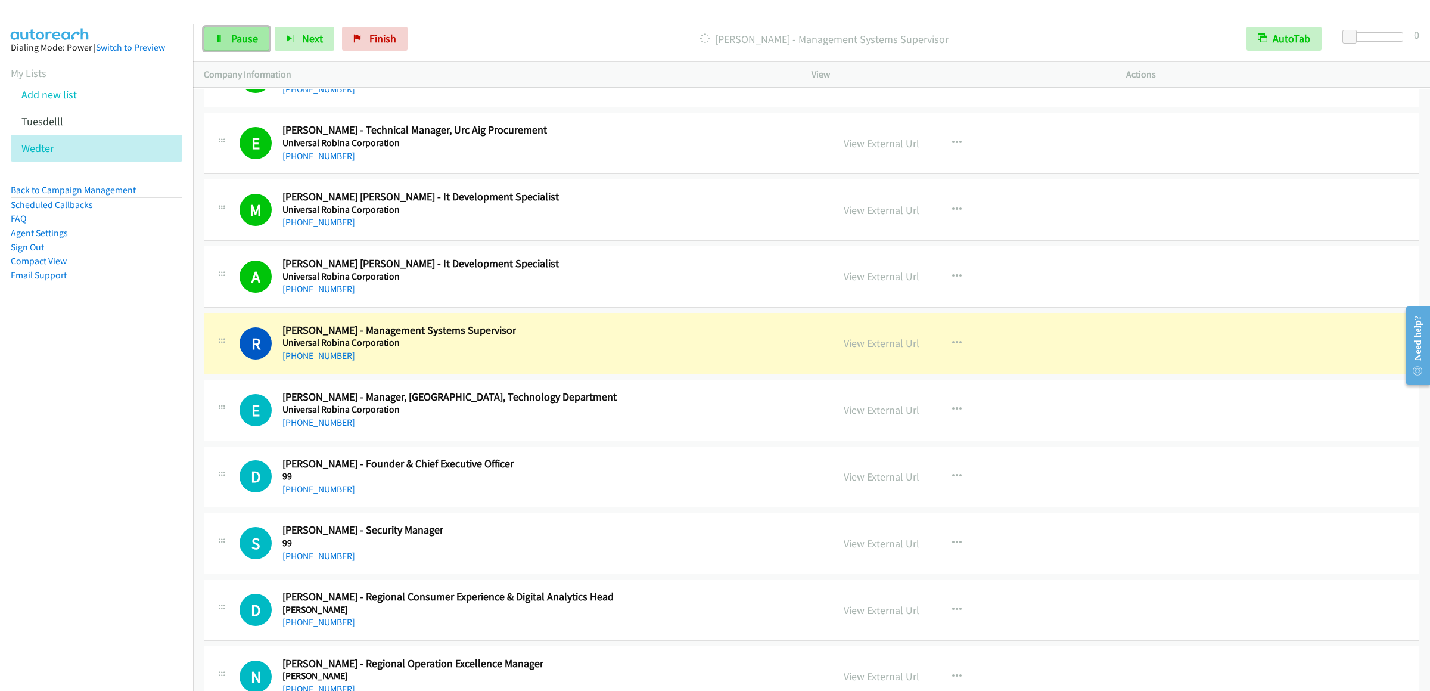
click at [242, 38] on span "Pause" at bounding box center [244, 39] width 27 height 14
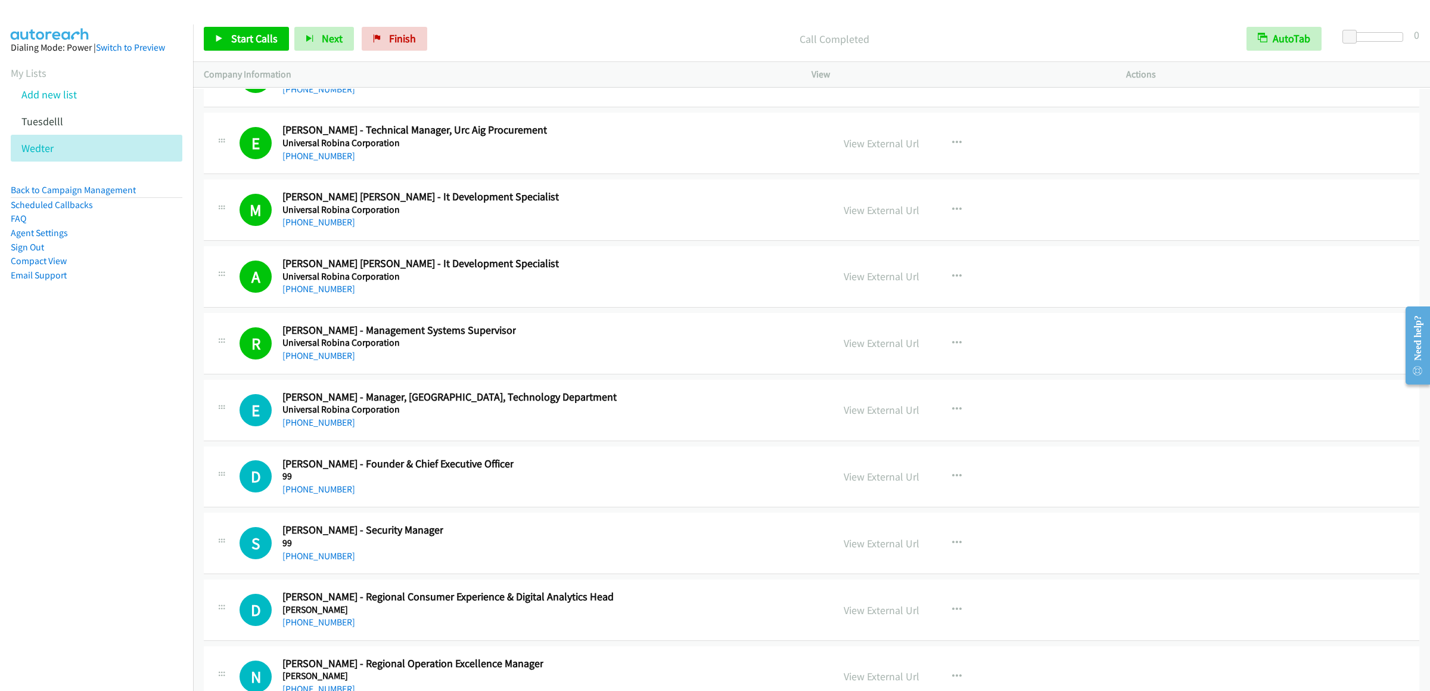
scroll to position [18710, 0]
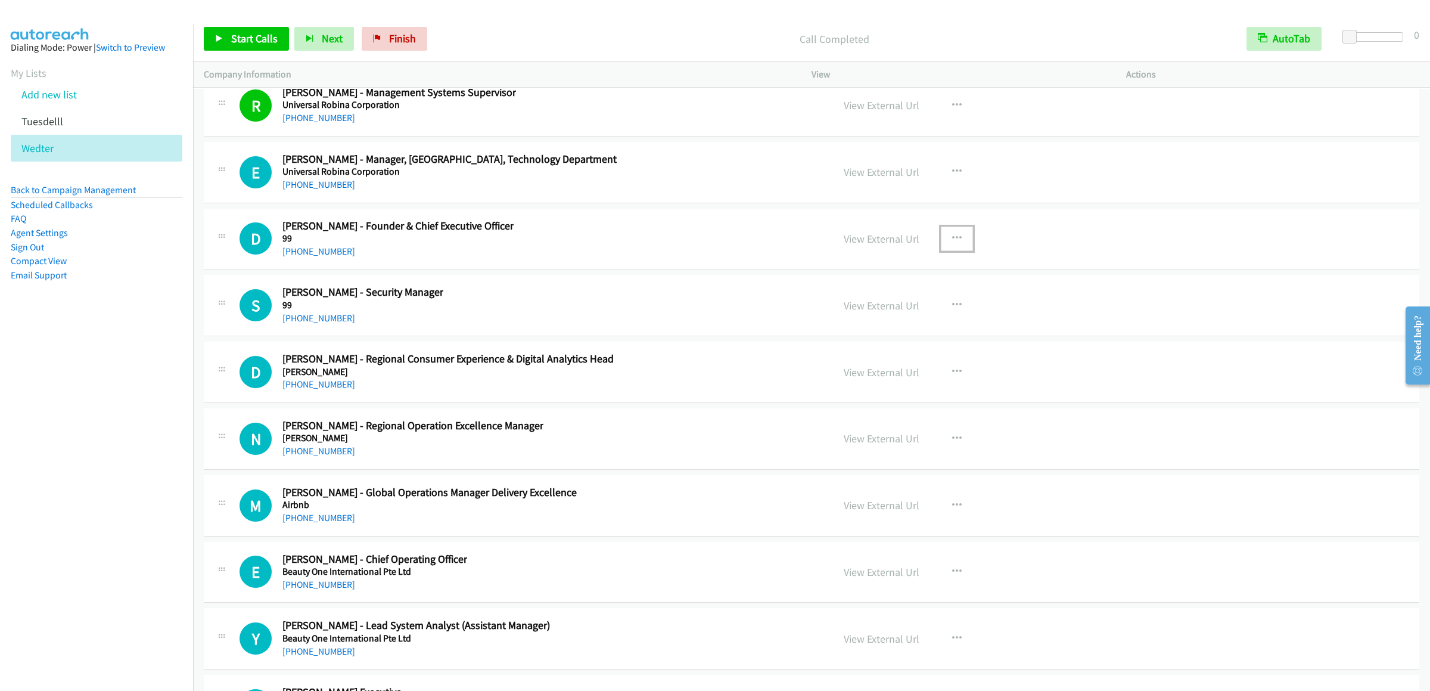
click at [952, 243] on icon "button" at bounding box center [957, 239] width 10 height 10
click at [887, 328] on link "Start Calls Here" at bounding box center [893, 317] width 159 height 24
click at [254, 45] on link "Start Calls" at bounding box center [246, 39] width 85 height 24
click at [254, 45] on link "Pause" at bounding box center [237, 39] width 66 height 24
click at [240, 42] on span "Start Calls" at bounding box center [254, 39] width 46 height 14
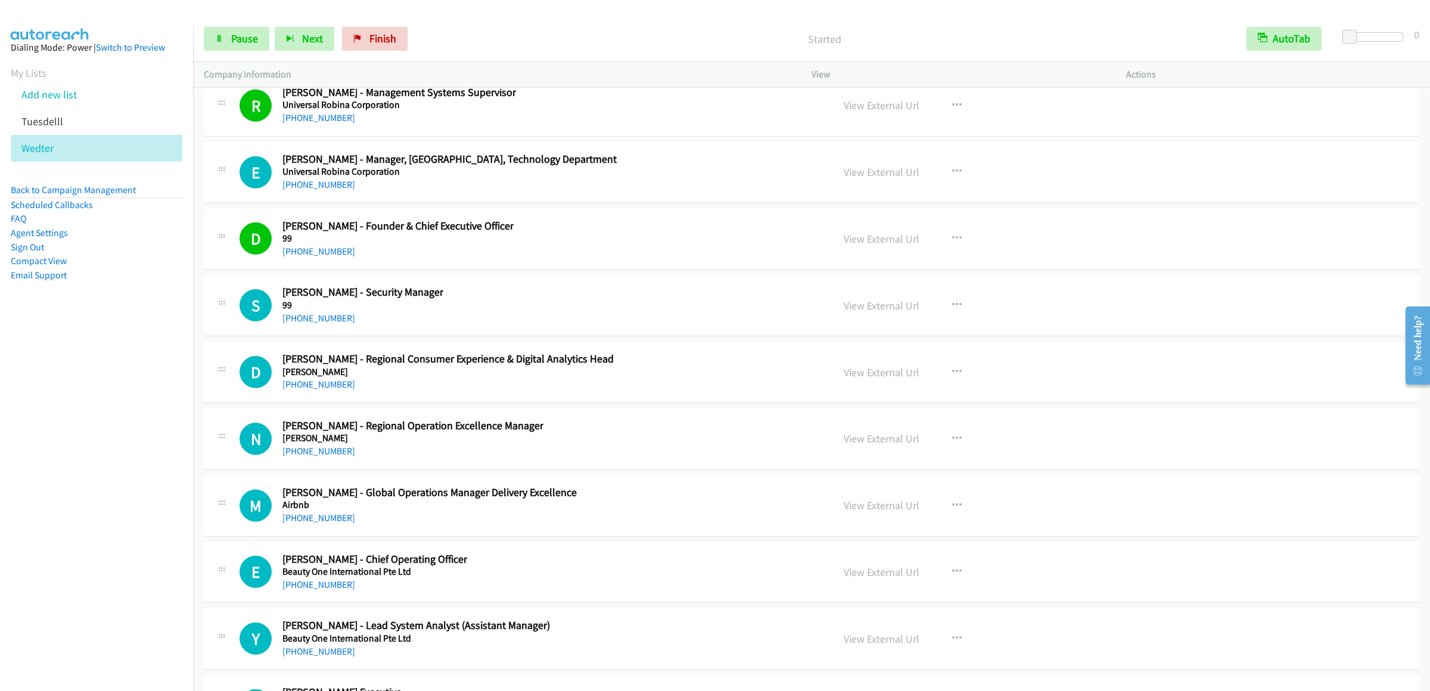
scroll to position [18830, 0]
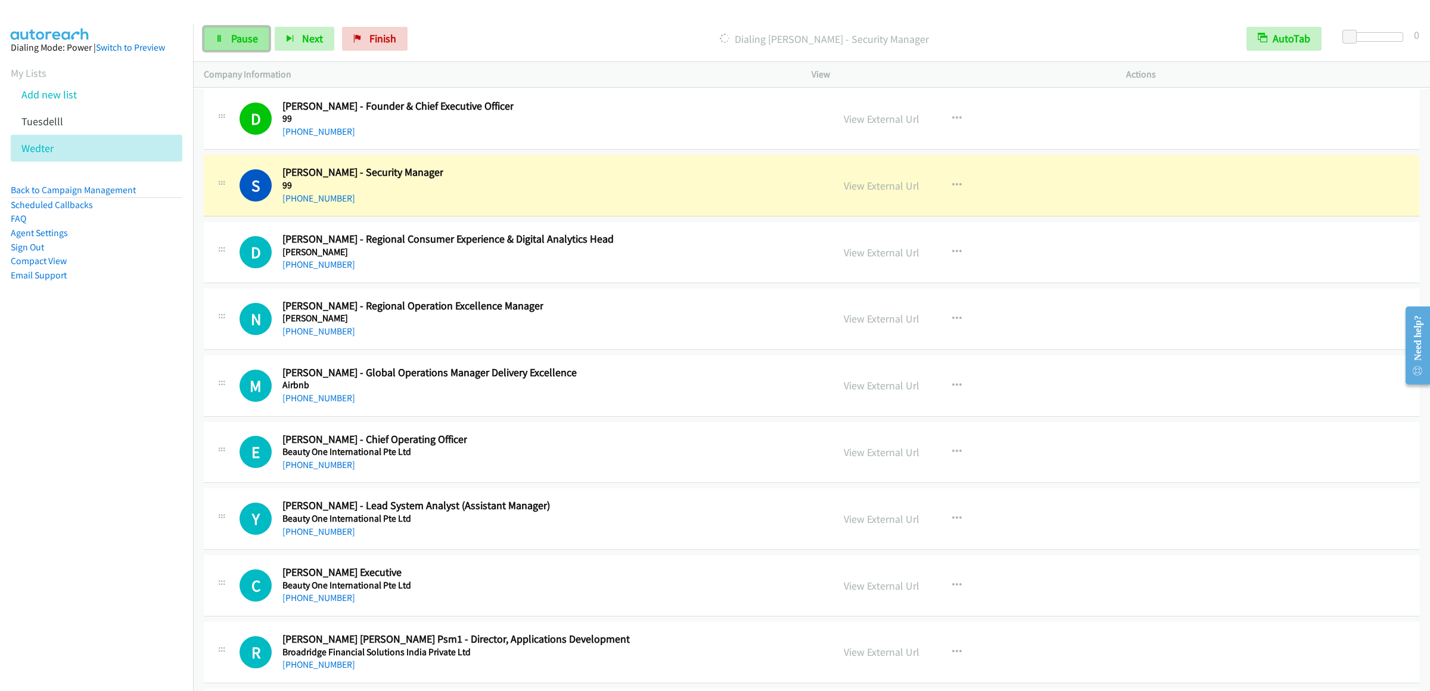
click at [237, 30] on link "Pause" at bounding box center [237, 39] width 66 height 24
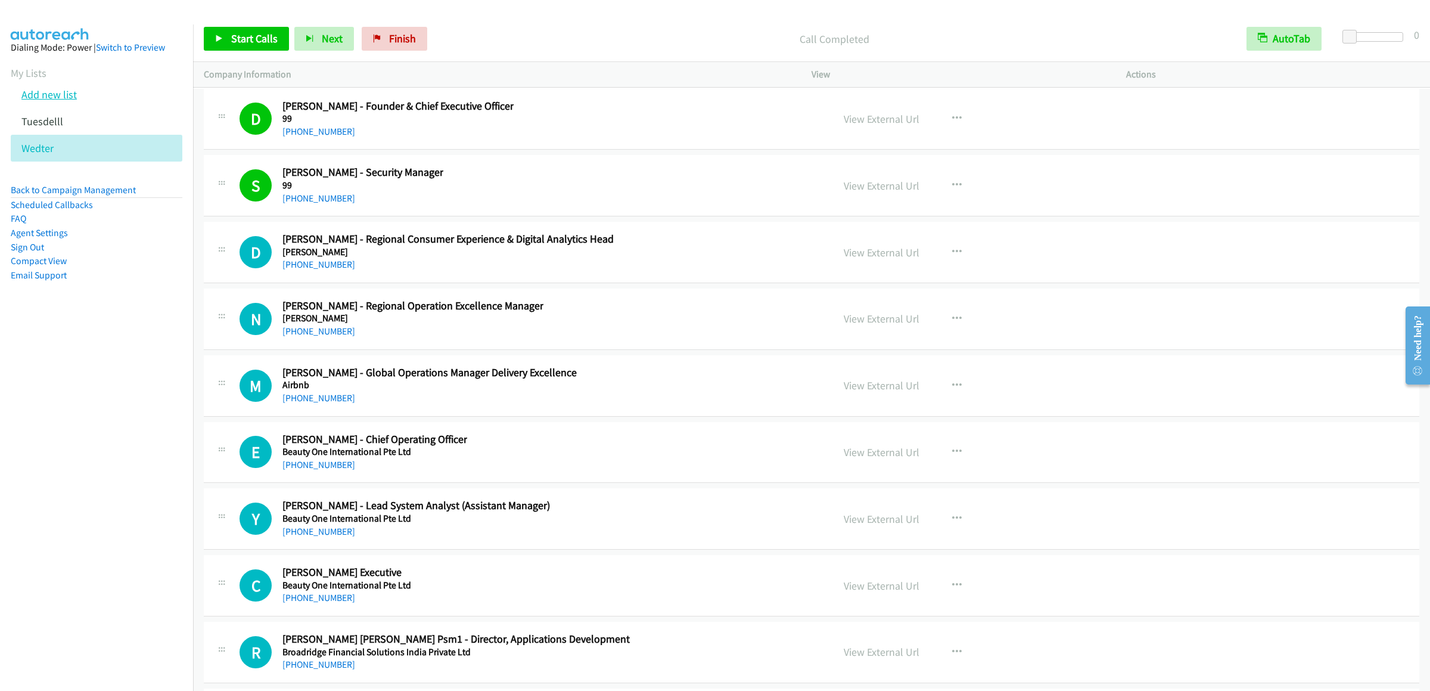
click at [63, 101] on link "Add new list" at bounding box center [48, 95] width 55 height 14
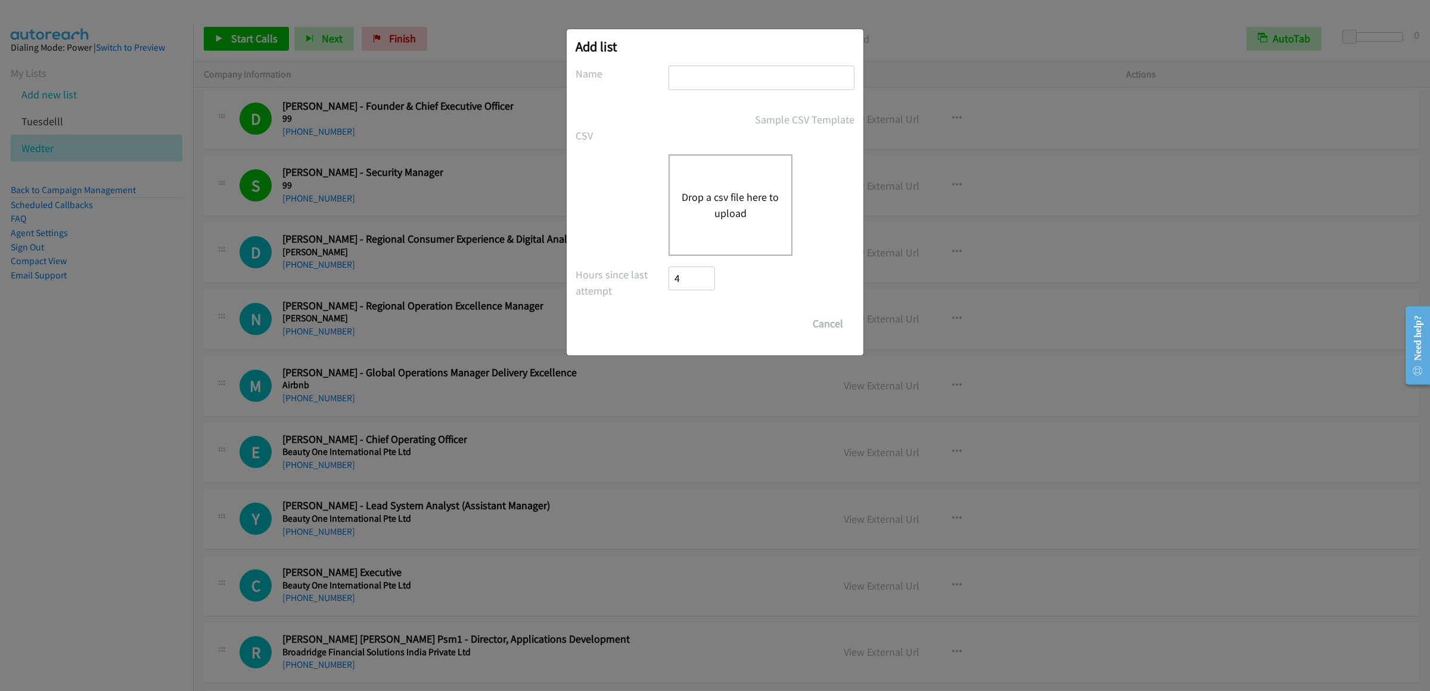
click at [762, 79] on input "text" at bounding box center [762, 78] width 186 height 24
type input "wedter1"
click at [710, 198] on button "Drop a csv file here to upload" at bounding box center [731, 205] width 98 height 32
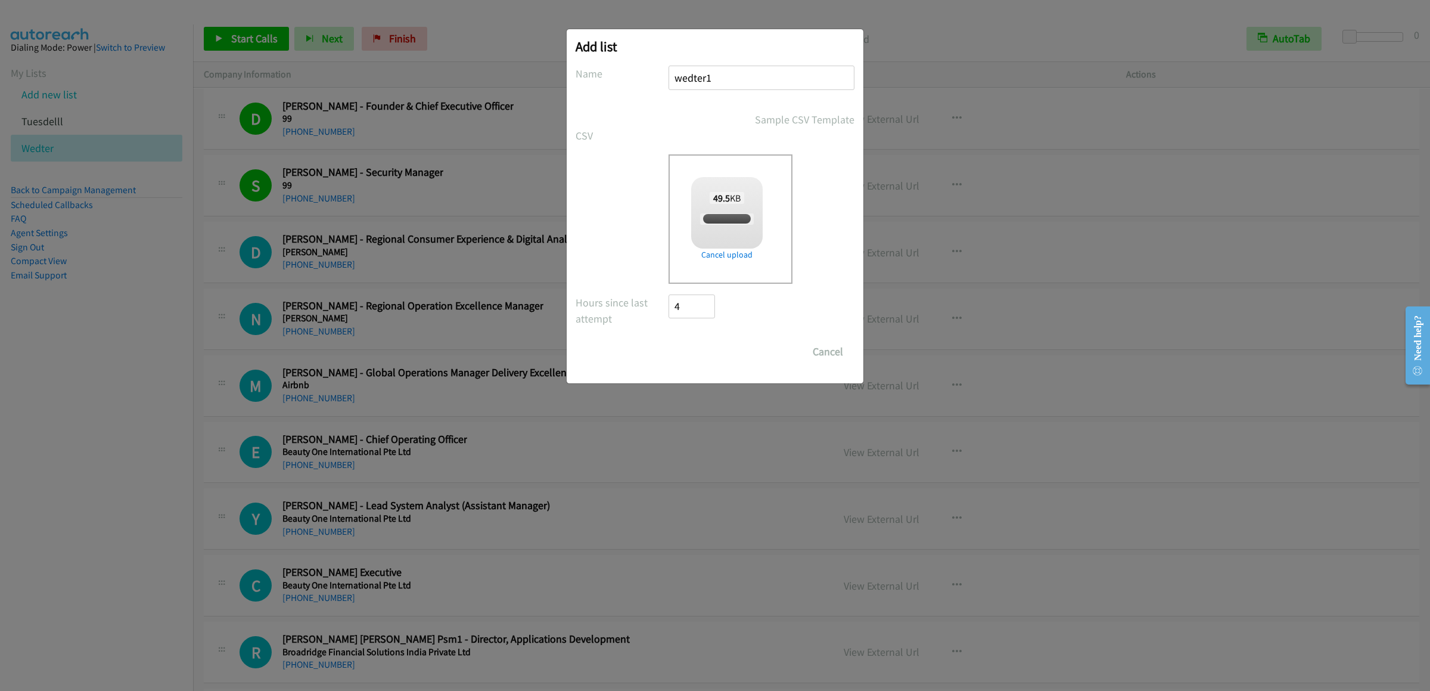
checkbox input "true"
click at [710, 347] on input "Save List" at bounding box center [700, 352] width 63 height 24
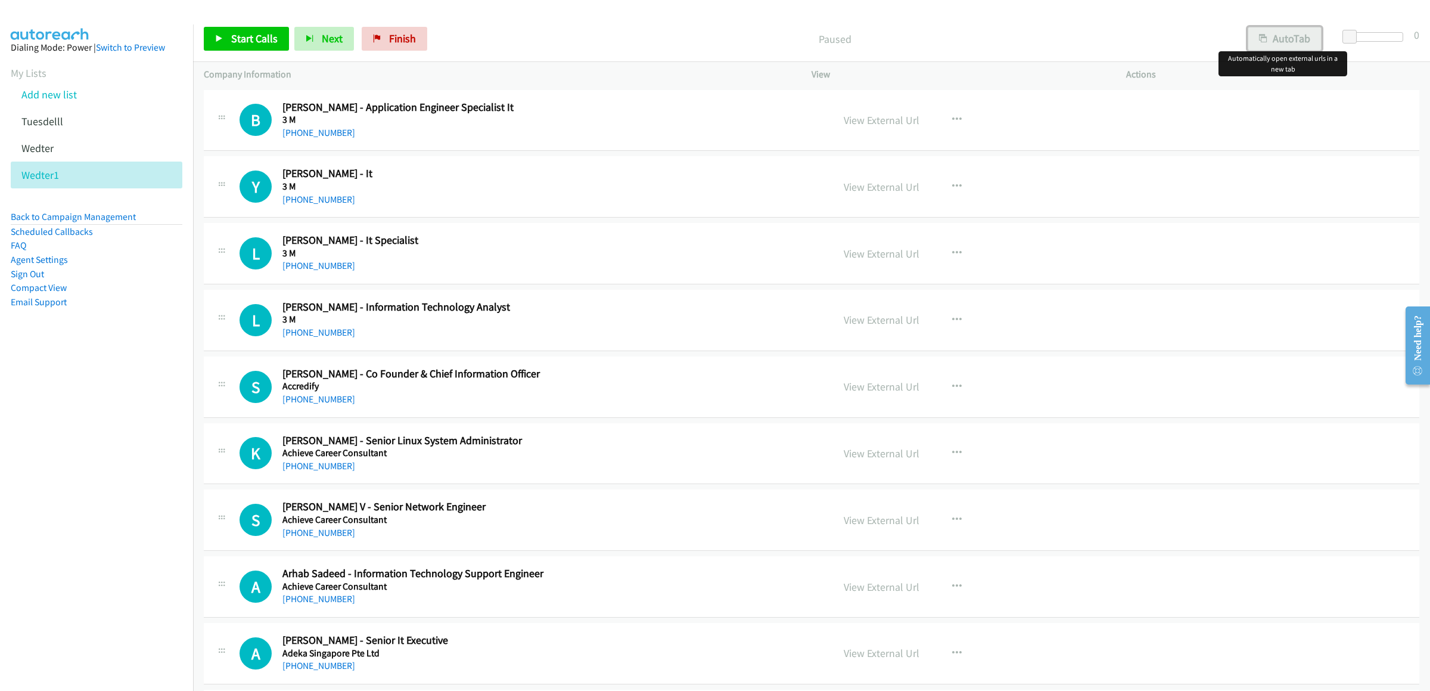
click at [1279, 42] on button "AutoTab" at bounding box center [1285, 39] width 74 height 24
click at [236, 48] on link "Start Calls" at bounding box center [246, 39] width 85 height 24
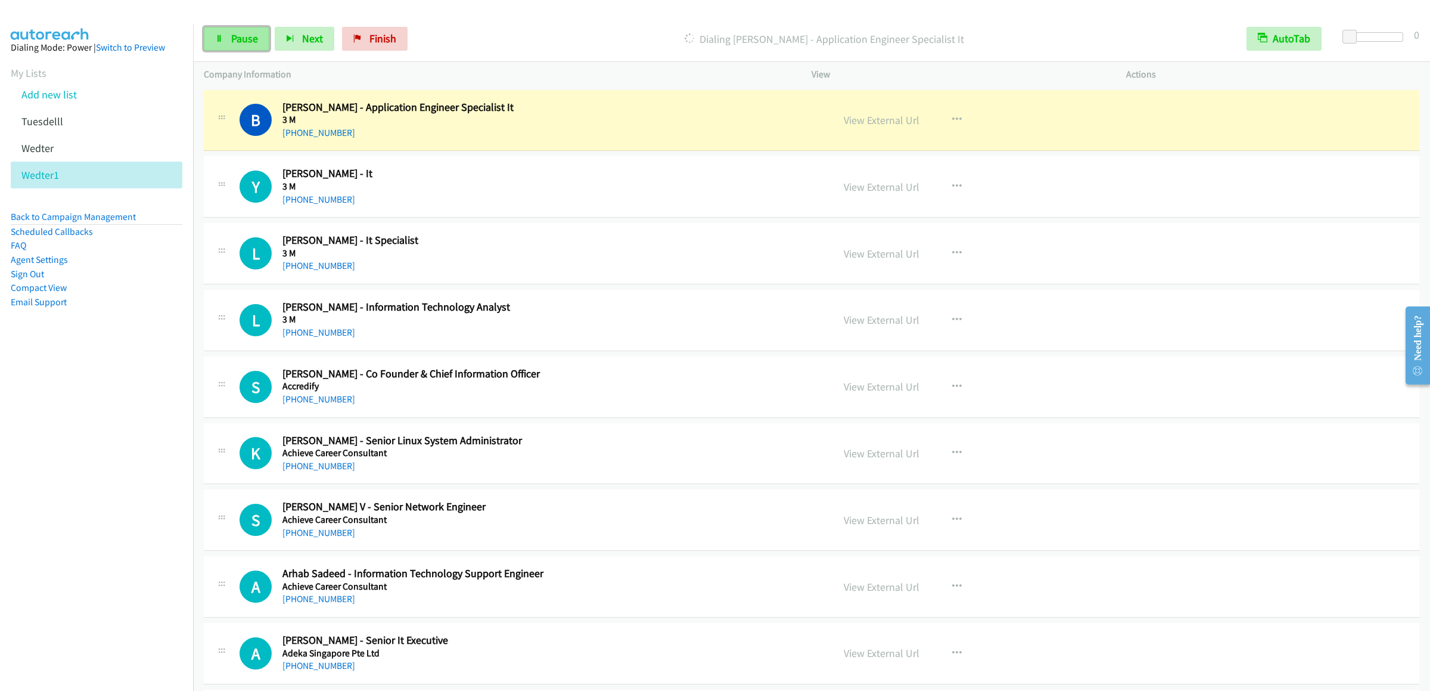
click at [215, 40] on icon at bounding box center [219, 39] width 8 height 8
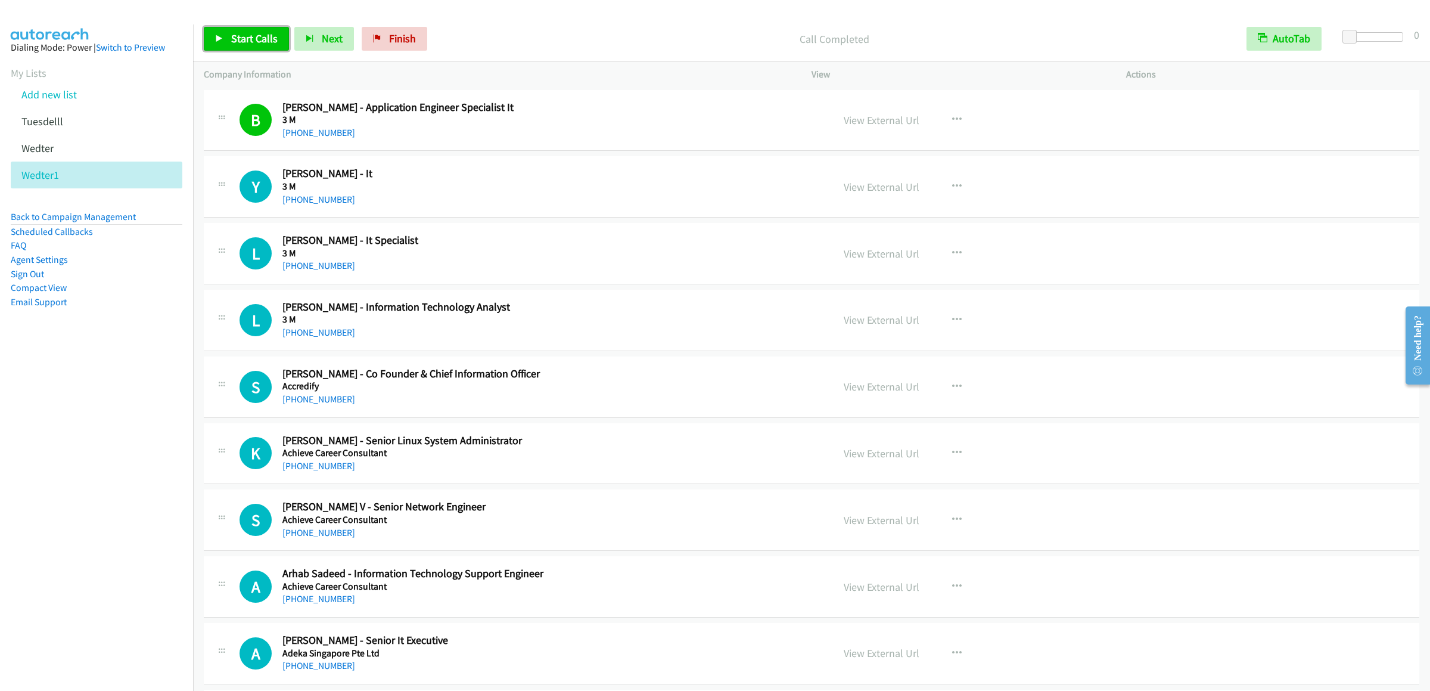
click at [262, 29] on link "Start Calls" at bounding box center [246, 39] width 85 height 24
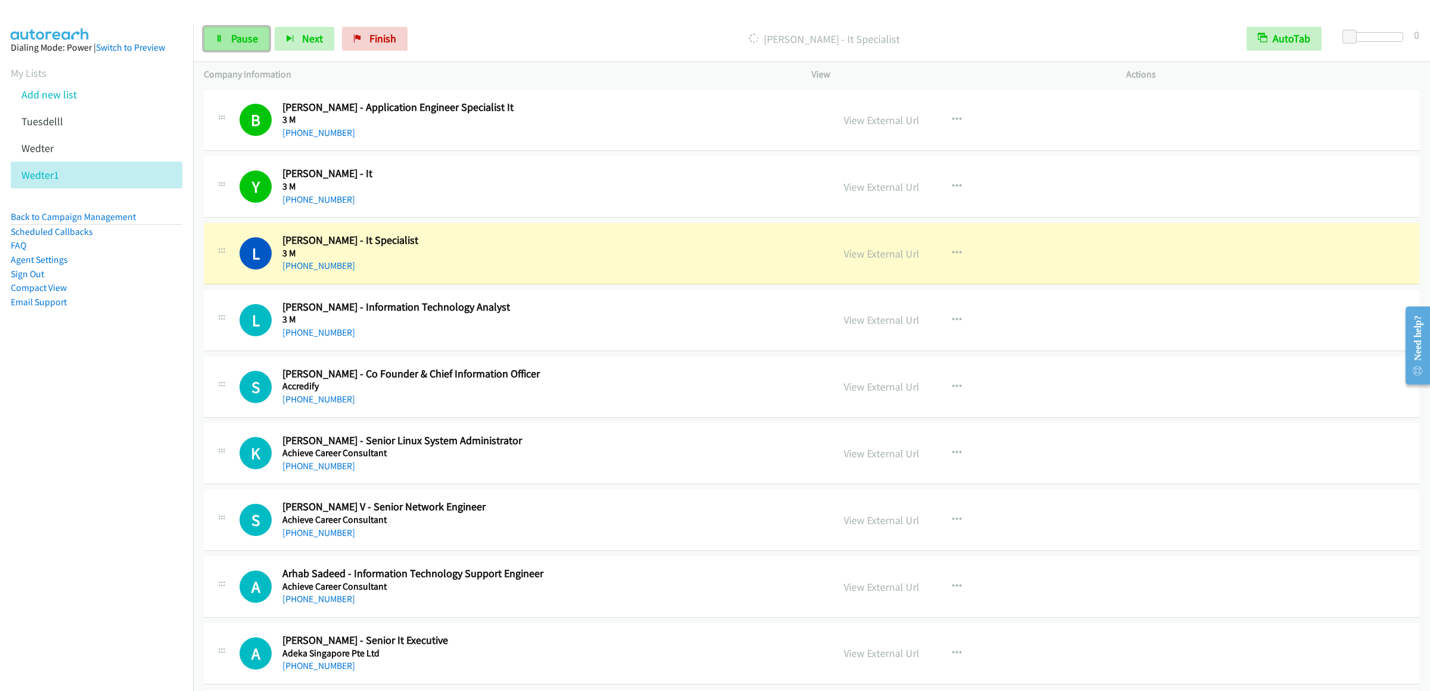
click at [234, 45] on span "Pause" at bounding box center [244, 39] width 27 height 14
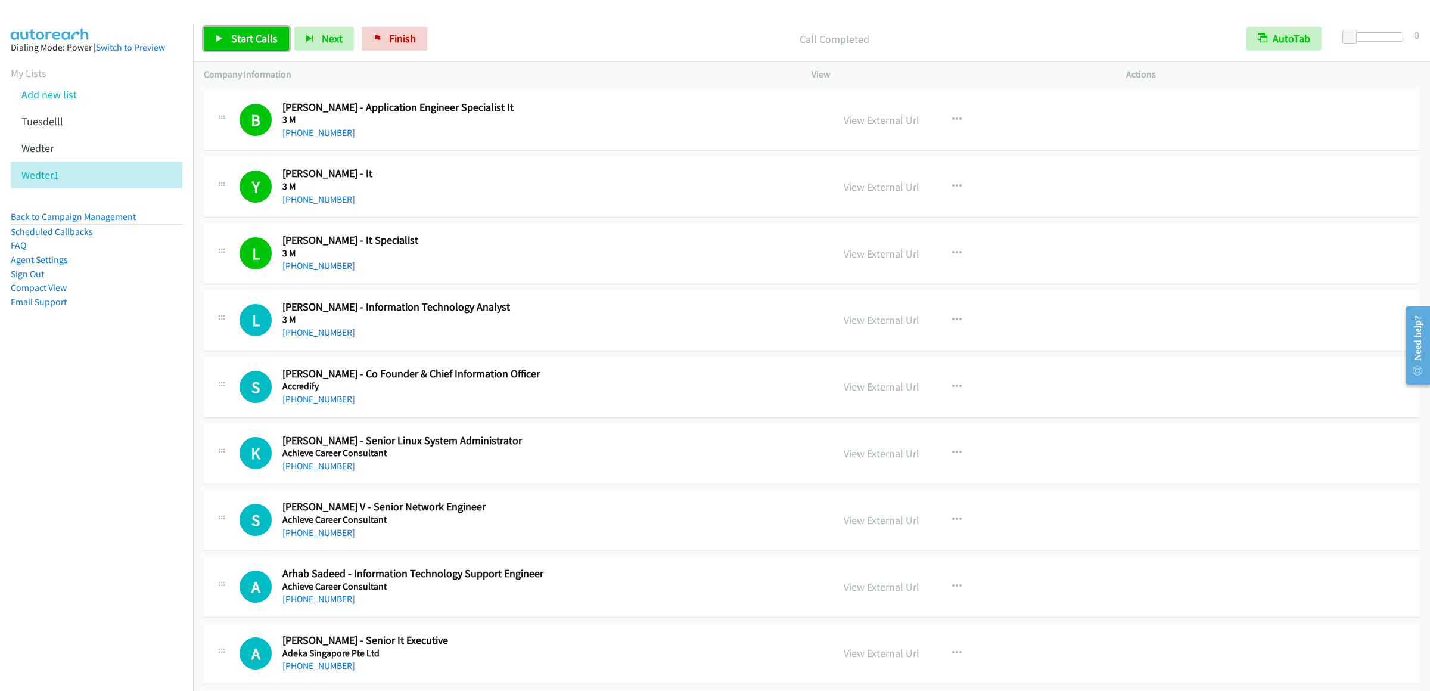
click at [245, 42] on span "Start Calls" at bounding box center [254, 39] width 46 height 14
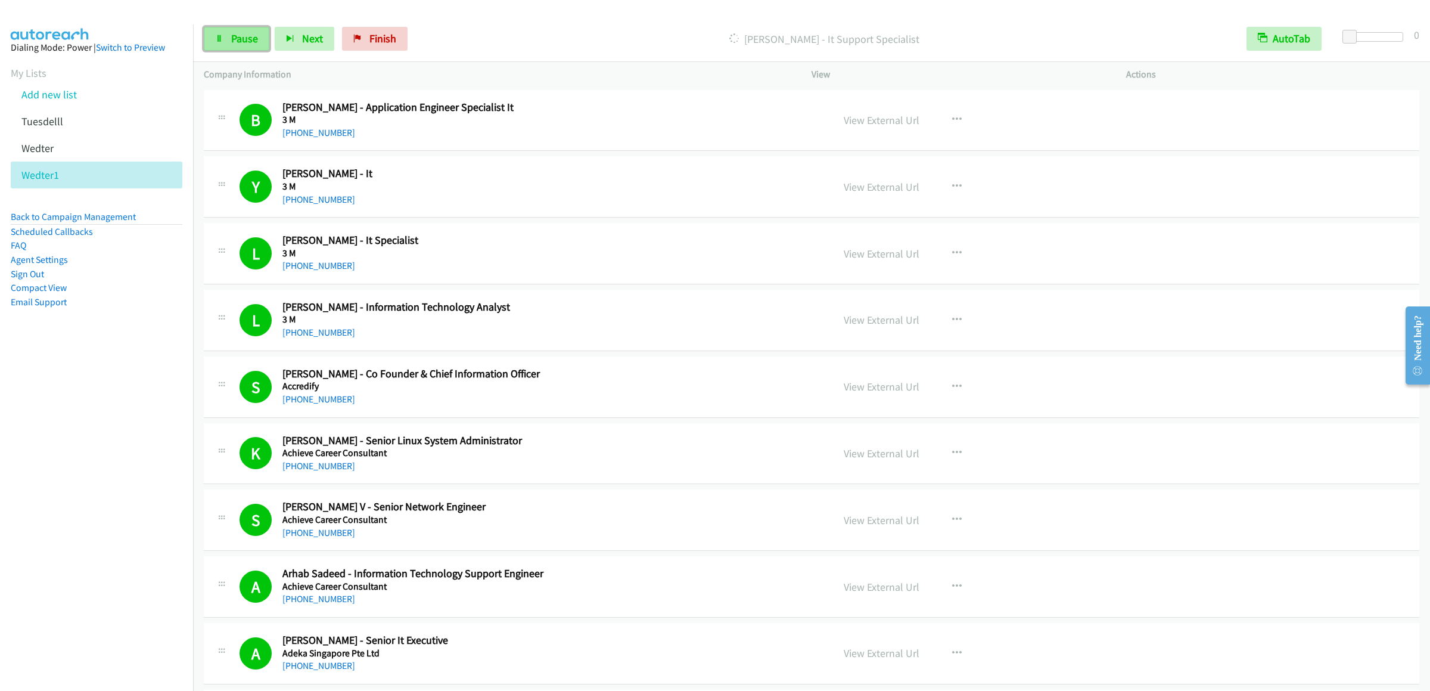
click at [248, 32] on span "Pause" at bounding box center [244, 39] width 27 height 14
click at [231, 45] on span "Start Calls" at bounding box center [254, 39] width 46 height 14
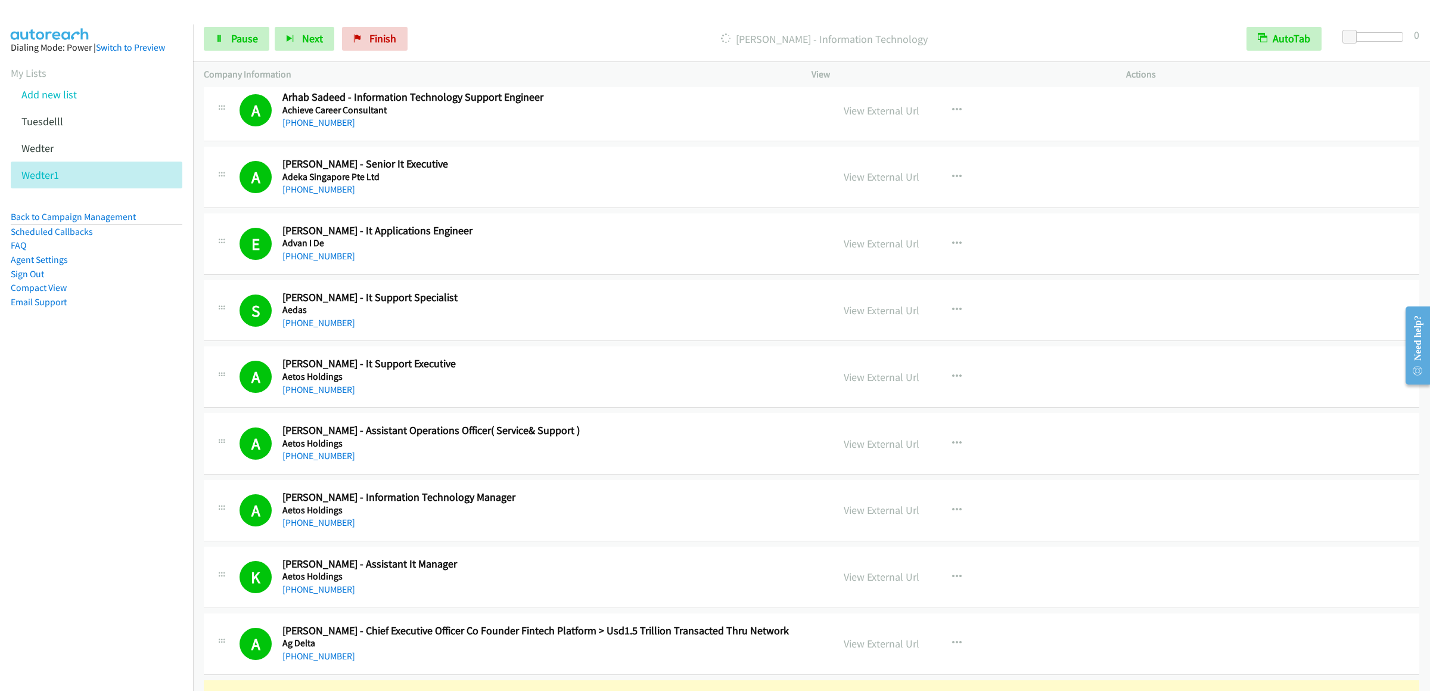
scroll to position [834, 0]
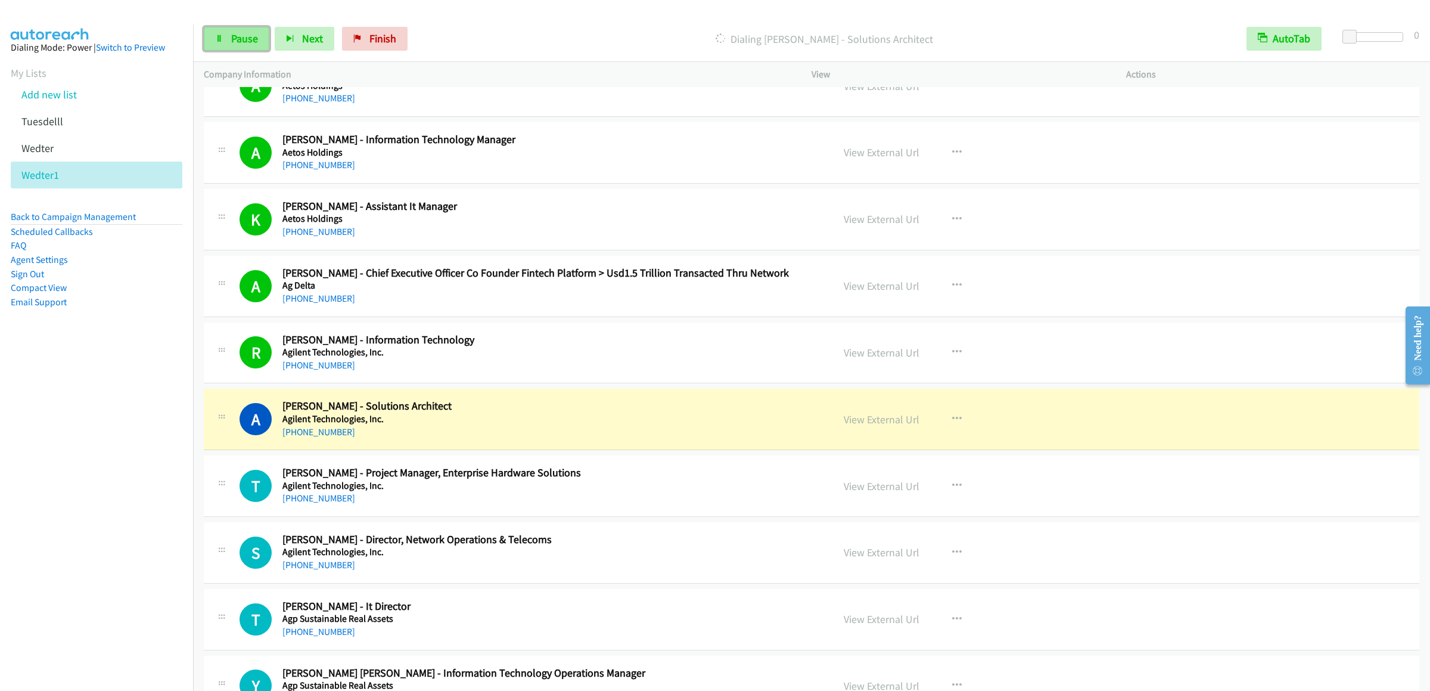
click at [241, 33] on span "Pause" at bounding box center [244, 39] width 27 height 14
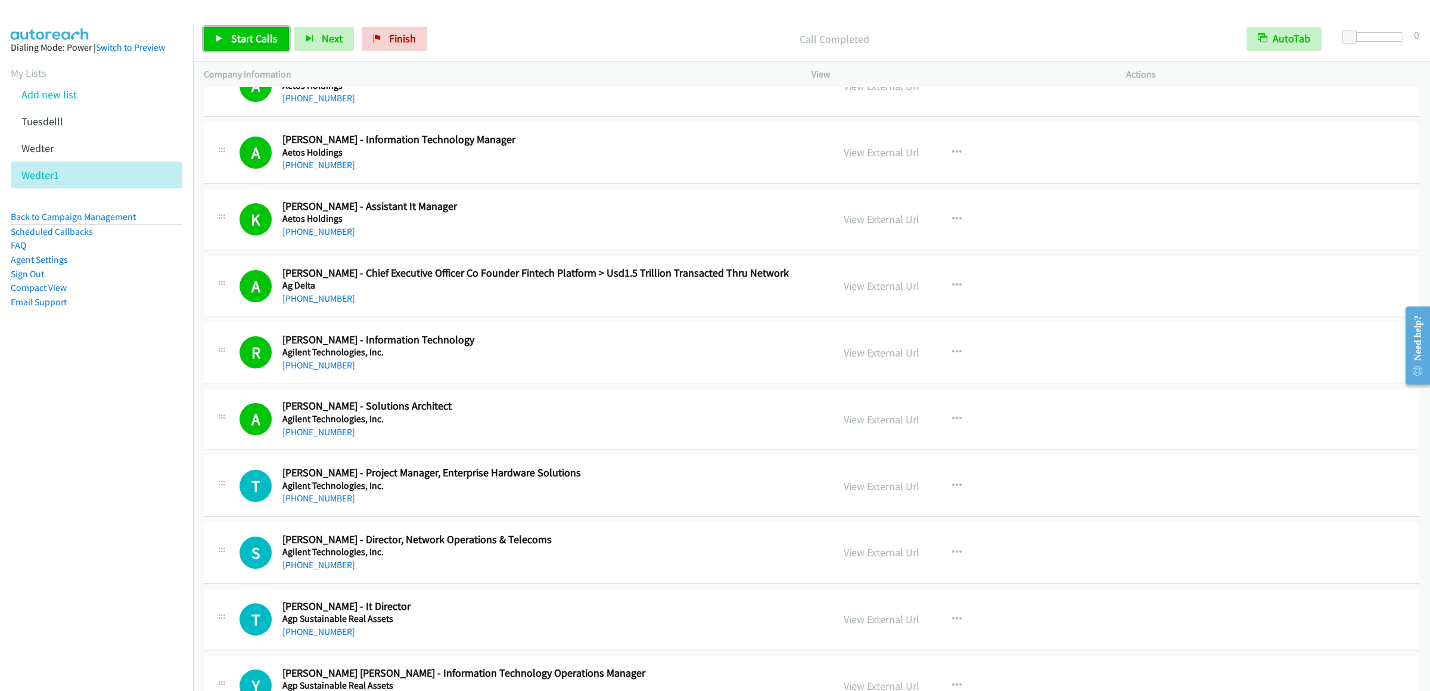
click at [224, 36] on link "Start Calls" at bounding box center [246, 39] width 85 height 24
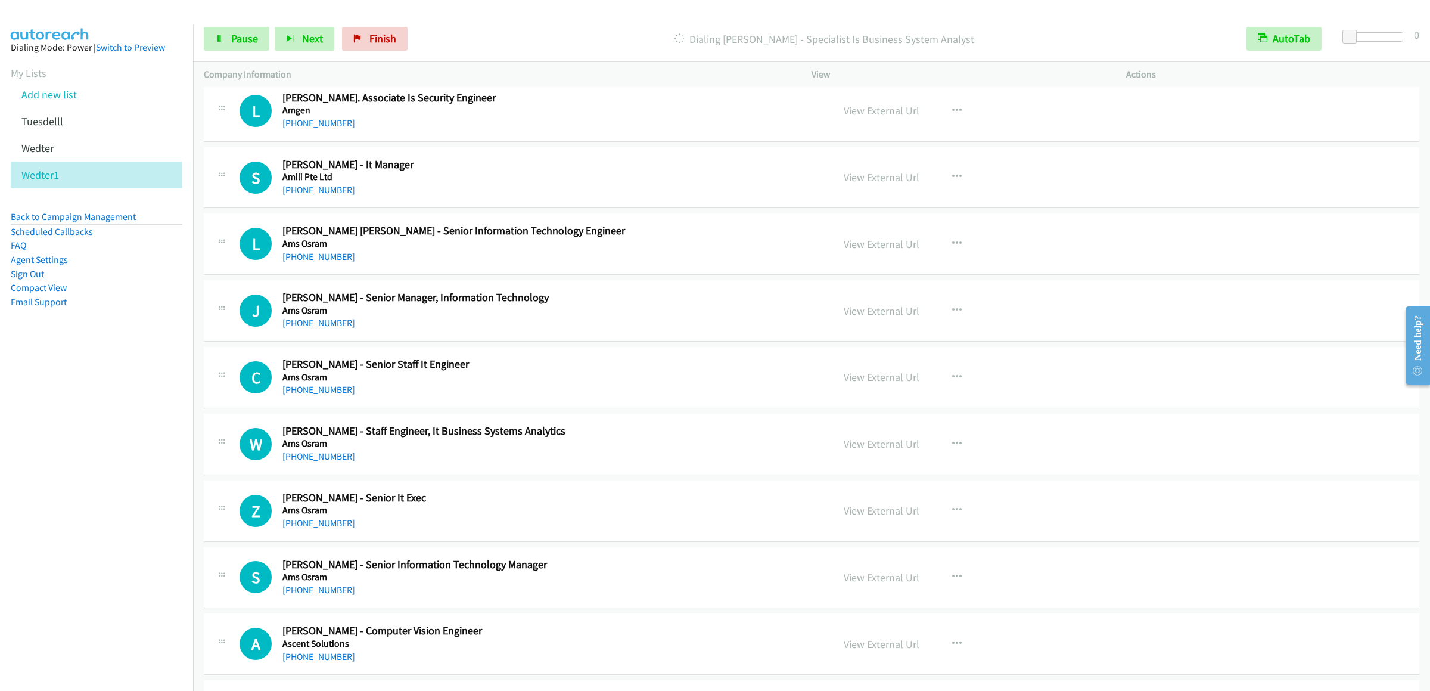
scroll to position [2503, 0]
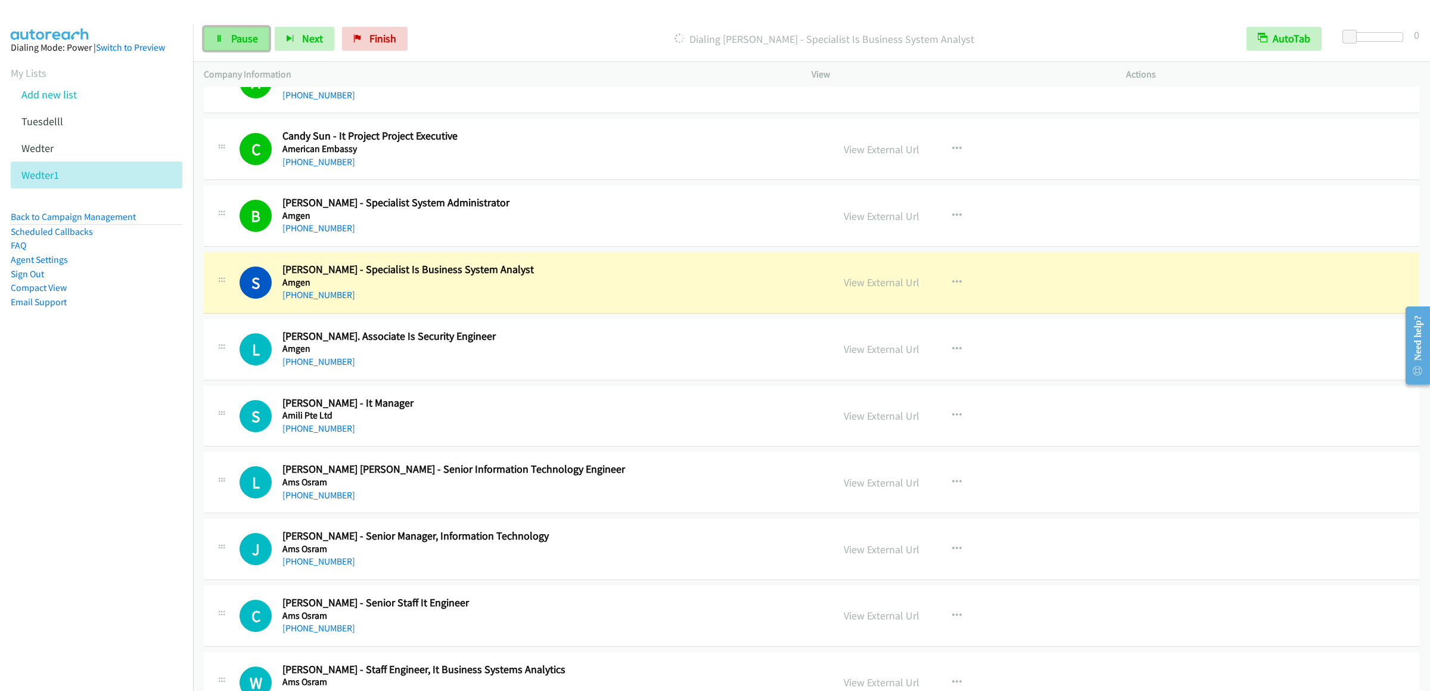
click at [233, 39] on span "Pause" at bounding box center [244, 39] width 27 height 14
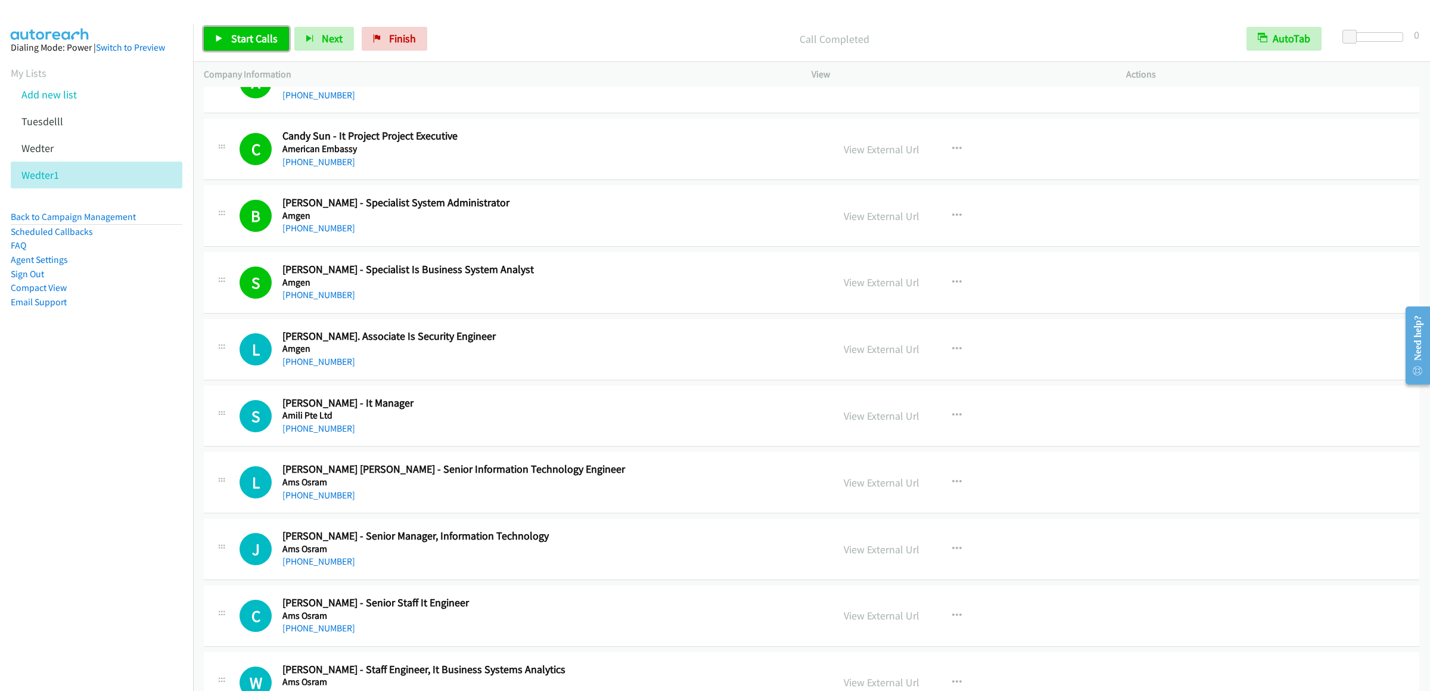
click at [217, 29] on link "Start Calls" at bounding box center [246, 39] width 85 height 24
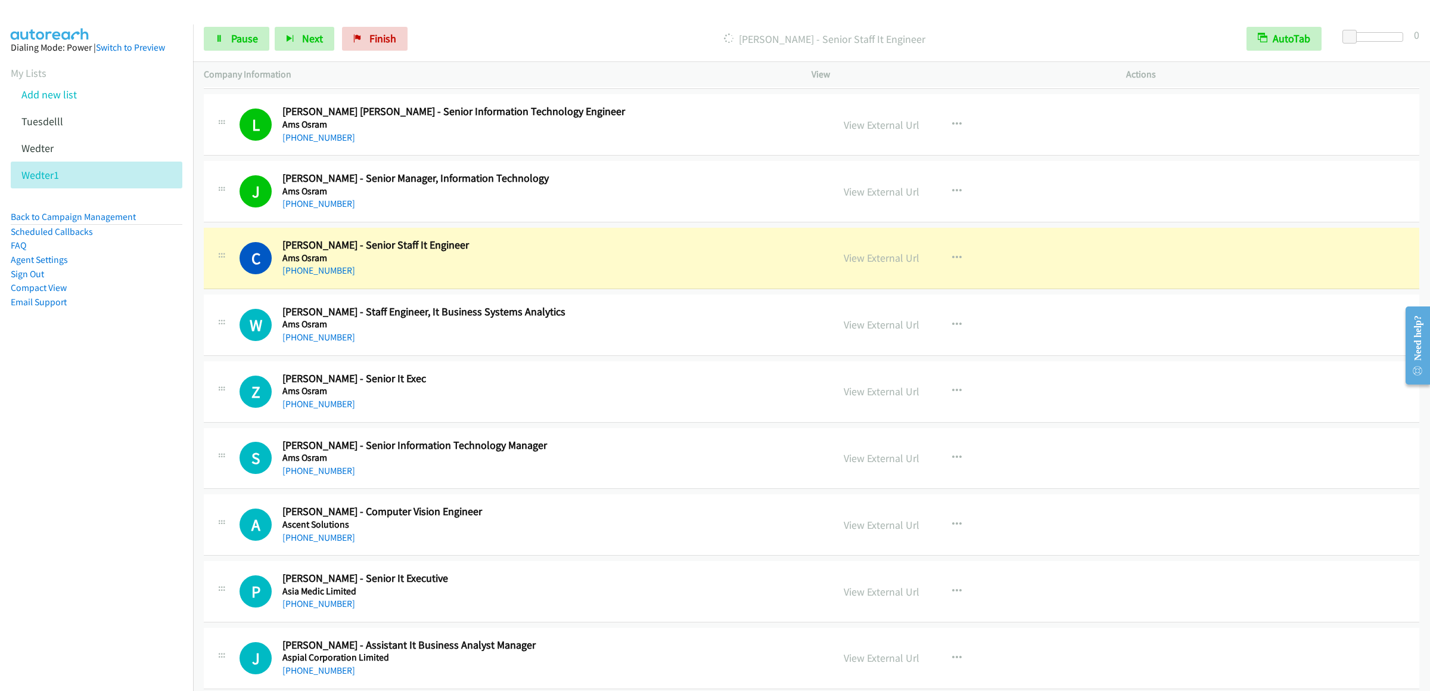
scroll to position [2979, 0]
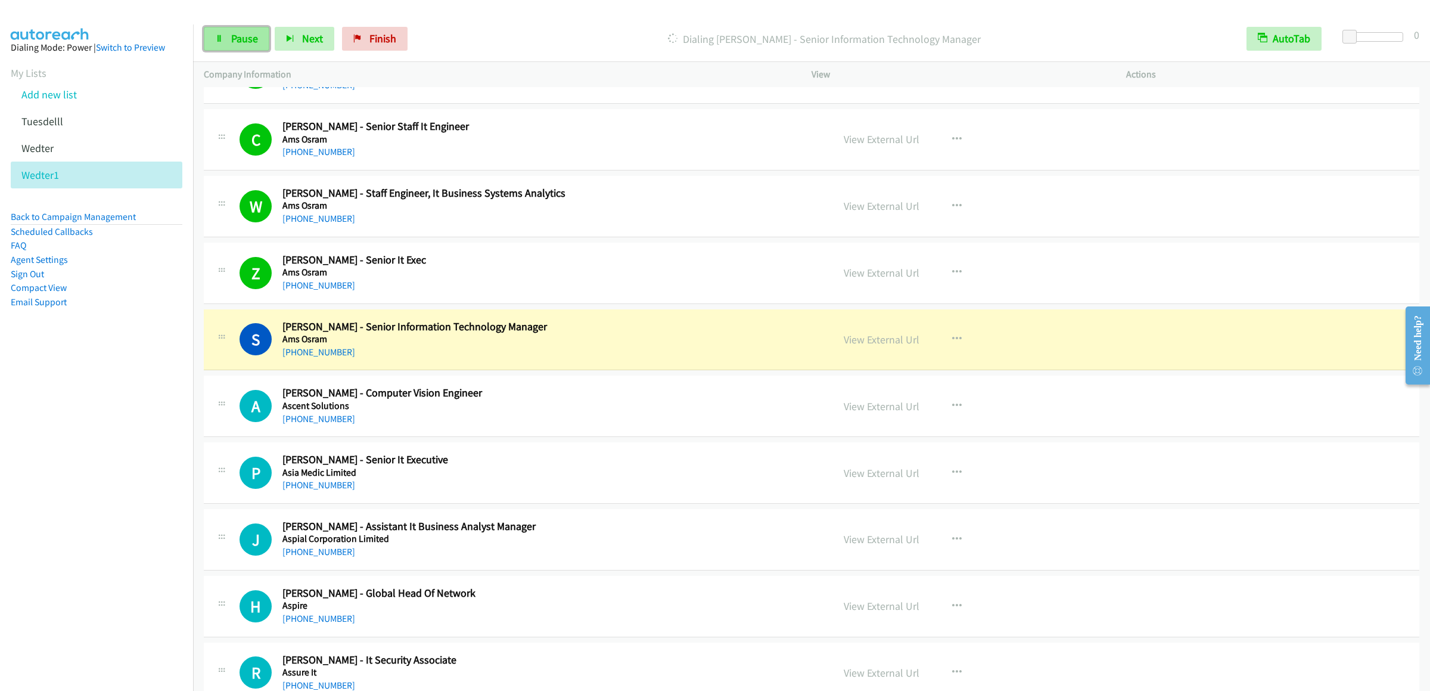
click at [247, 36] on span "Pause" at bounding box center [244, 39] width 27 height 14
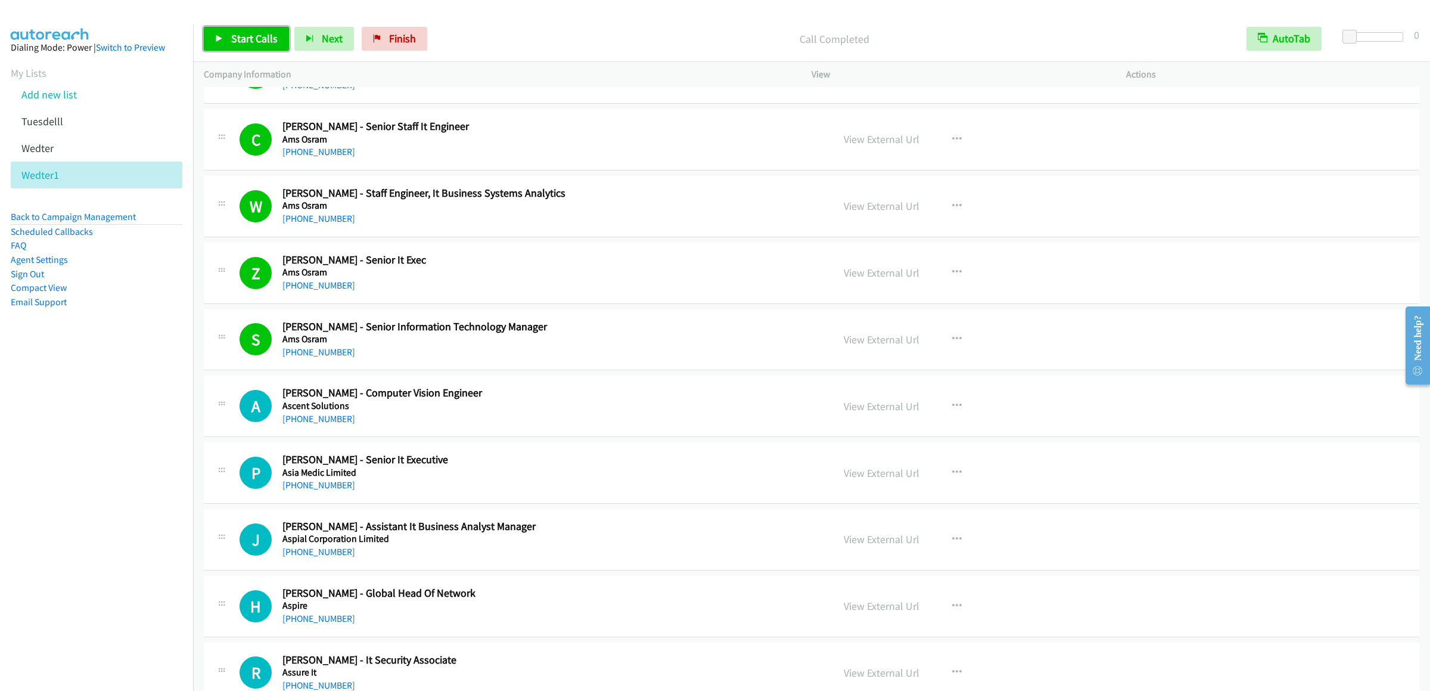
click at [247, 40] on span "Start Calls" at bounding box center [254, 39] width 46 height 14
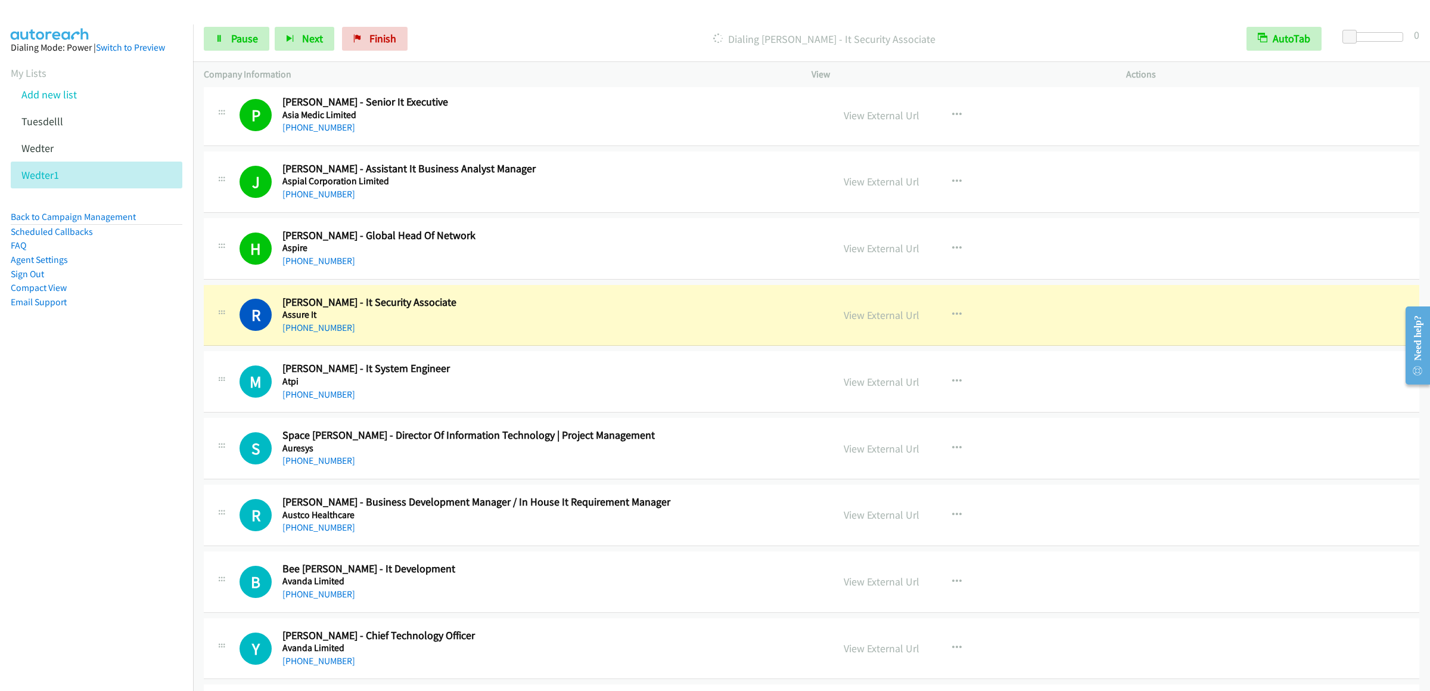
scroll to position [3575, 0]
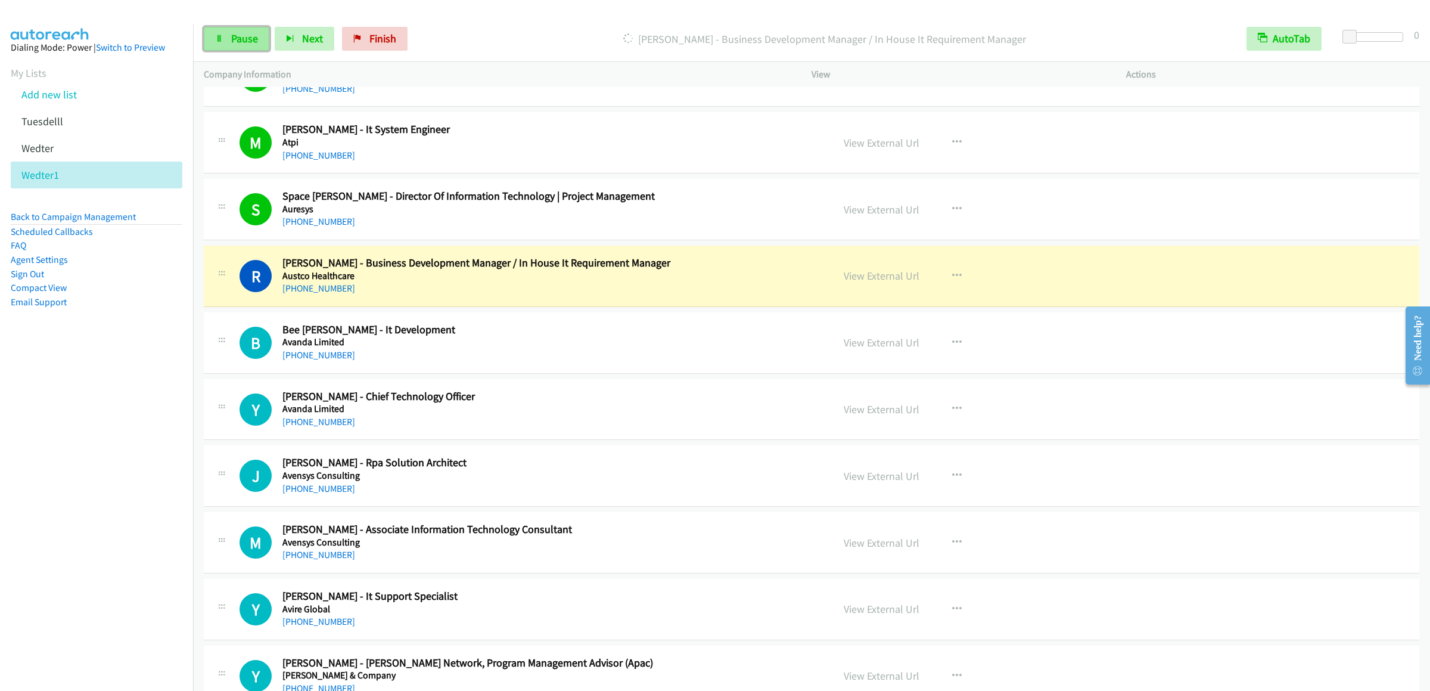
click at [209, 45] on link "Pause" at bounding box center [237, 39] width 66 height 24
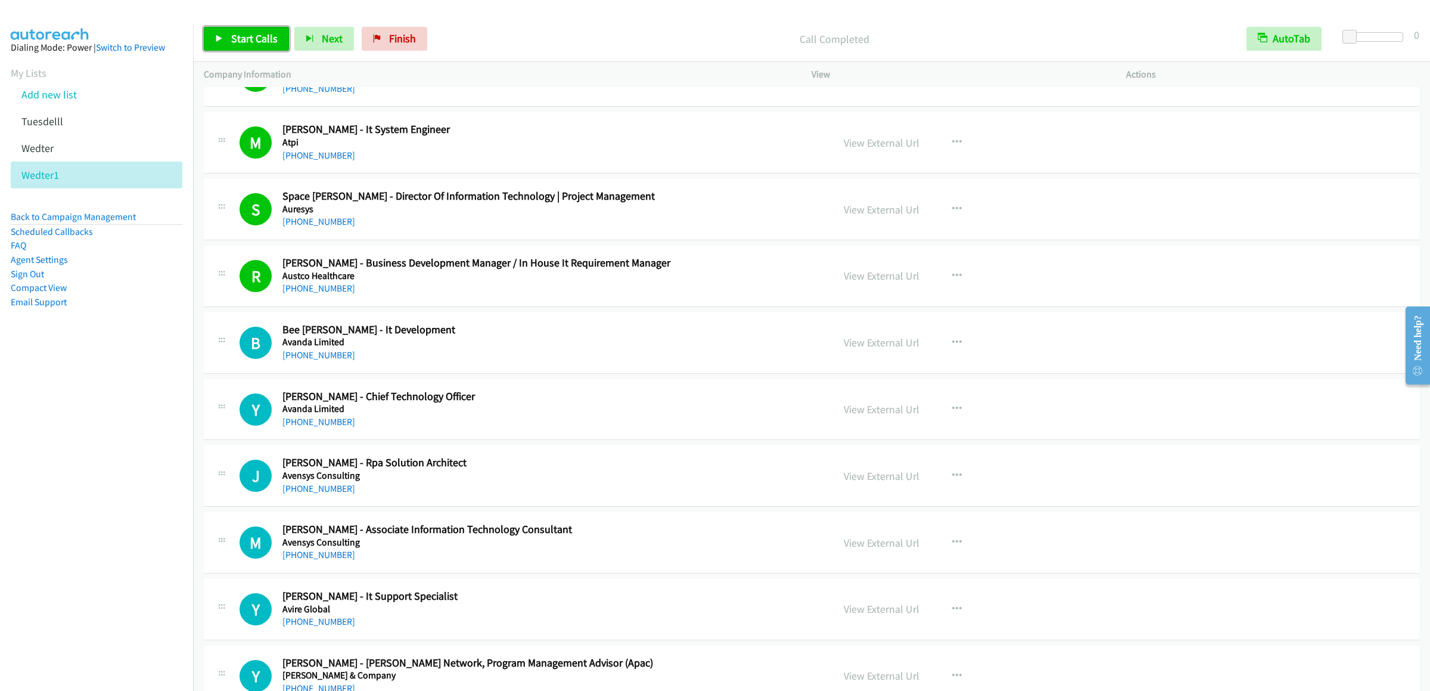
click at [272, 30] on link "Start Calls" at bounding box center [246, 39] width 85 height 24
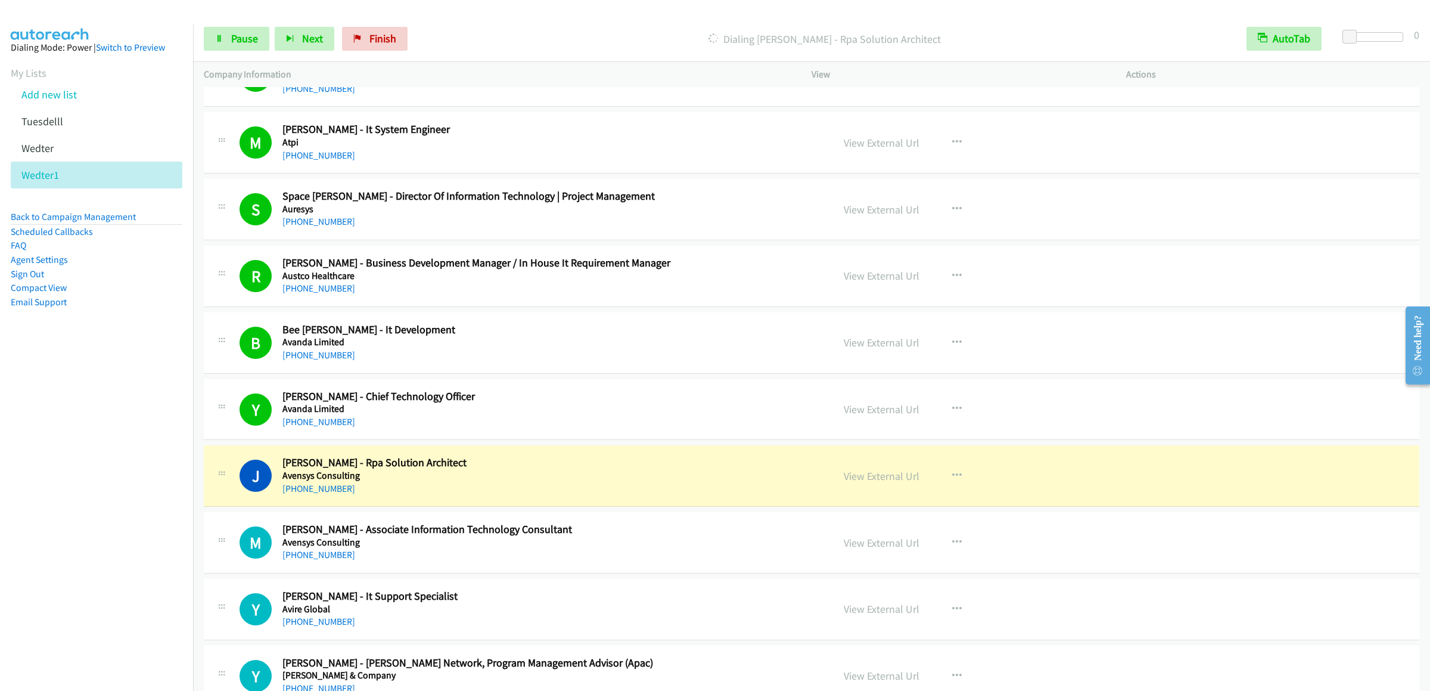
scroll to position [3933, 0]
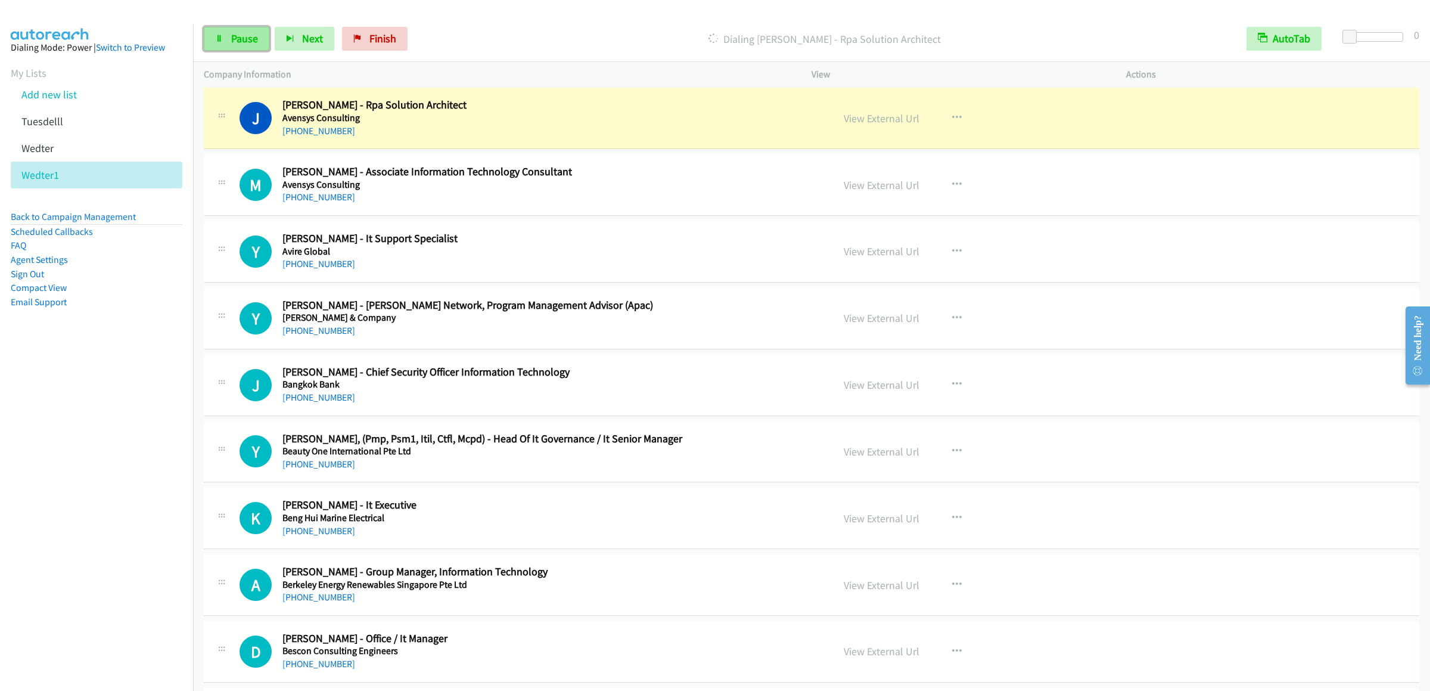
click at [231, 31] on link "Pause" at bounding box center [237, 39] width 66 height 24
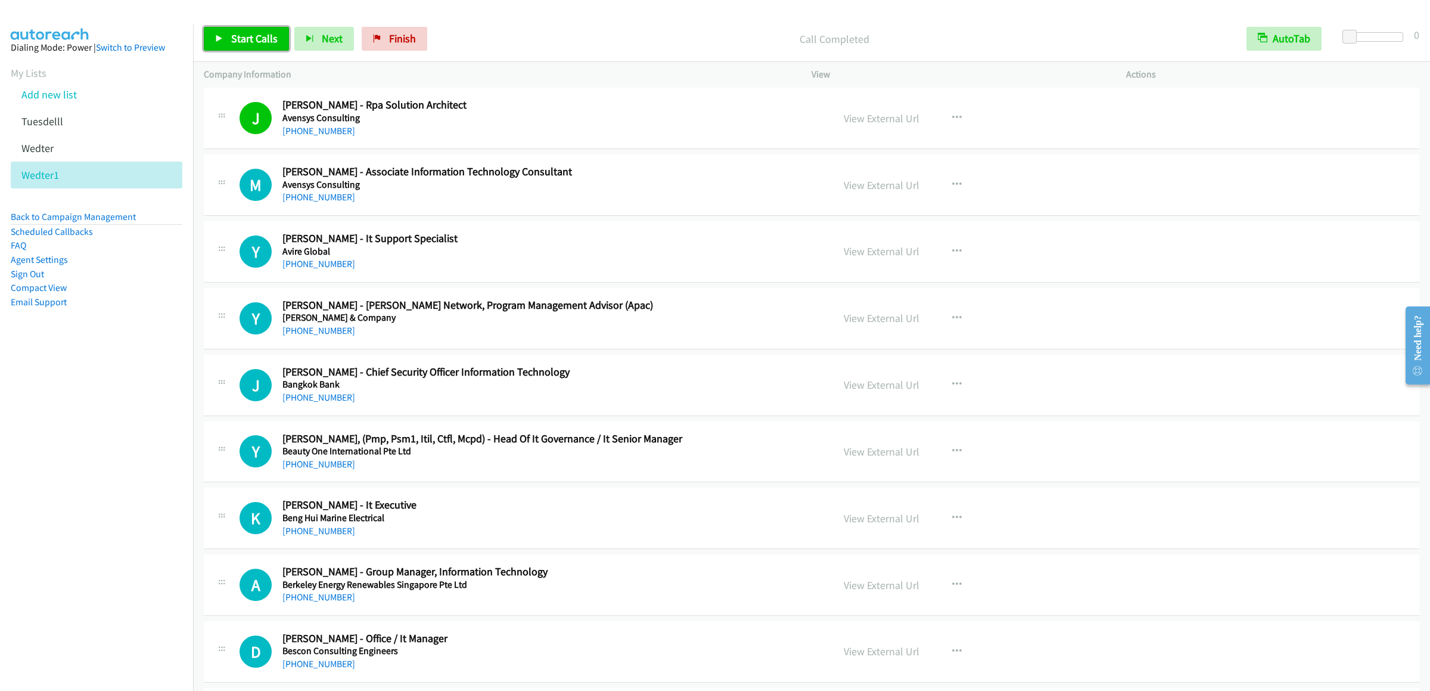
click at [257, 36] on span "Start Calls" at bounding box center [254, 39] width 46 height 14
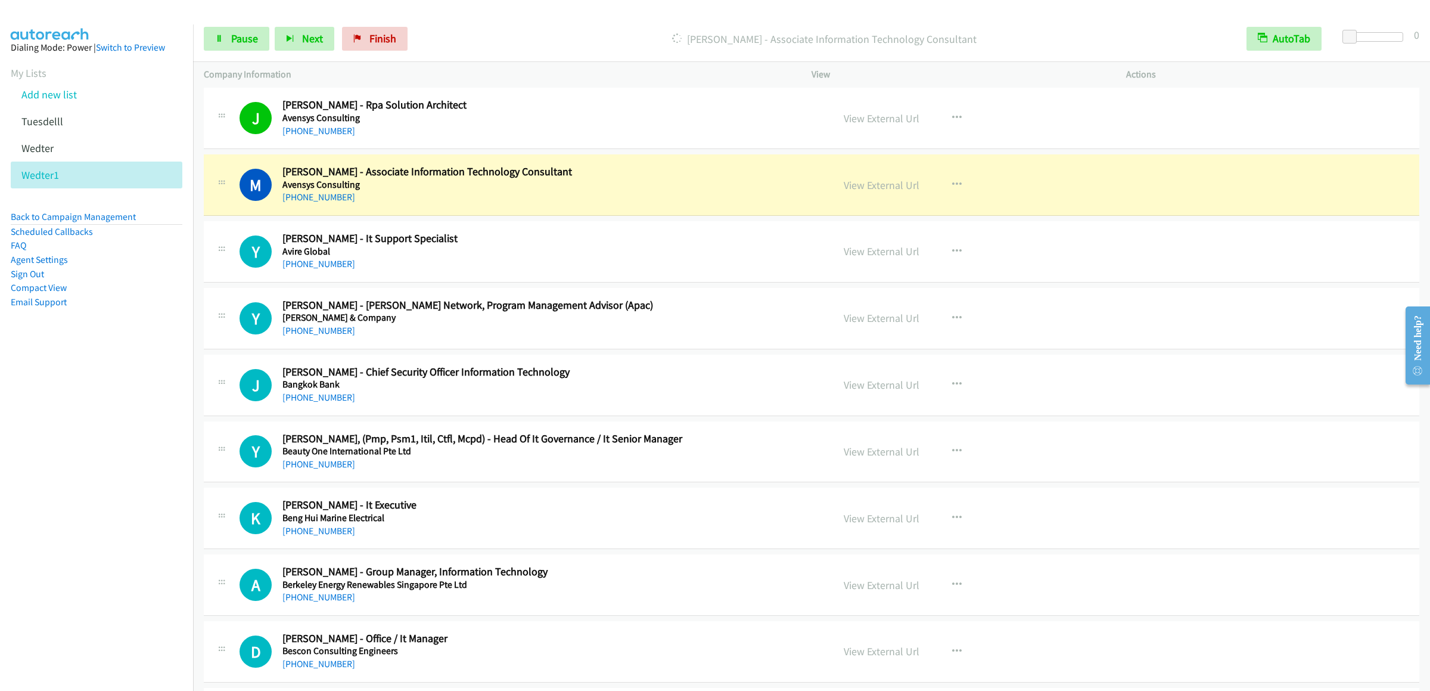
scroll to position [4051, 0]
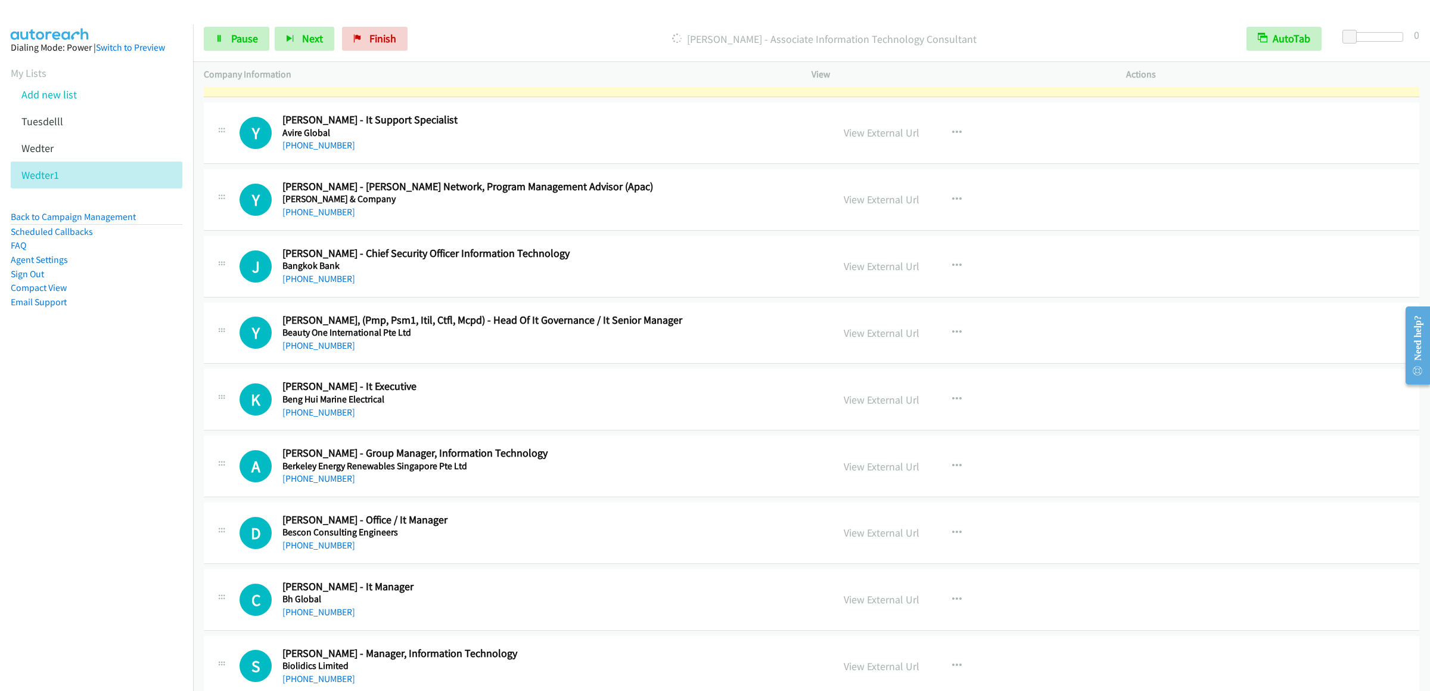
click at [246, 52] on div "Start Calls Pause Next Finish [PERSON_NAME] - Associate Information Technology …" at bounding box center [811, 39] width 1237 height 46
click at [245, 49] on link "Pause" at bounding box center [237, 39] width 66 height 24
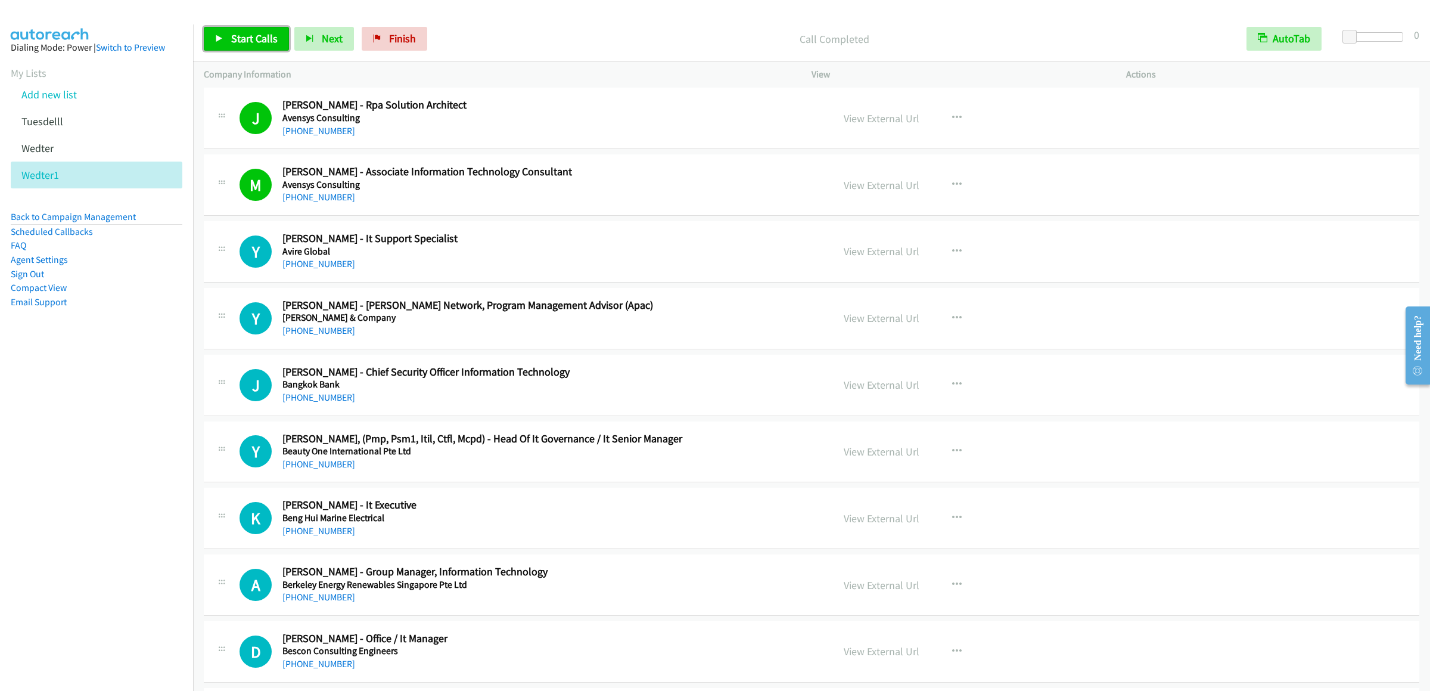
click at [249, 41] on span "Start Calls" at bounding box center [254, 39] width 46 height 14
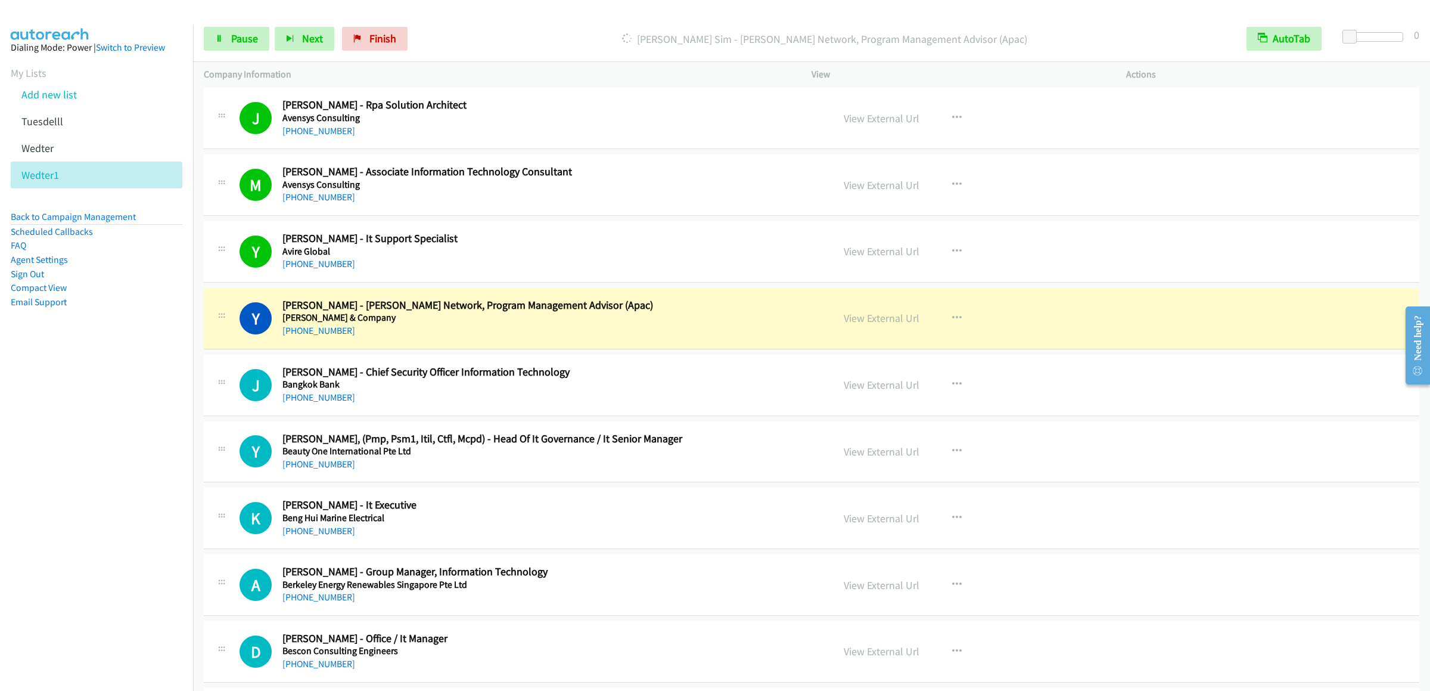
scroll to position [4051, 0]
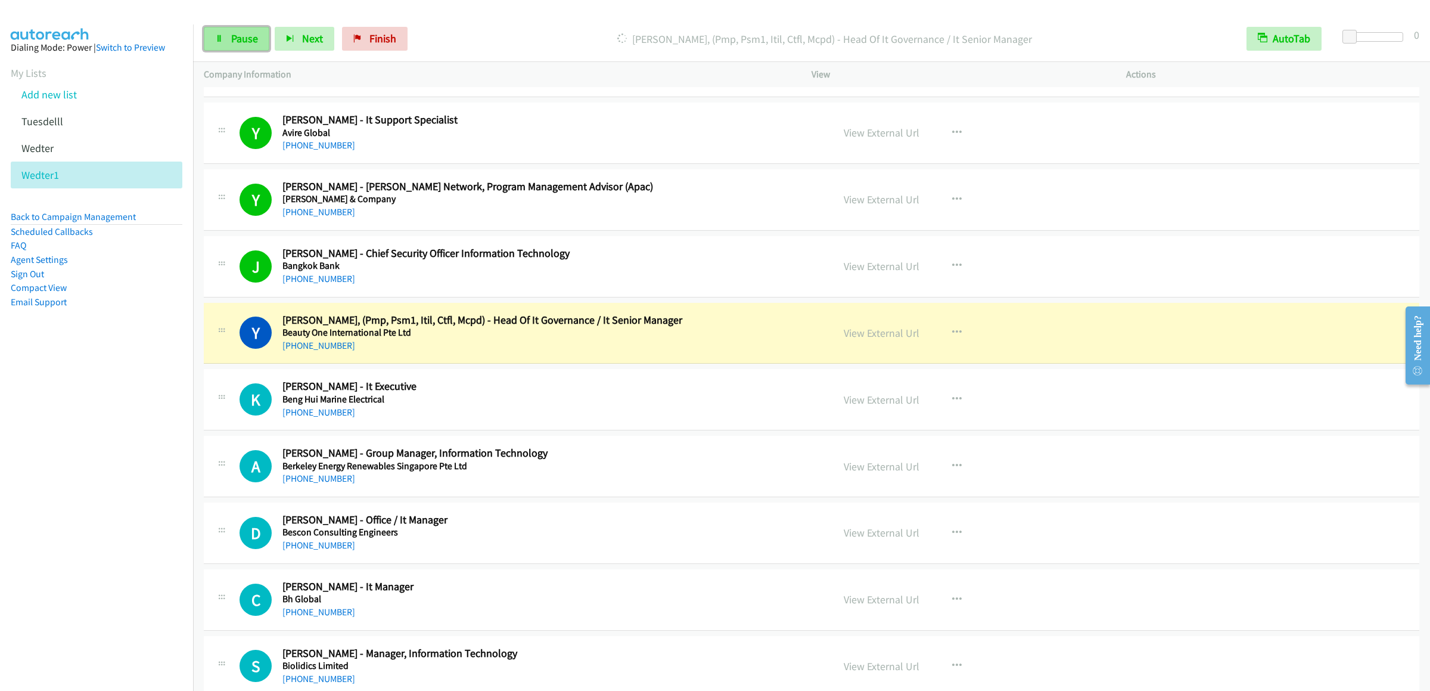
click at [226, 38] on link "Pause" at bounding box center [237, 39] width 66 height 24
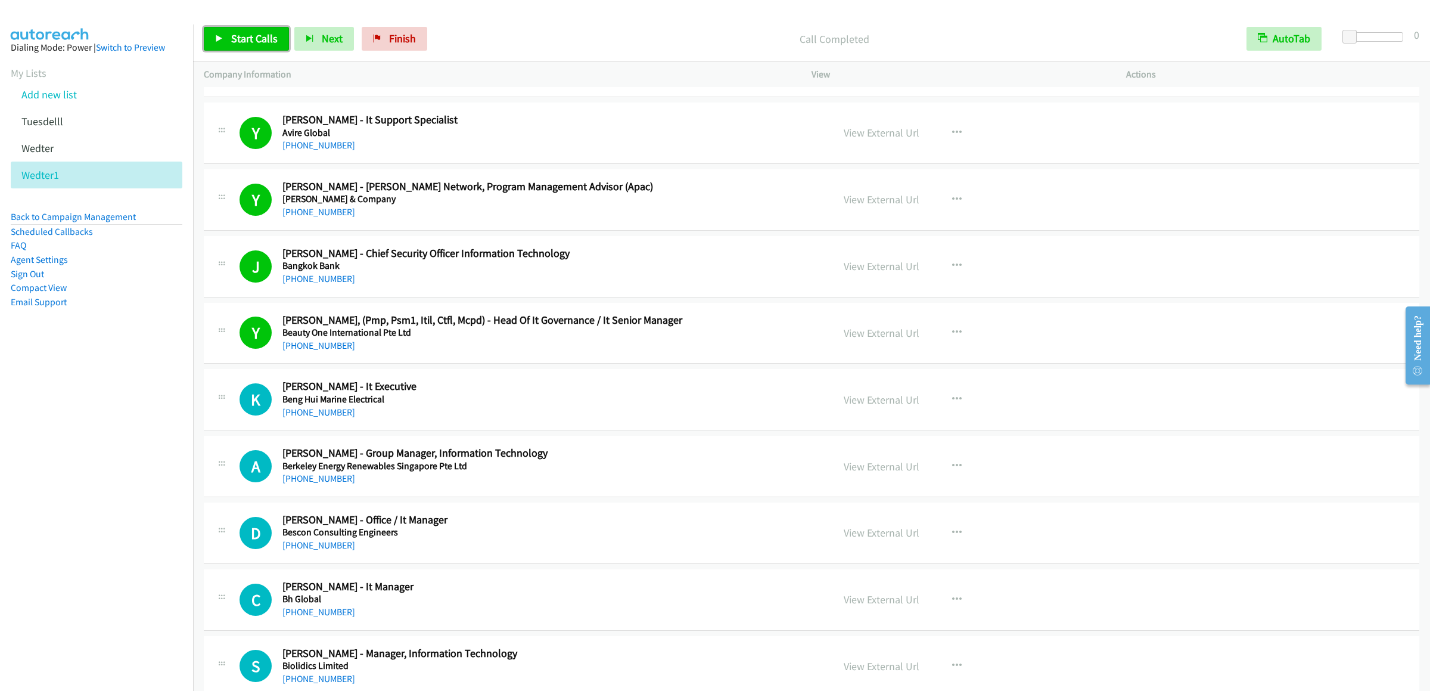
click at [247, 35] on span "Start Calls" at bounding box center [254, 39] width 46 height 14
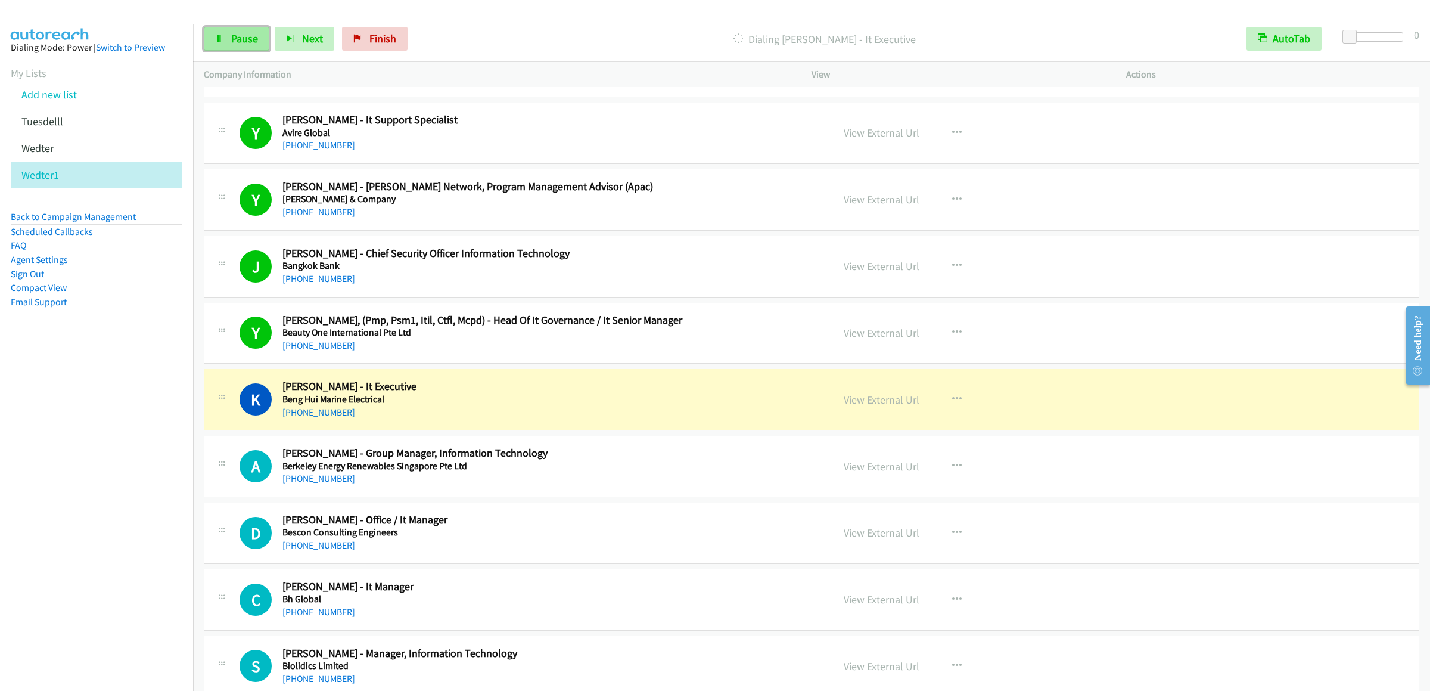
click at [222, 38] on icon at bounding box center [219, 39] width 8 height 8
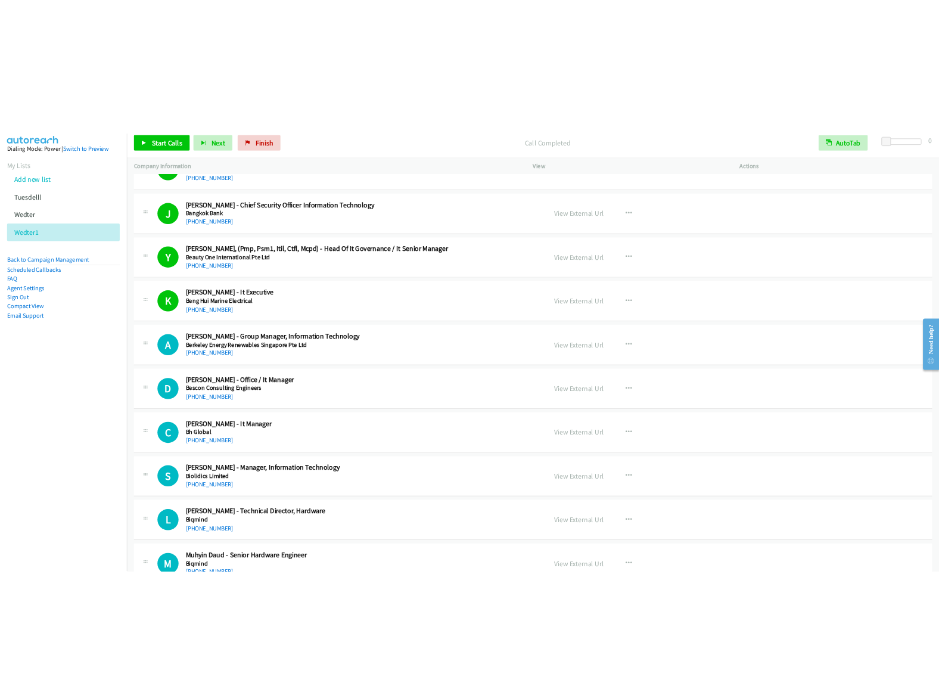
scroll to position [4290, 0]
